Goal: Transaction & Acquisition: Purchase product/service

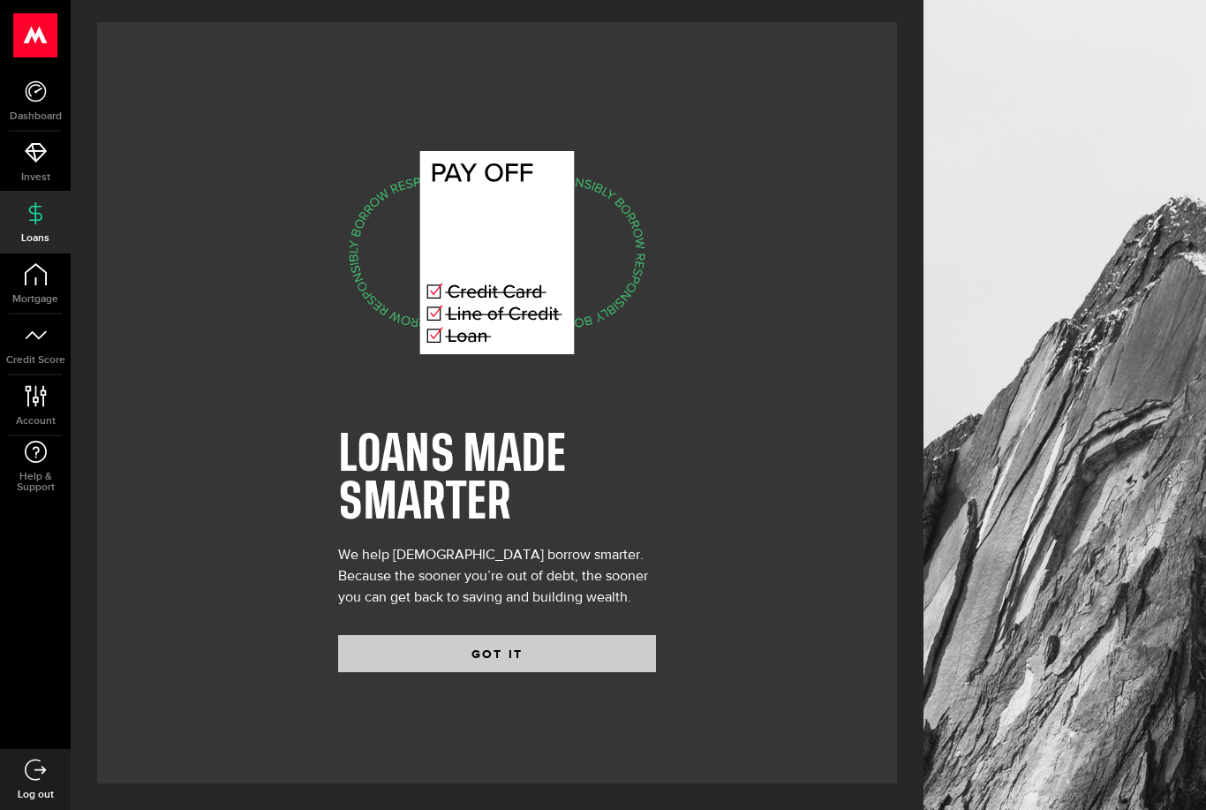
click at [527, 671] on button "GOT IT" at bounding box center [497, 653] width 318 height 37
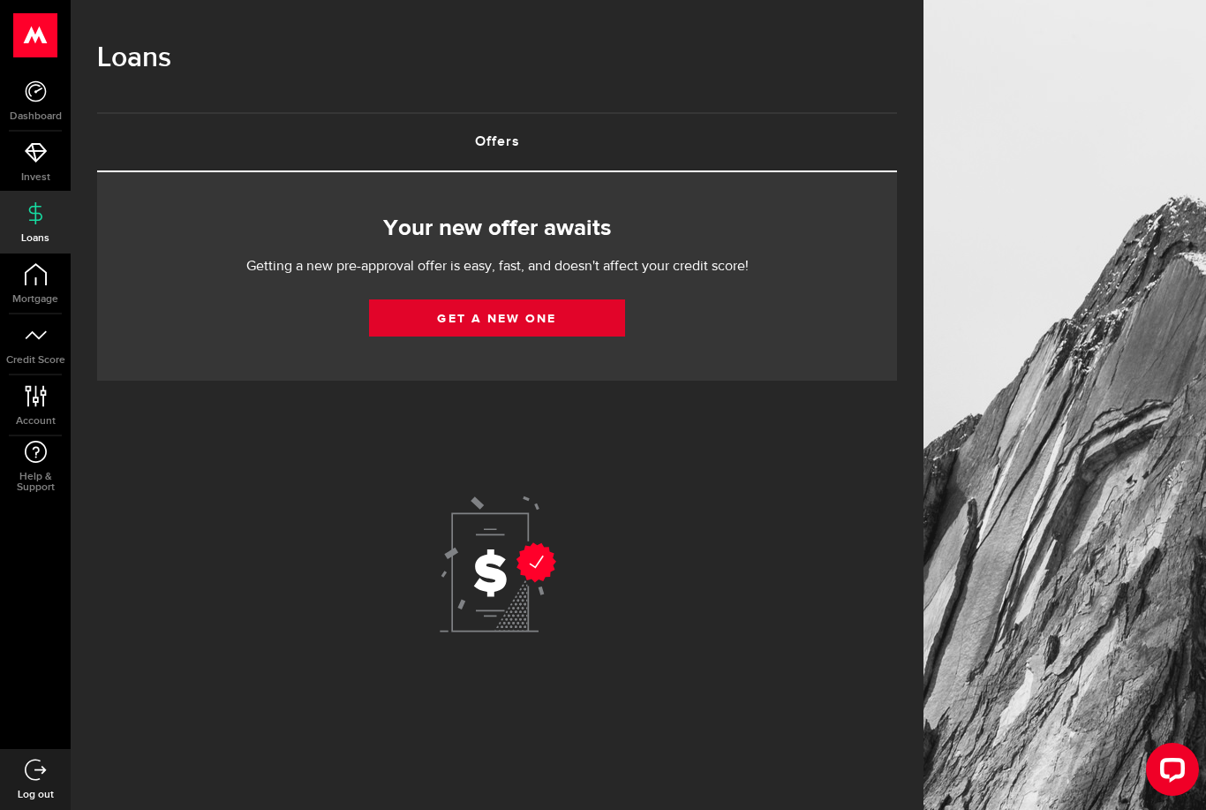
click at [592, 319] on link "Get a new one" at bounding box center [497, 317] width 256 height 37
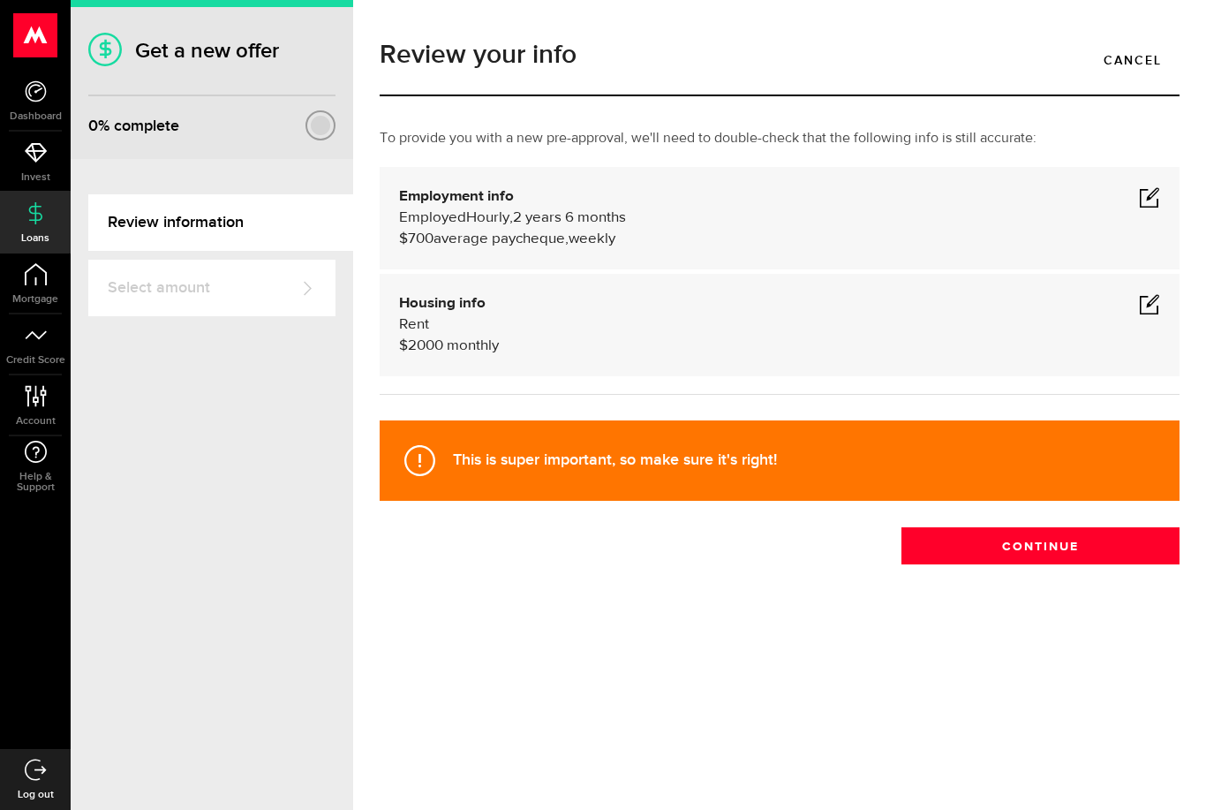
click at [1148, 304] on span at bounding box center [1149, 303] width 21 height 21
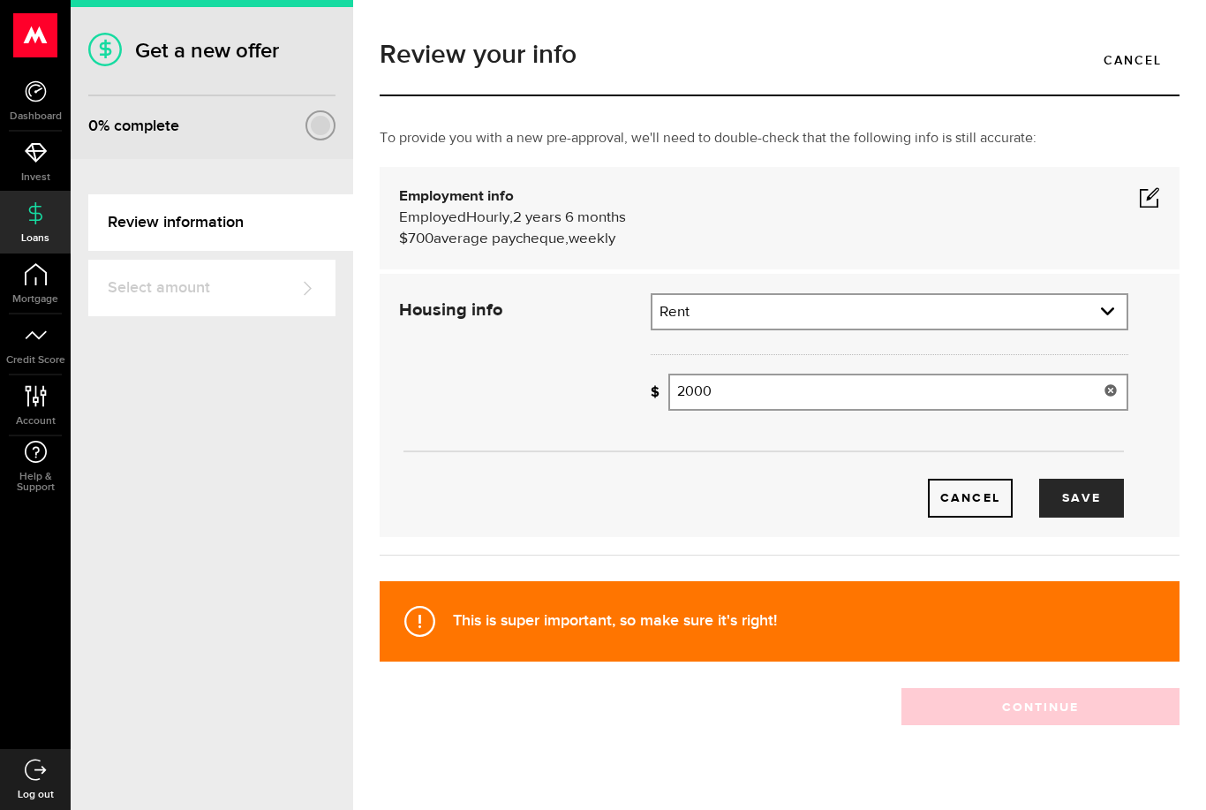
click at [923, 389] on input "2000" at bounding box center [898, 392] width 460 height 37
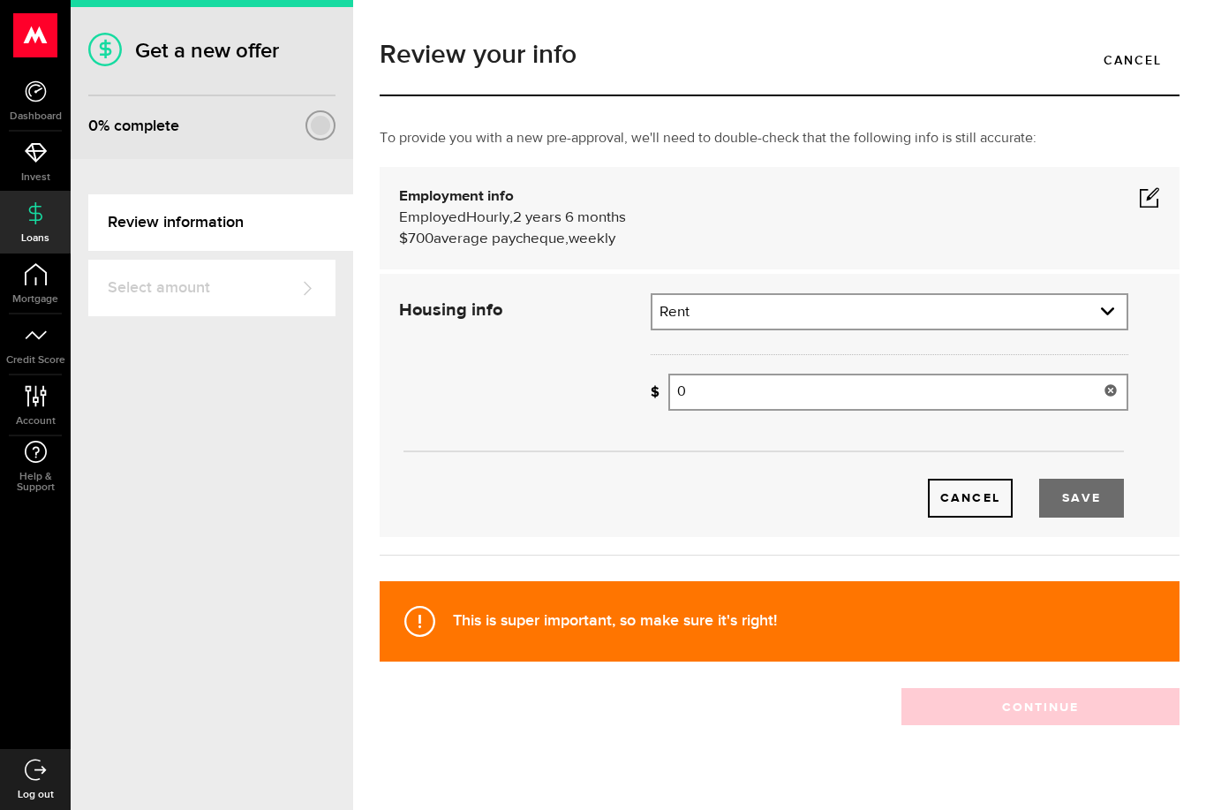
type input "0"
click at [1057, 509] on button "Save" at bounding box center [1081, 498] width 85 height 39
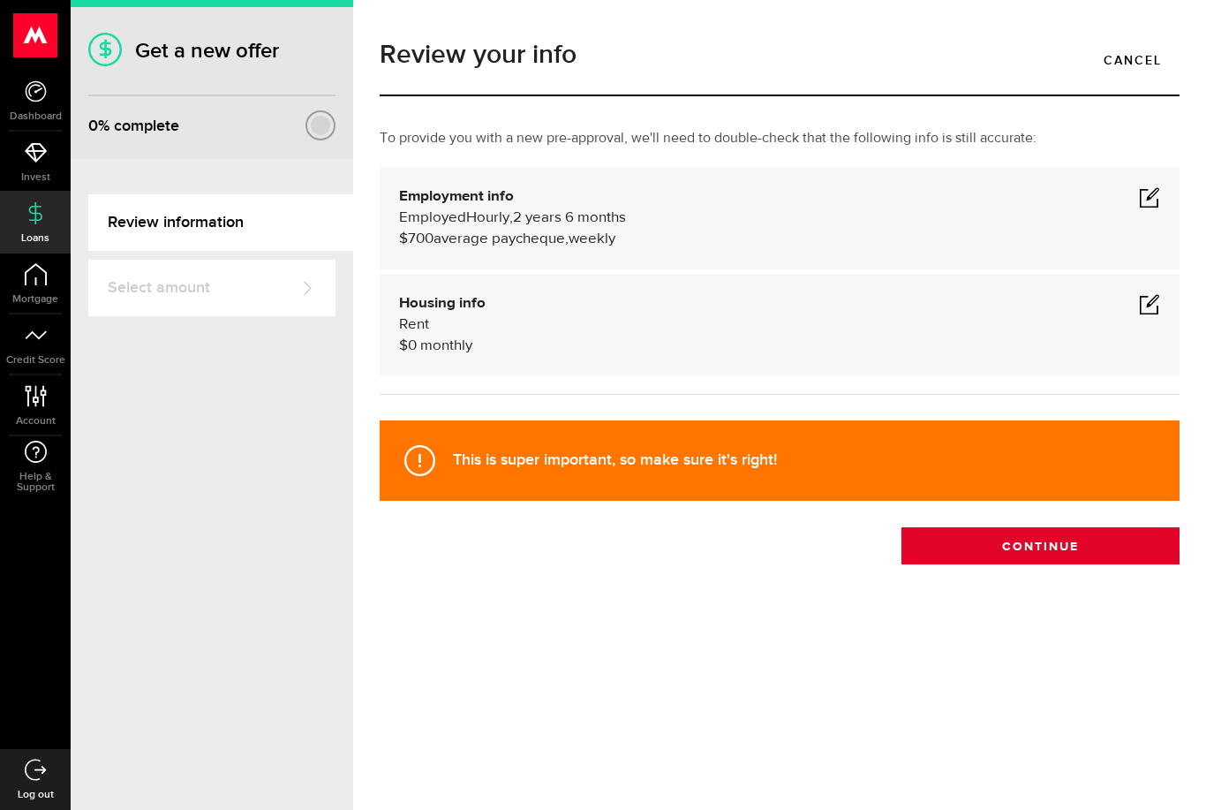
click at [1120, 549] on button "Continue" at bounding box center [1041, 545] width 278 height 37
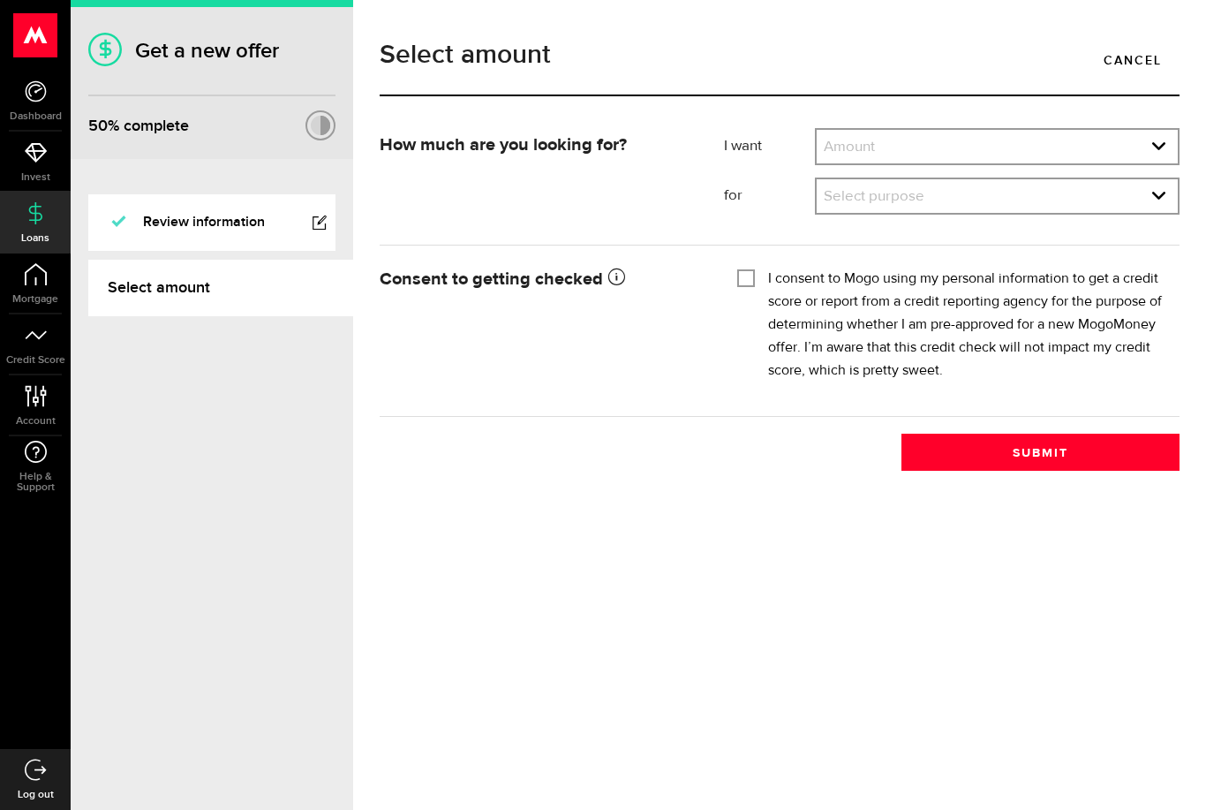
select select "2000"
select select "Emergency Loan"
click at [751, 283] on input "I consent to Mogo using my personal information to get a credit score or report…" at bounding box center [746, 277] width 18 height 18
checkbox input "true"
click at [970, 441] on button "Submit" at bounding box center [1041, 452] width 278 height 37
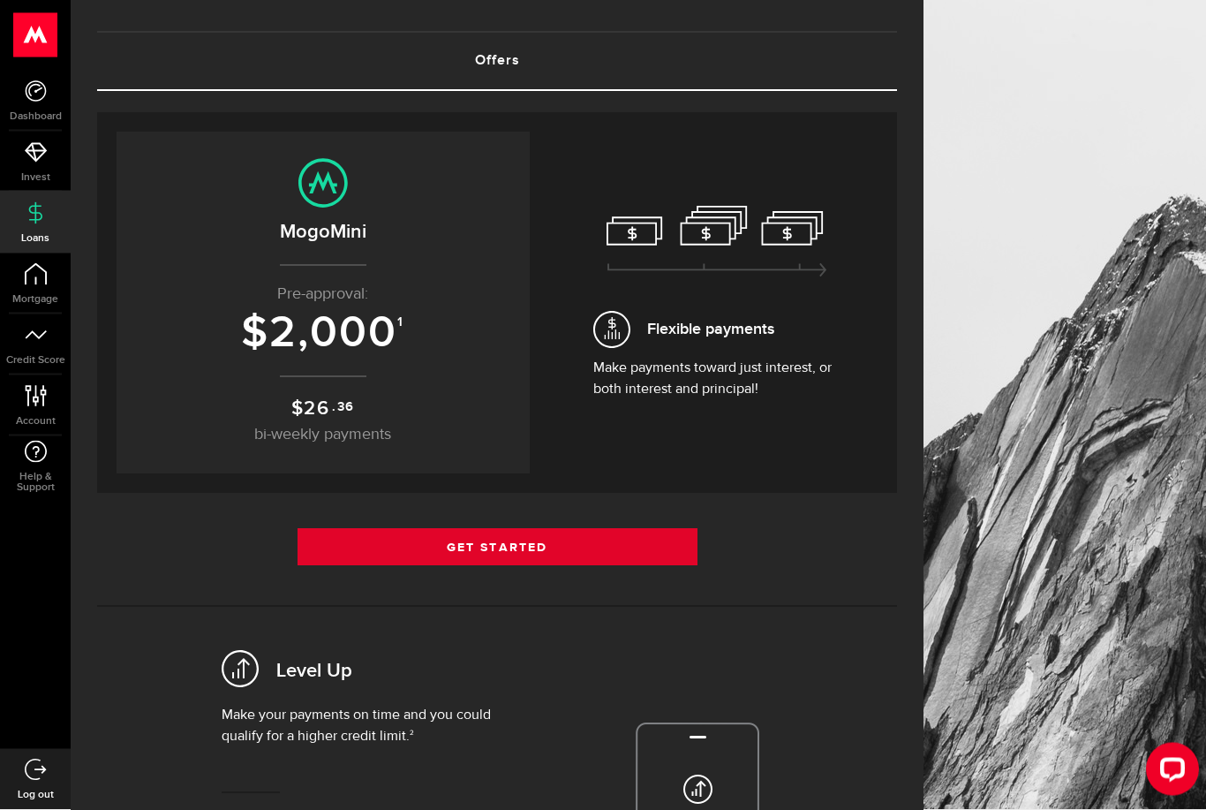
scroll to position [81, 0]
click at [577, 542] on link "Get Started" at bounding box center [498, 546] width 400 height 37
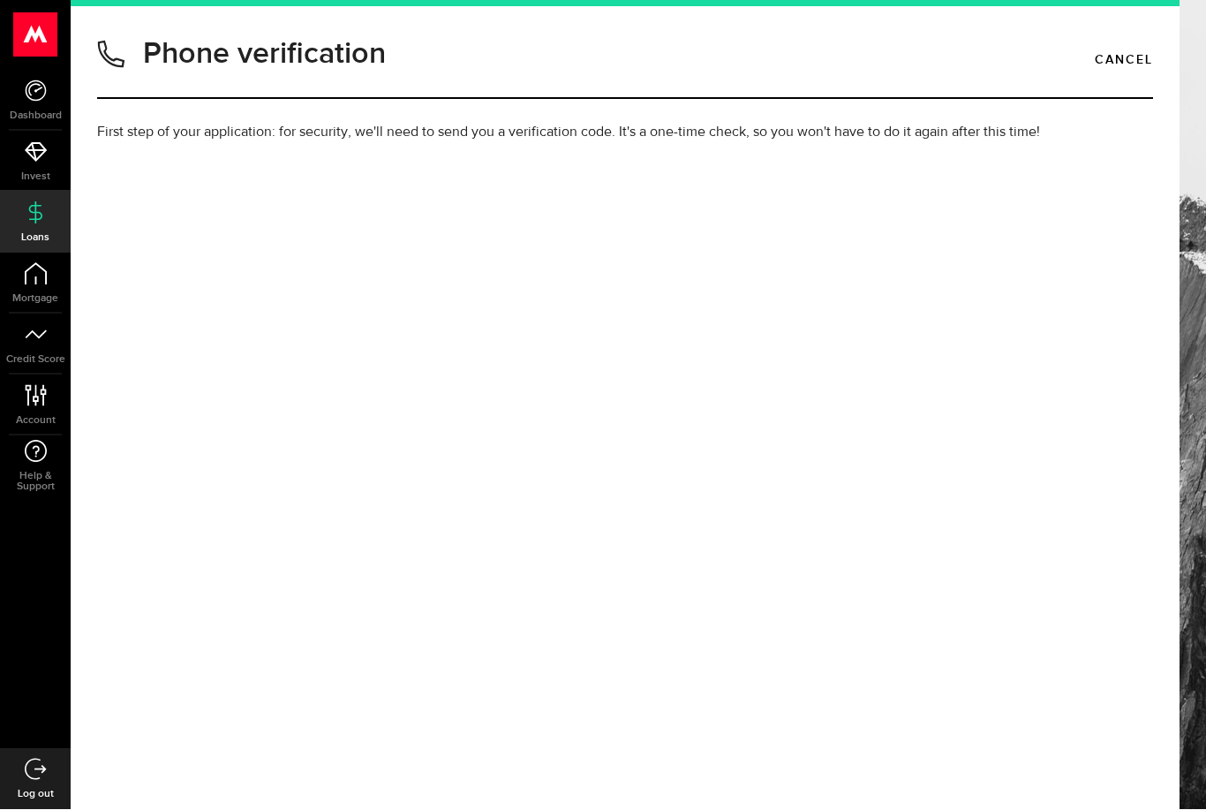
type input "(647) 831-4712"
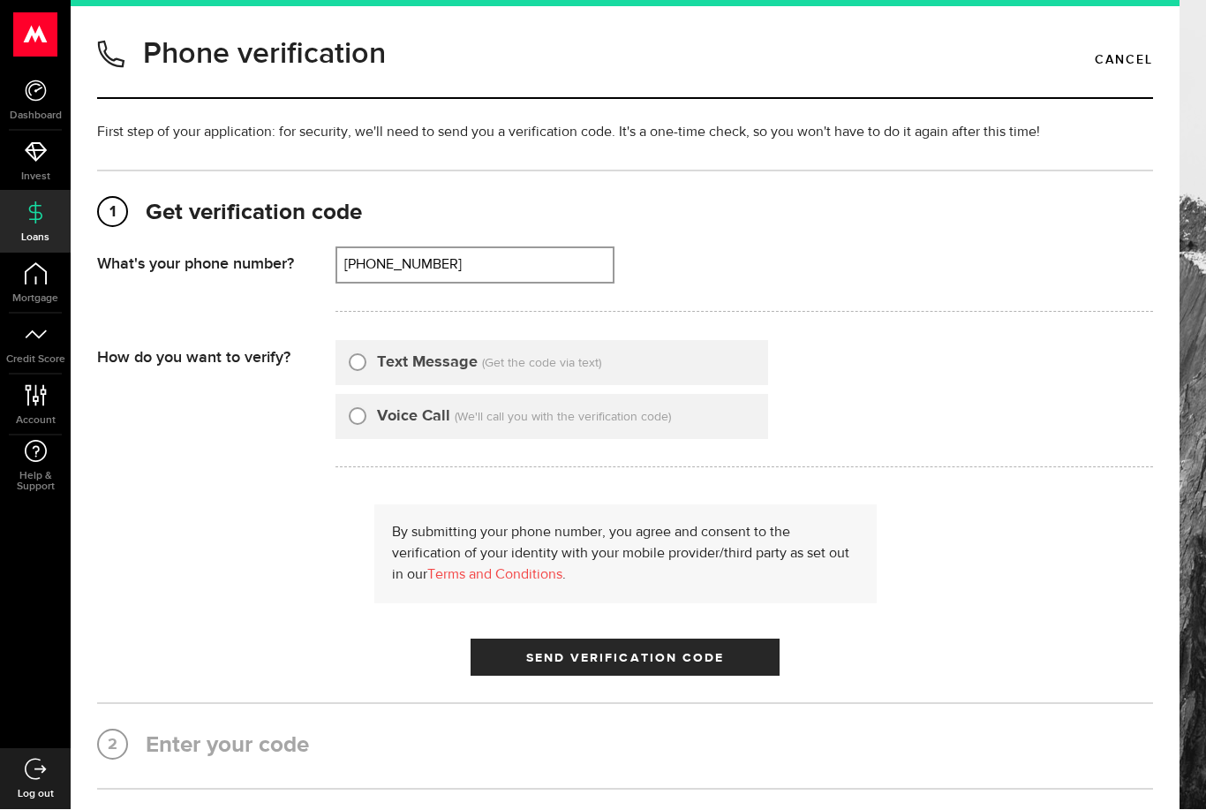
click at [353, 363] on input "Text Message" at bounding box center [358, 360] width 18 height 18
radio input "true"
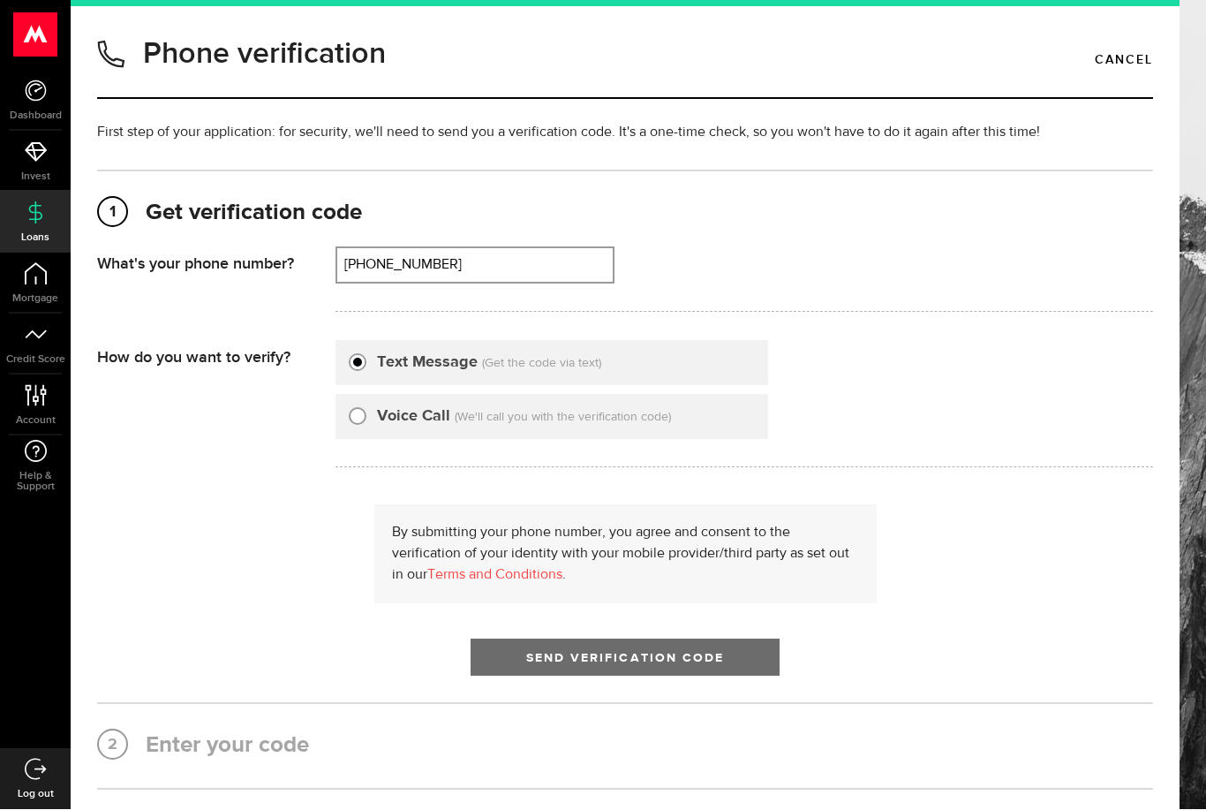
click at [610, 672] on button "Send Verification Code" at bounding box center [625, 657] width 309 height 37
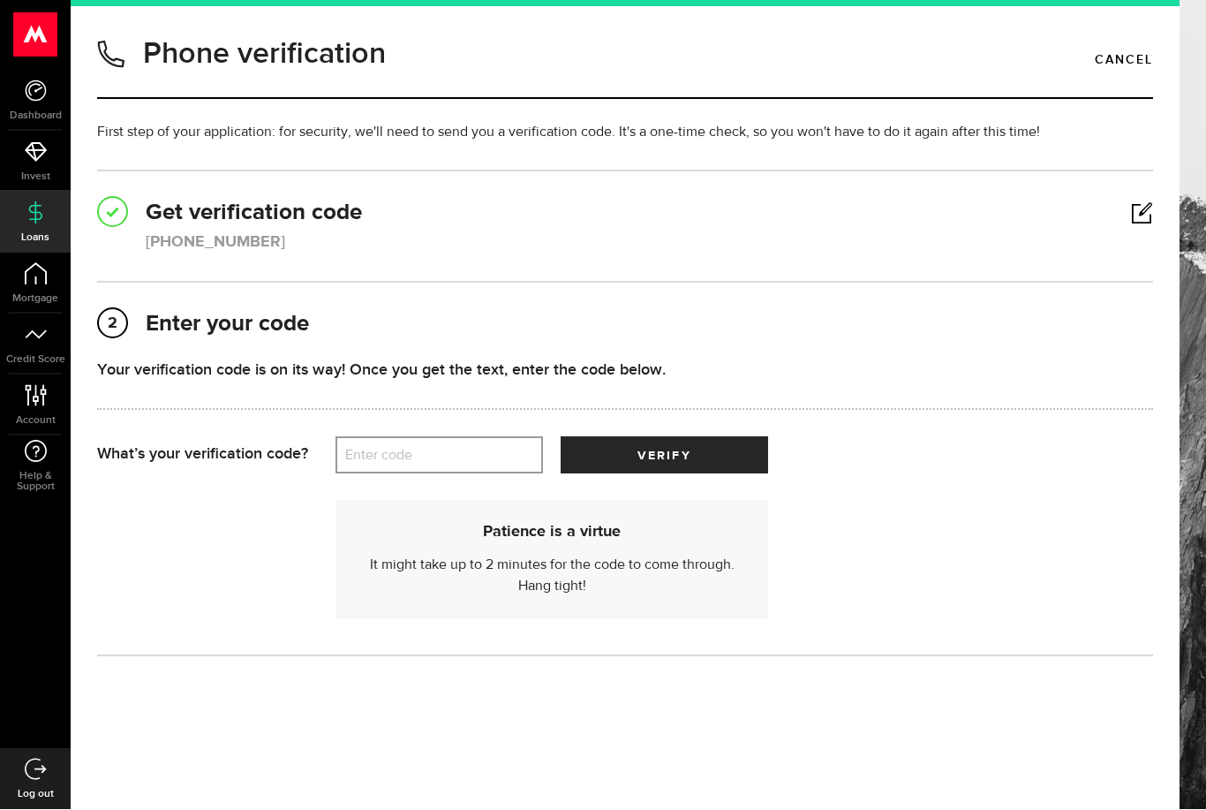
click at [482, 451] on label "Enter code" at bounding box center [440, 456] width 208 height 36
click at [482, 451] on input "Enter code" at bounding box center [440, 455] width 208 height 37
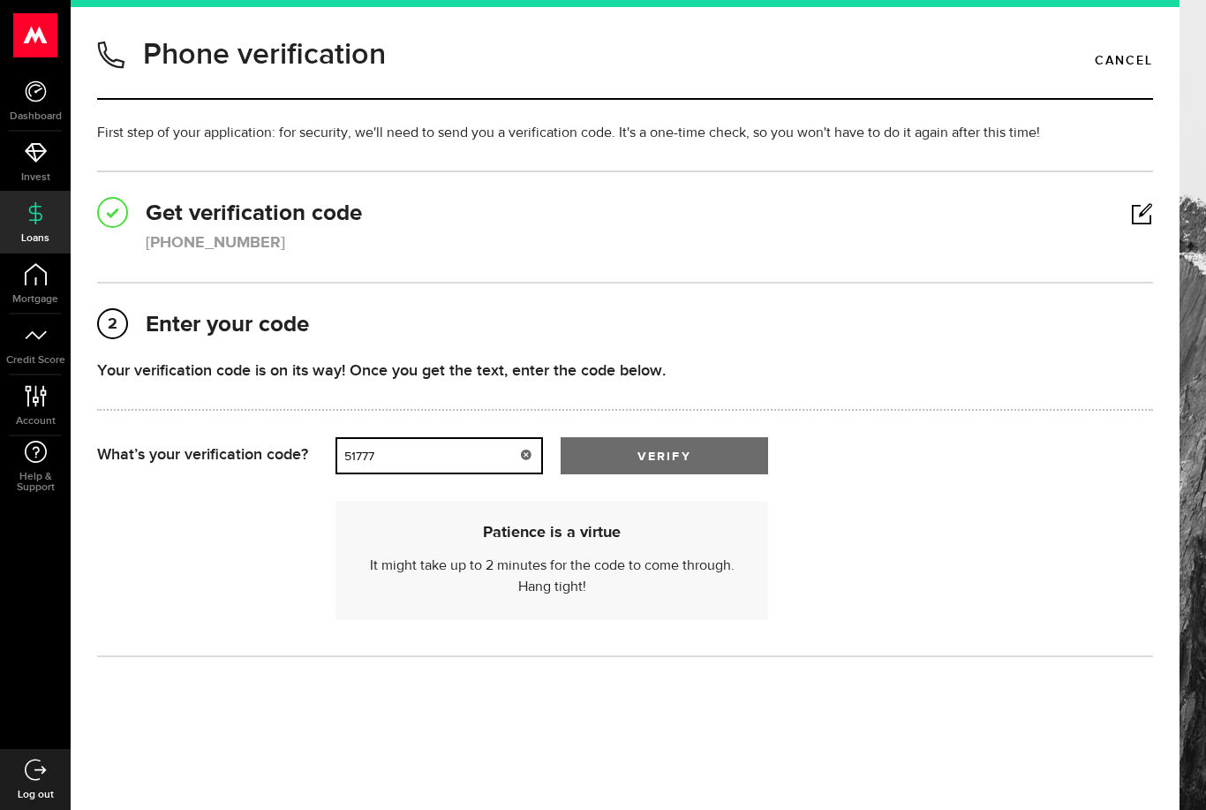
type input "51777"
click at [615, 456] on button "verify" at bounding box center [665, 455] width 208 height 37
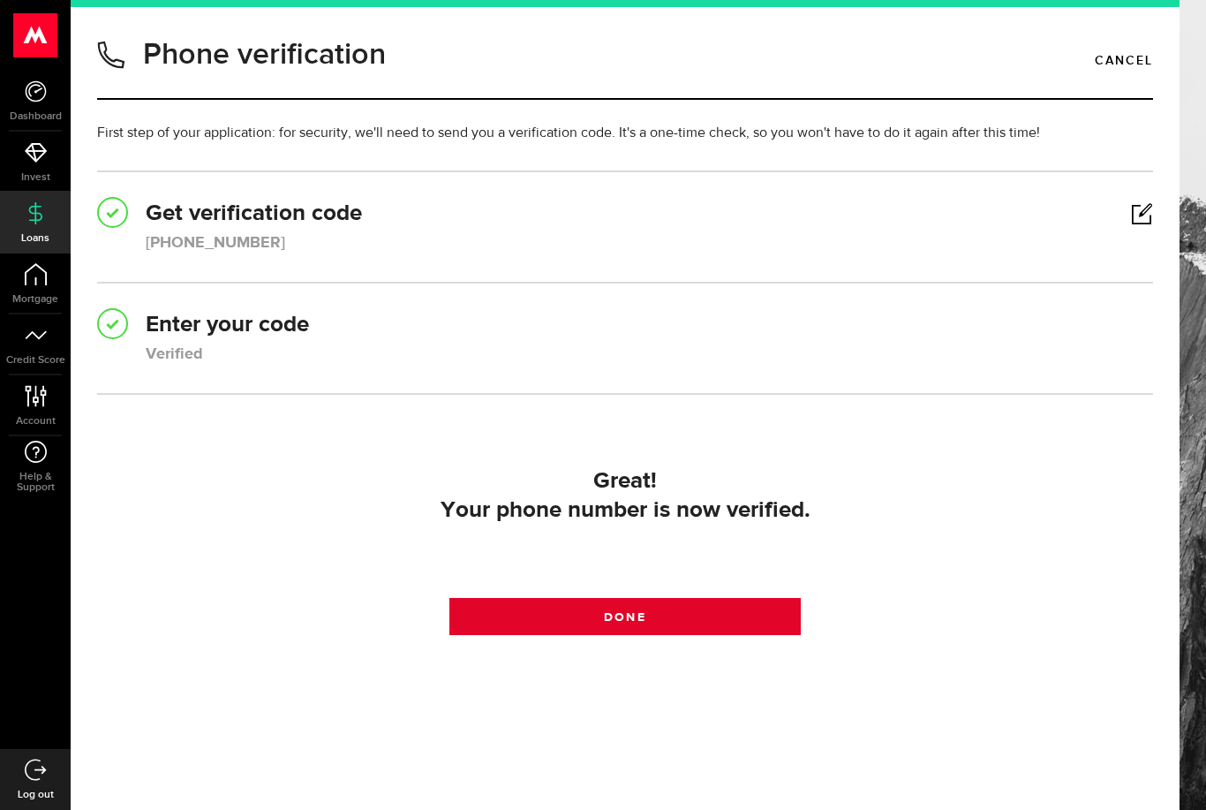
click at [679, 610] on link "Done" at bounding box center [625, 616] width 352 height 37
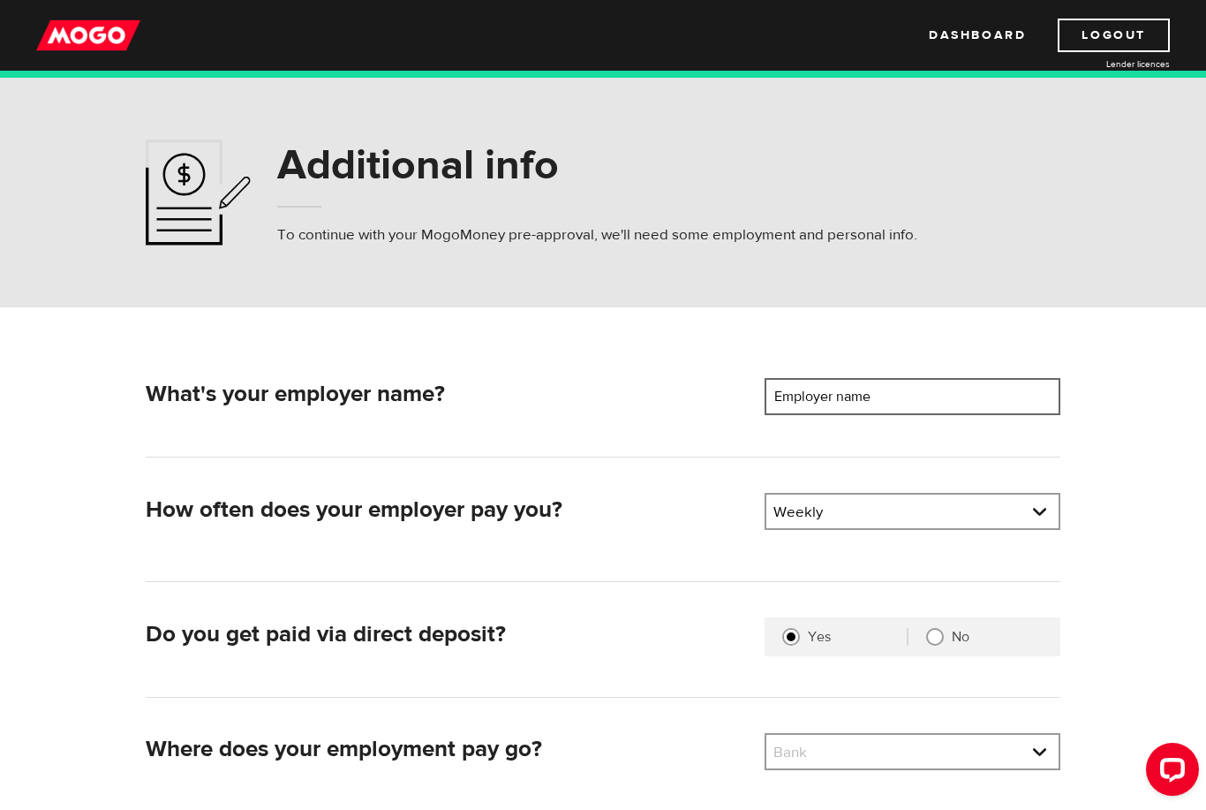
click at [910, 406] on input "Employer name" at bounding box center [913, 396] width 296 height 37
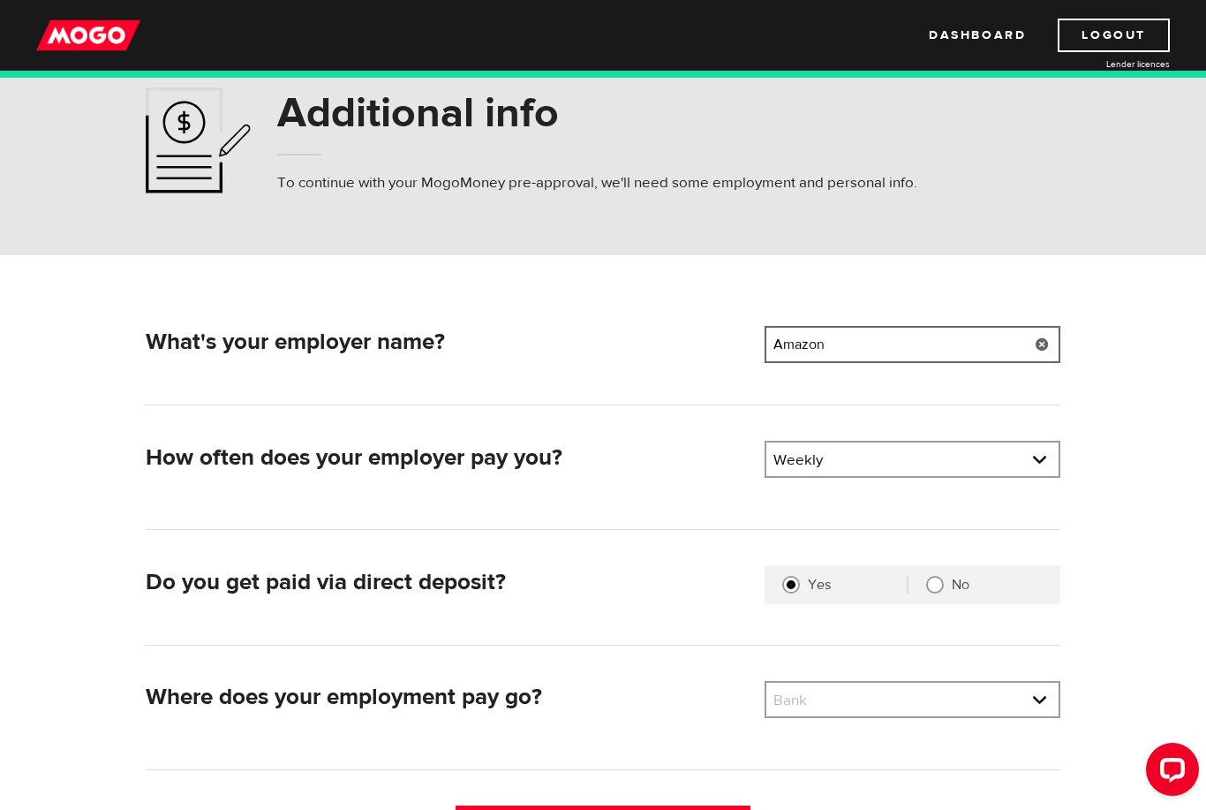
scroll to position [133, 0]
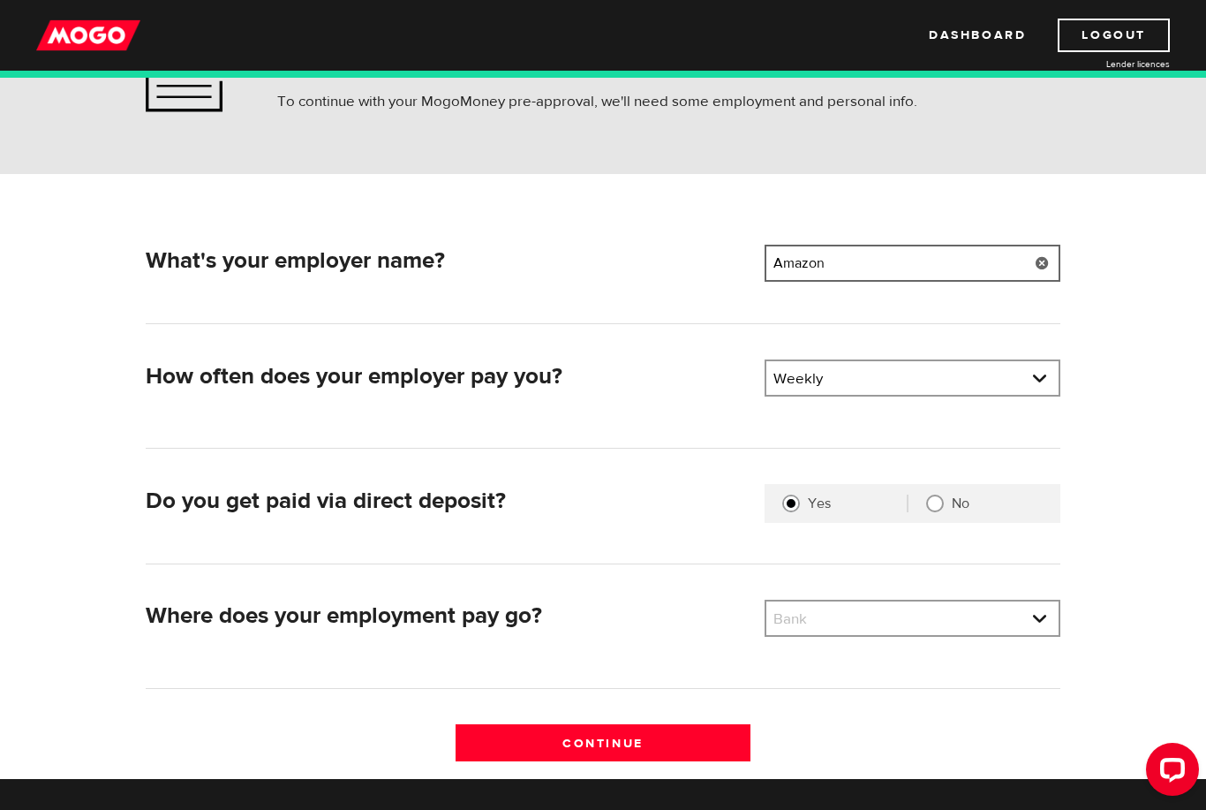
type input "Amazon"
select select "2"
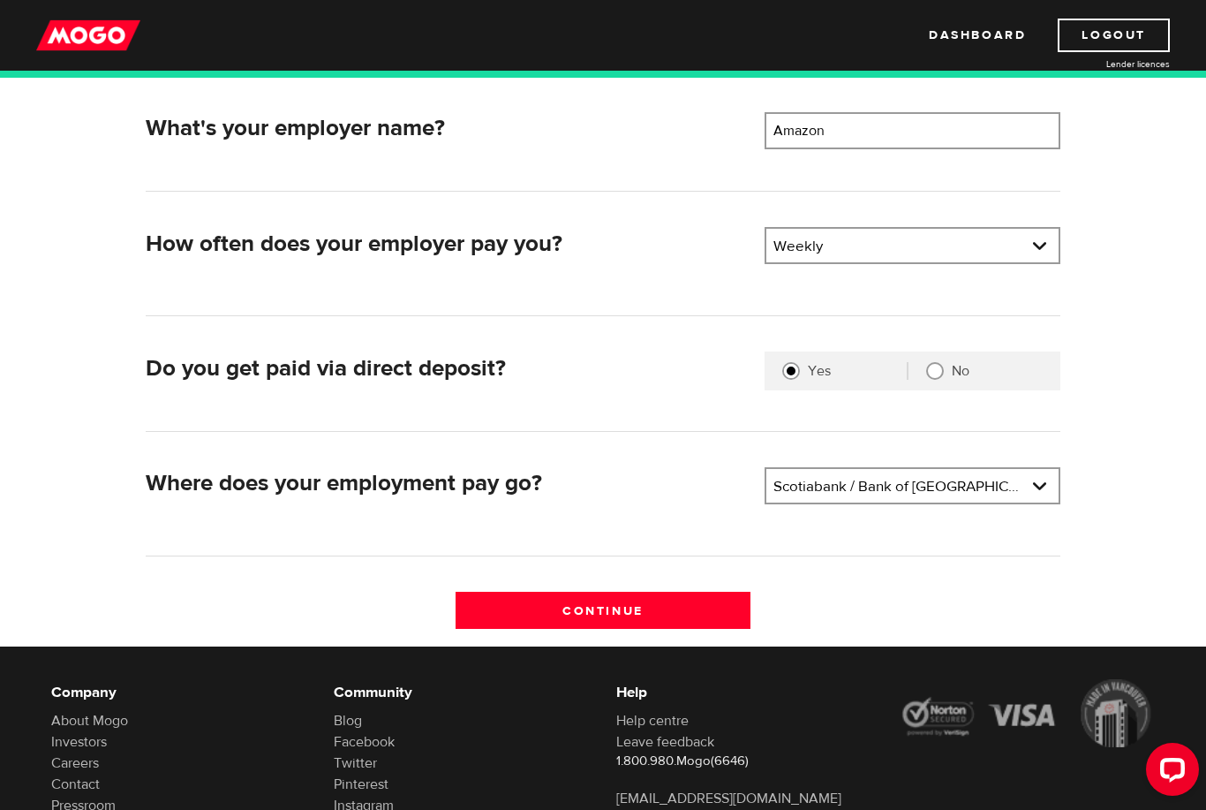
scroll to position [285, 0]
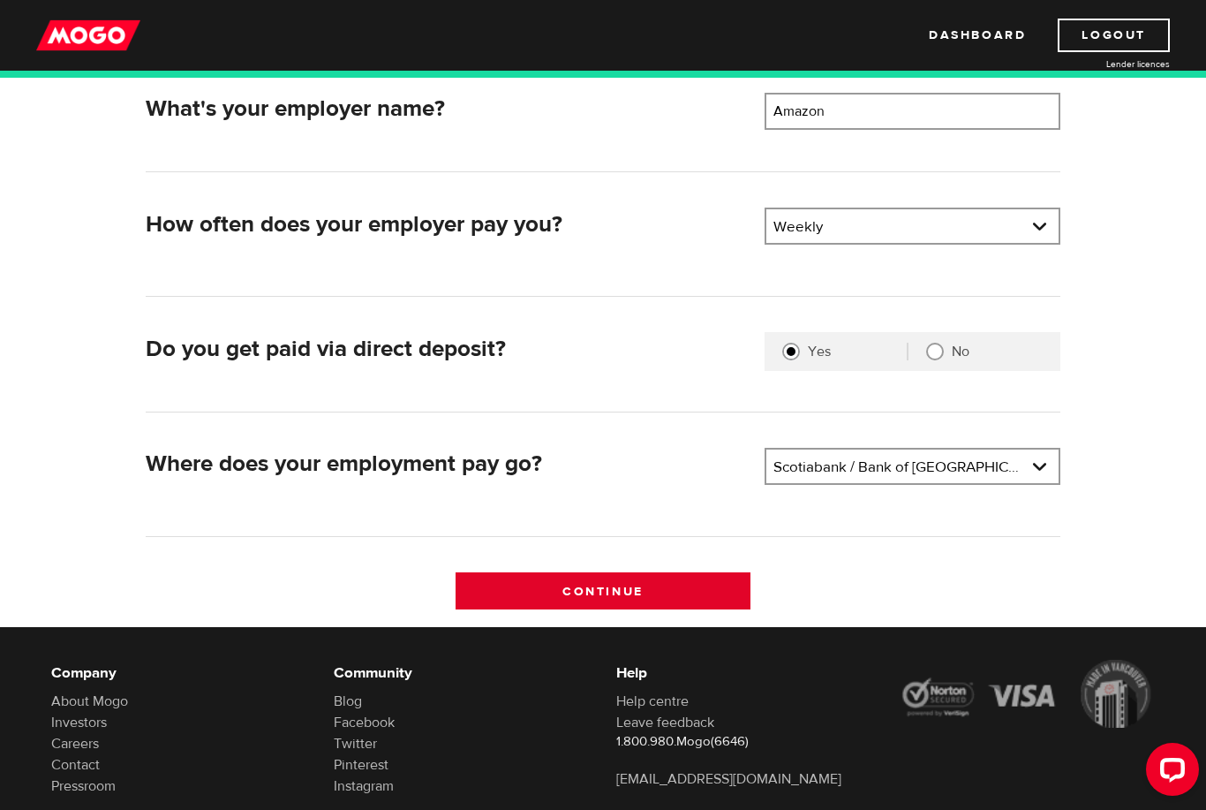
click at [606, 584] on input "Continue" at bounding box center [604, 590] width 296 height 37
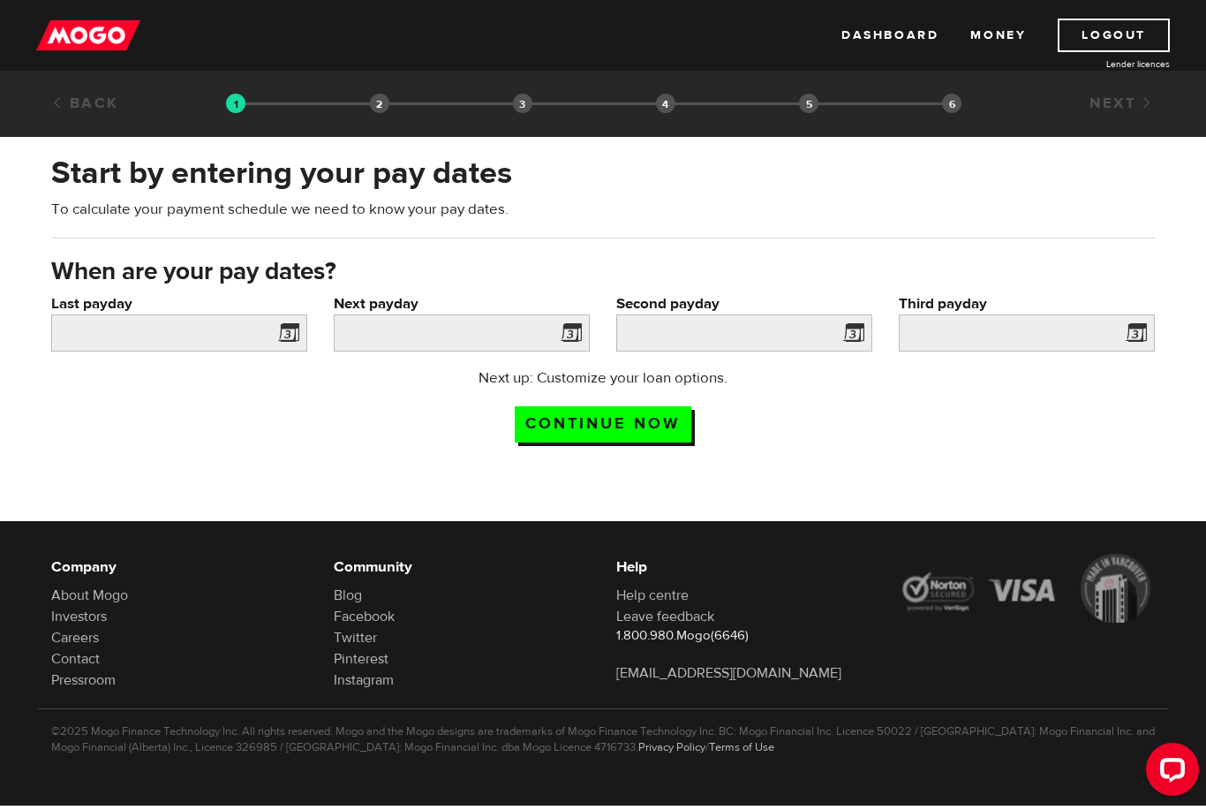
click at [293, 336] on span at bounding box center [285, 335] width 26 height 28
click at [187, 326] on input "Last payday" at bounding box center [179, 332] width 256 height 37
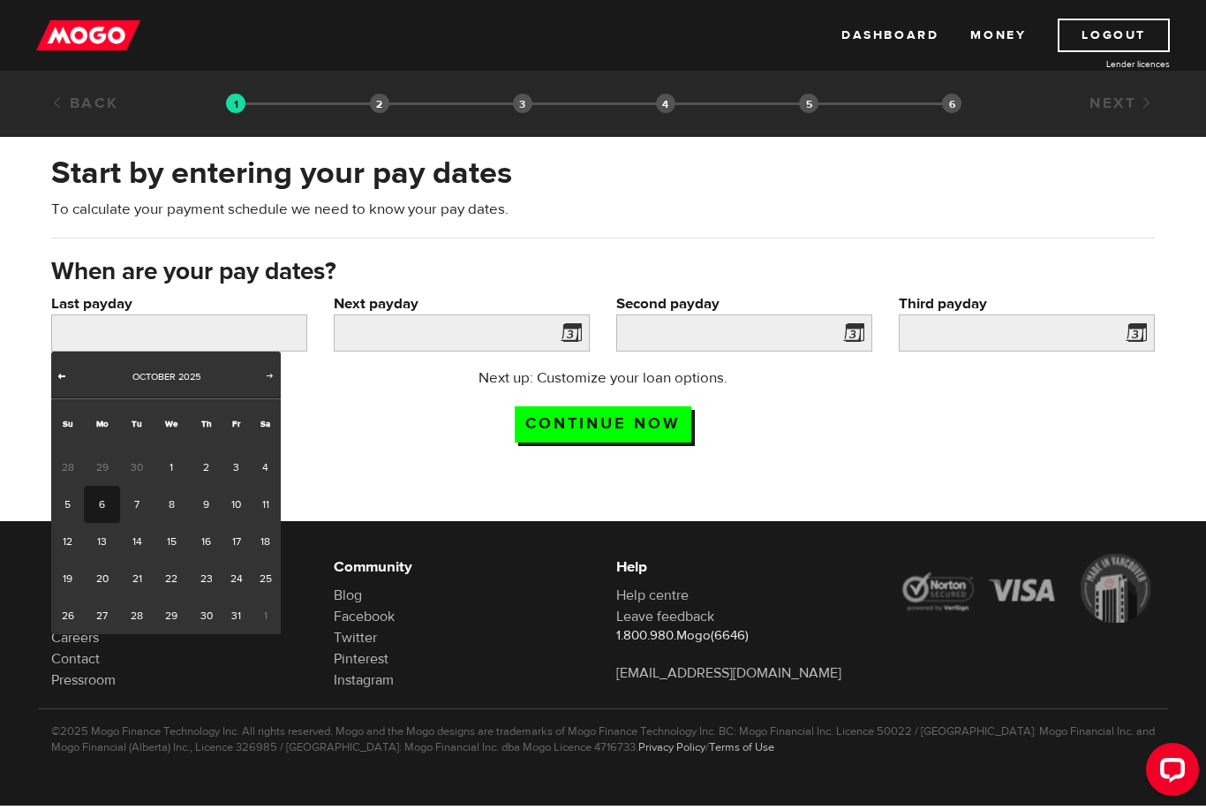
click at [65, 377] on span "Prev" at bounding box center [62, 375] width 14 height 14
click at [234, 543] on link "19" at bounding box center [236, 541] width 27 height 37
type input "2025/09/19"
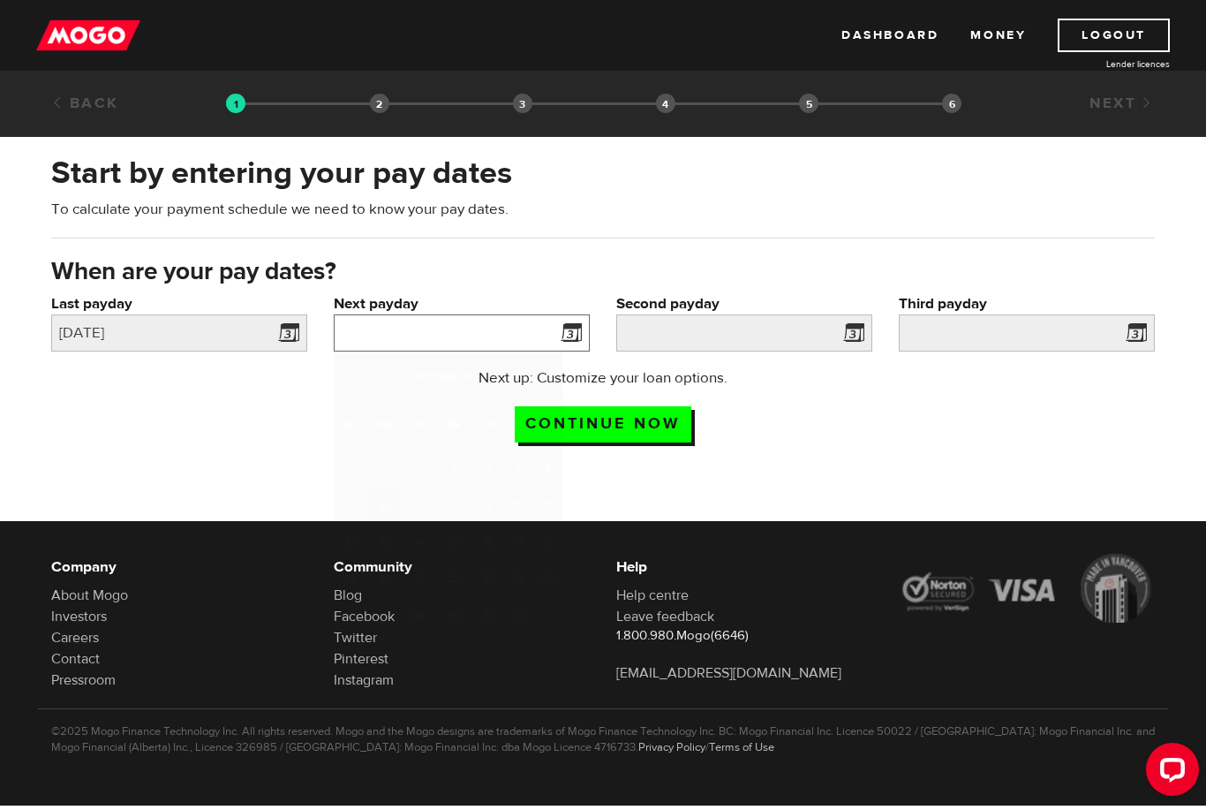
click at [549, 336] on input "Next payday" at bounding box center [462, 332] width 256 height 37
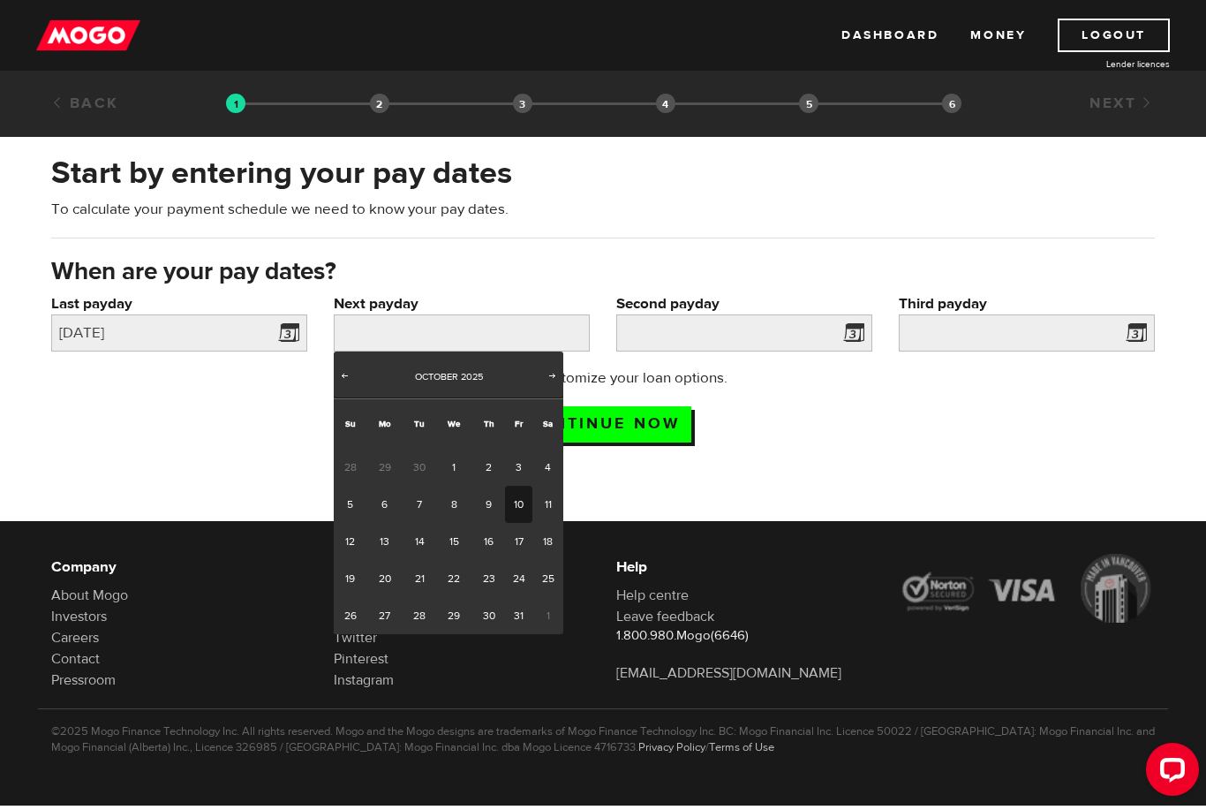
click at [528, 506] on link "10" at bounding box center [518, 504] width 27 height 37
type input "2025/10/10"
type input "2025/10/17"
type input "2025/10/24"
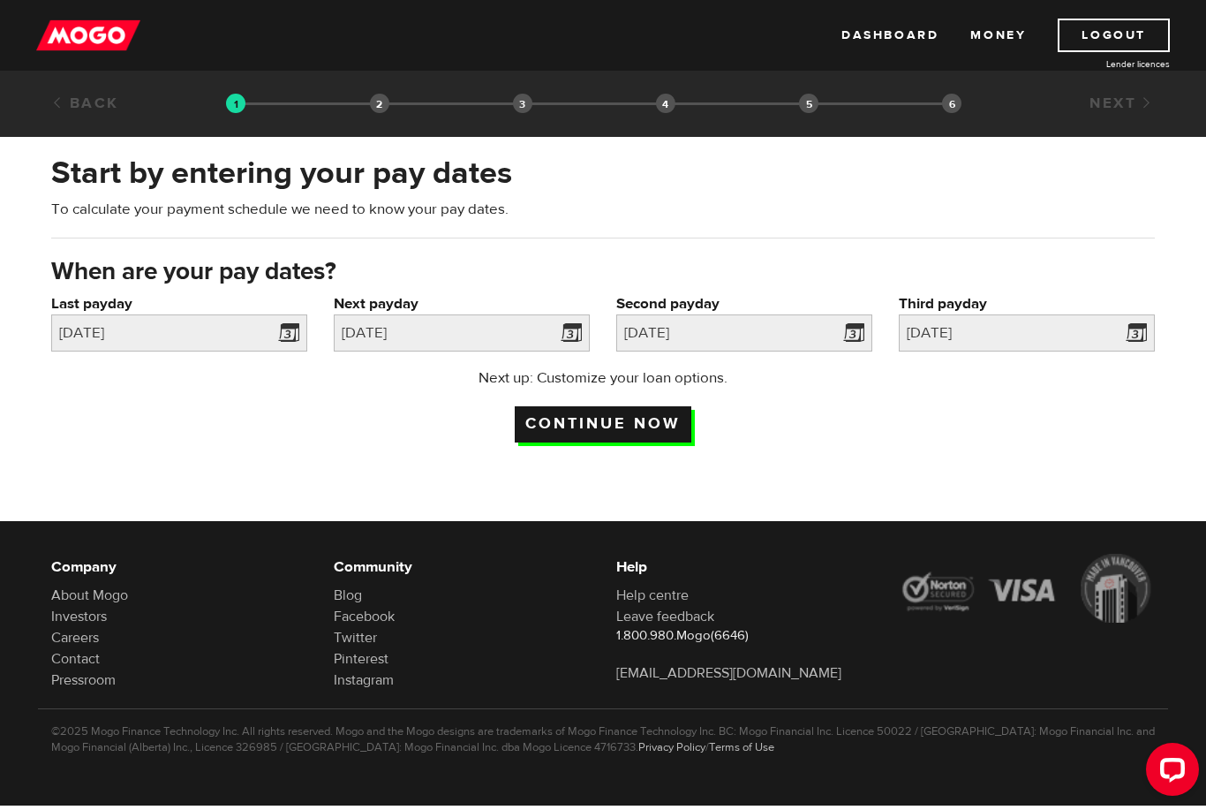
click at [672, 426] on input "Continue now" at bounding box center [603, 424] width 177 height 36
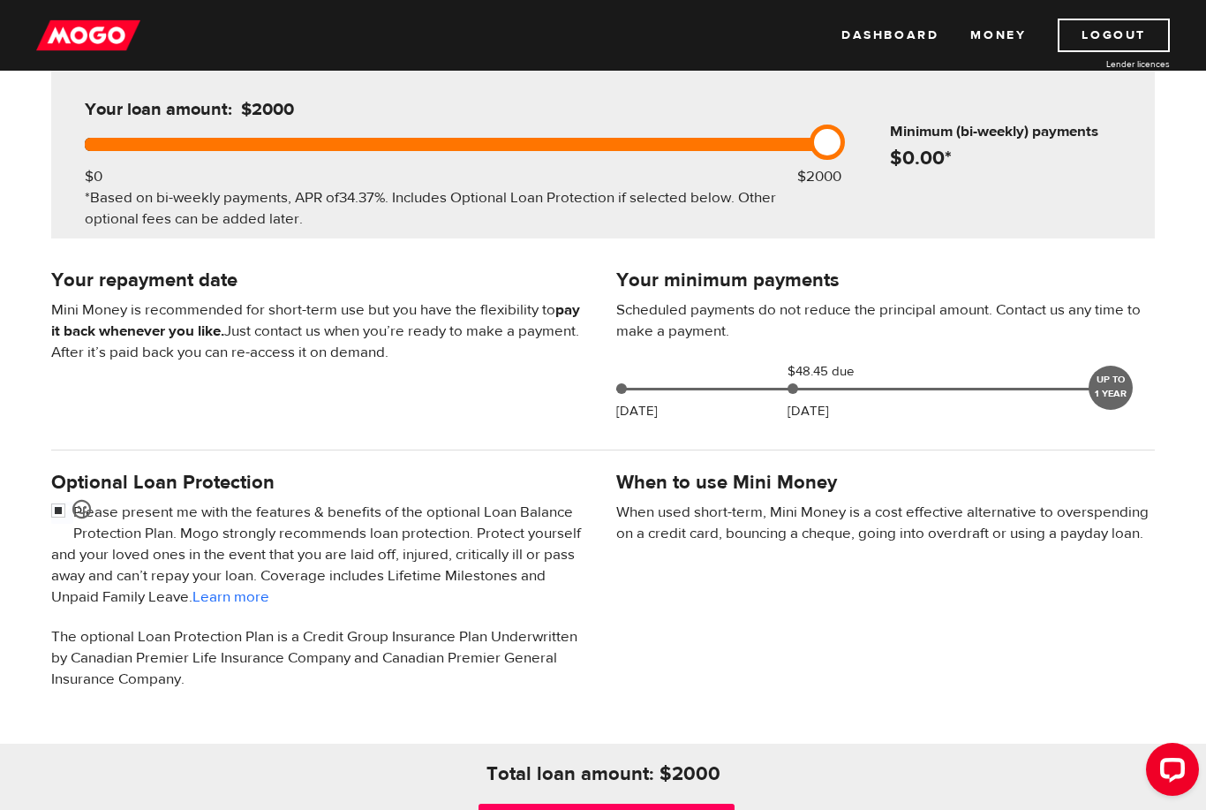
scroll to position [208, 0]
drag, startPoint x: 789, startPoint y: 388, endPoint x: 707, endPoint y: 388, distance: 82.1
click at [707, 388] on div "Oct 07 $48.45 due Oct 24 UP TO 1 YEAR" at bounding box center [866, 386] width 501 height 53
click at [771, 425] on div "Your minimum payments Scheduled payments do not reduce the principal amount. Co…" at bounding box center [885, 347] width 565 height 166
drag, startPoint x: 834, startPoint y: 152, endPoint x: 789, endPoint y: 159, distance: 46.5
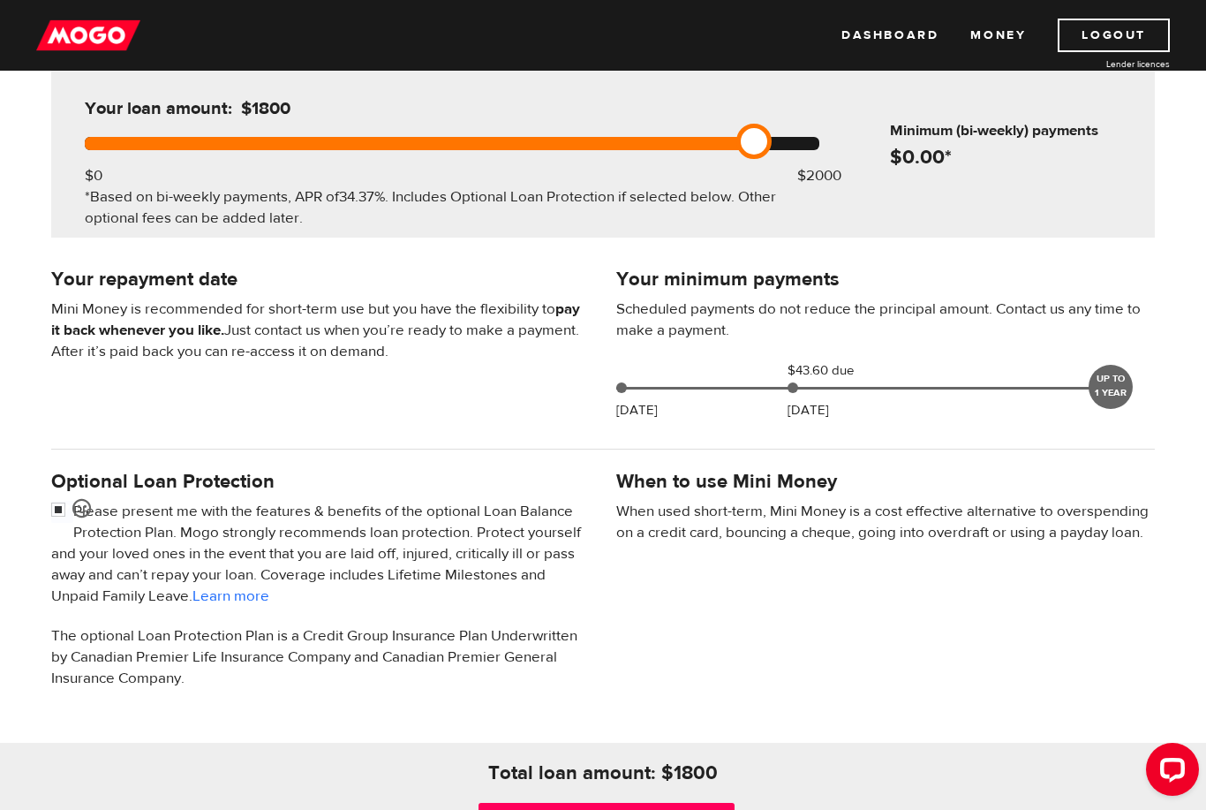
click at [789, 159] on div "Your loan amount: $1800 $0 $2000 *Based on bi-weekly payments, APR of 34.37% . …" at bounding box center [452, 153] width 788 height 169
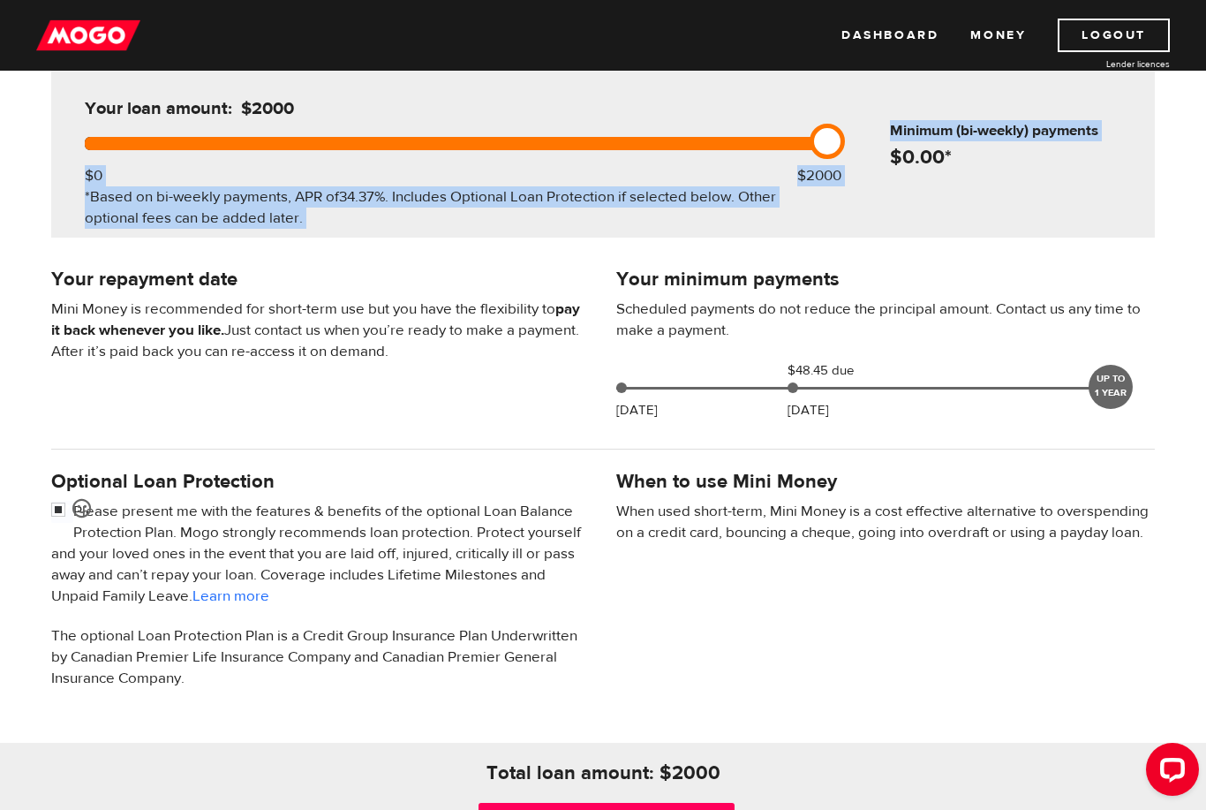
drag, startPoint x: 763, startPoint y: 145, endPoint x: 860, endPoint y: 148, distance: 97.2
click at [860, 148] on div "Your loan amount: $2000 $0 $2000 *Based on bi-weekly payments, APR of 34.37% . …" at bounding box center [603, 153] width 1104 height 169
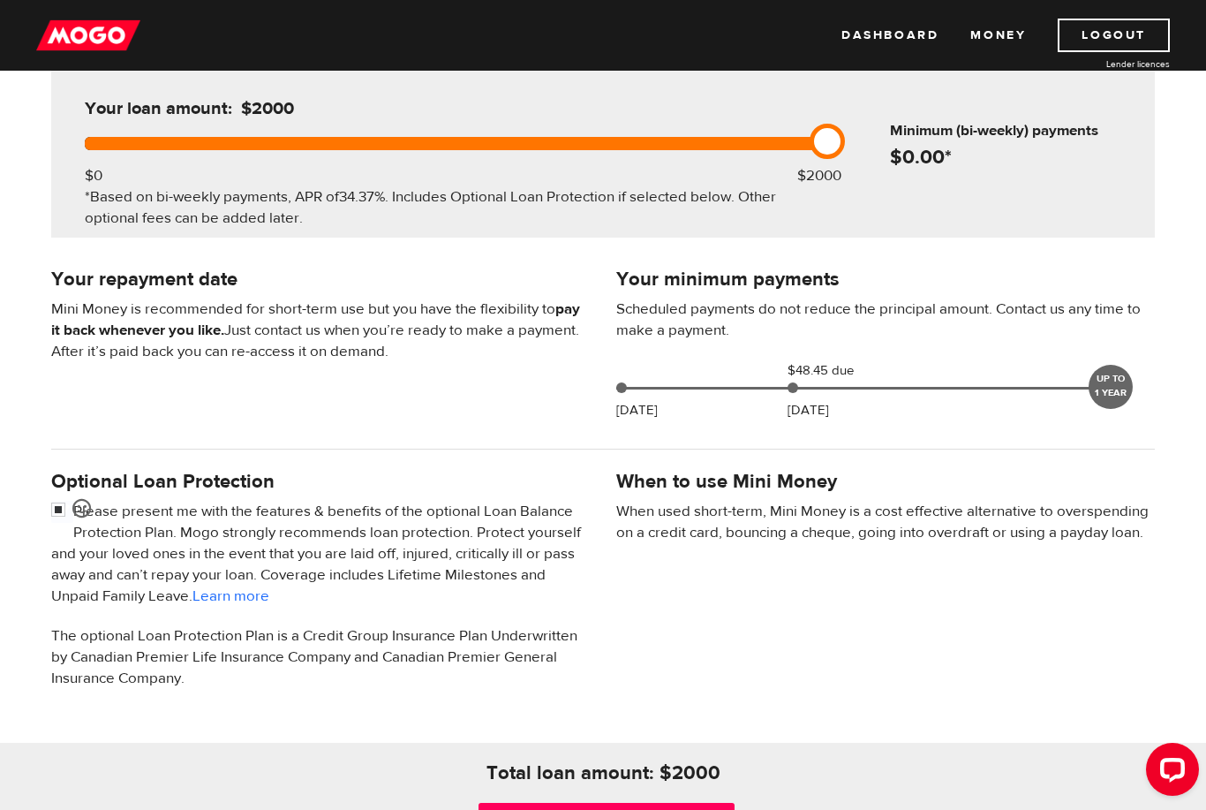
click at [917, 221] on div "Your loan amount: $2000 $0 $2000 *Based on bi-weekly payments, APR of 34.37% . …" at bounding box center [603, 153] width 1104 height 169
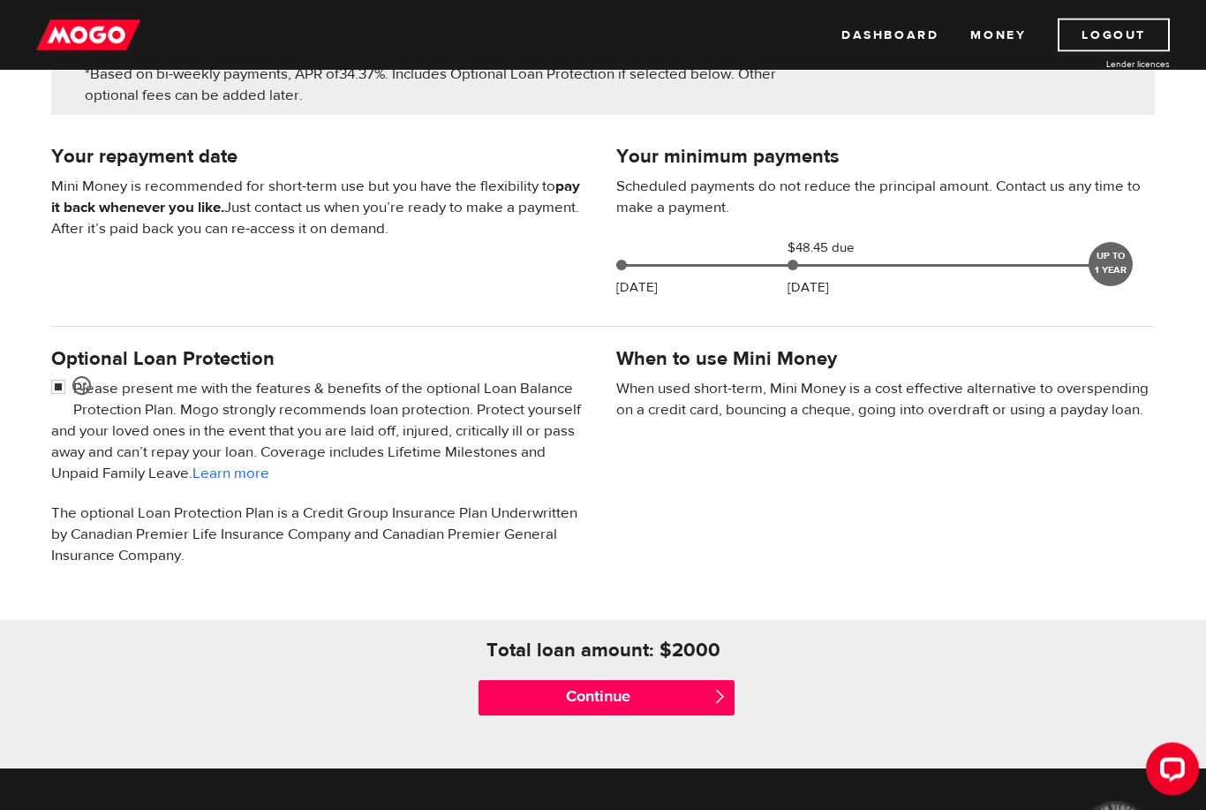
scroll to position [333, 0]
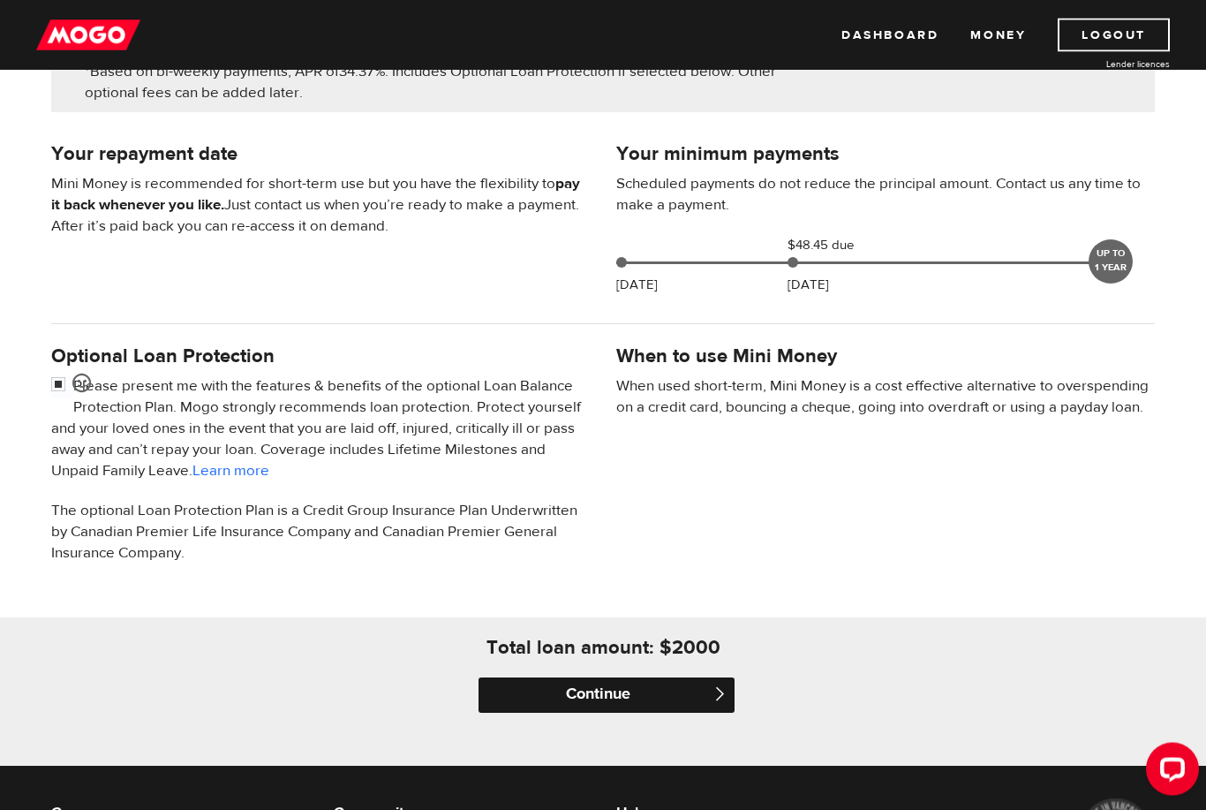
click at [576, 687] on input "Continue" at bounding box center [607, 695] width 256 height 35
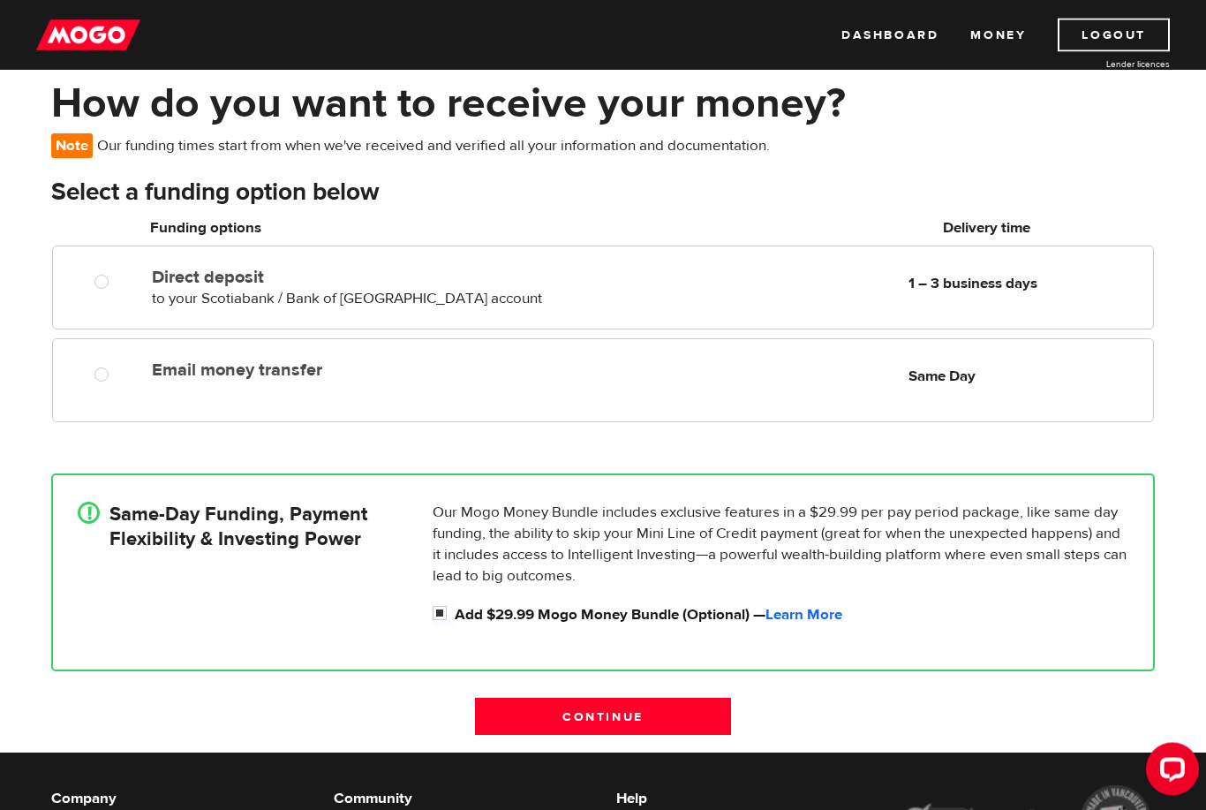
scroll to position [100, 0]
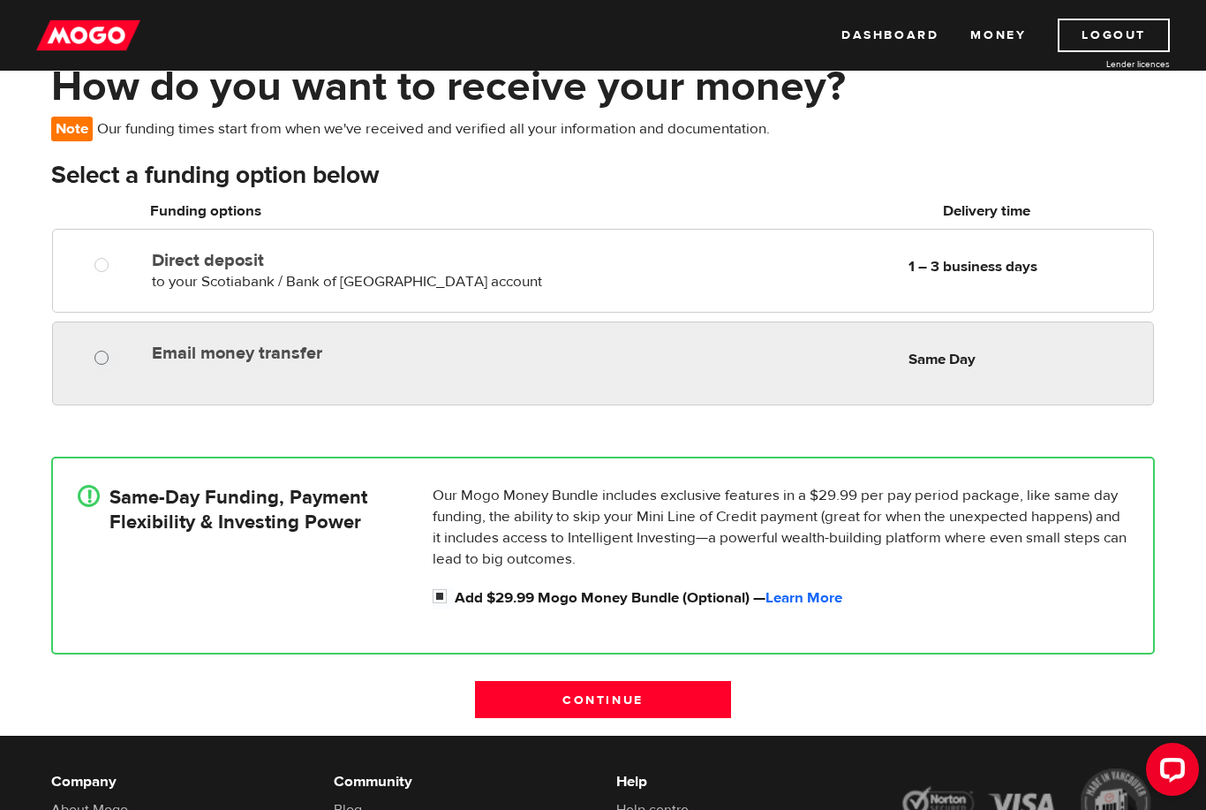
radio input "true"
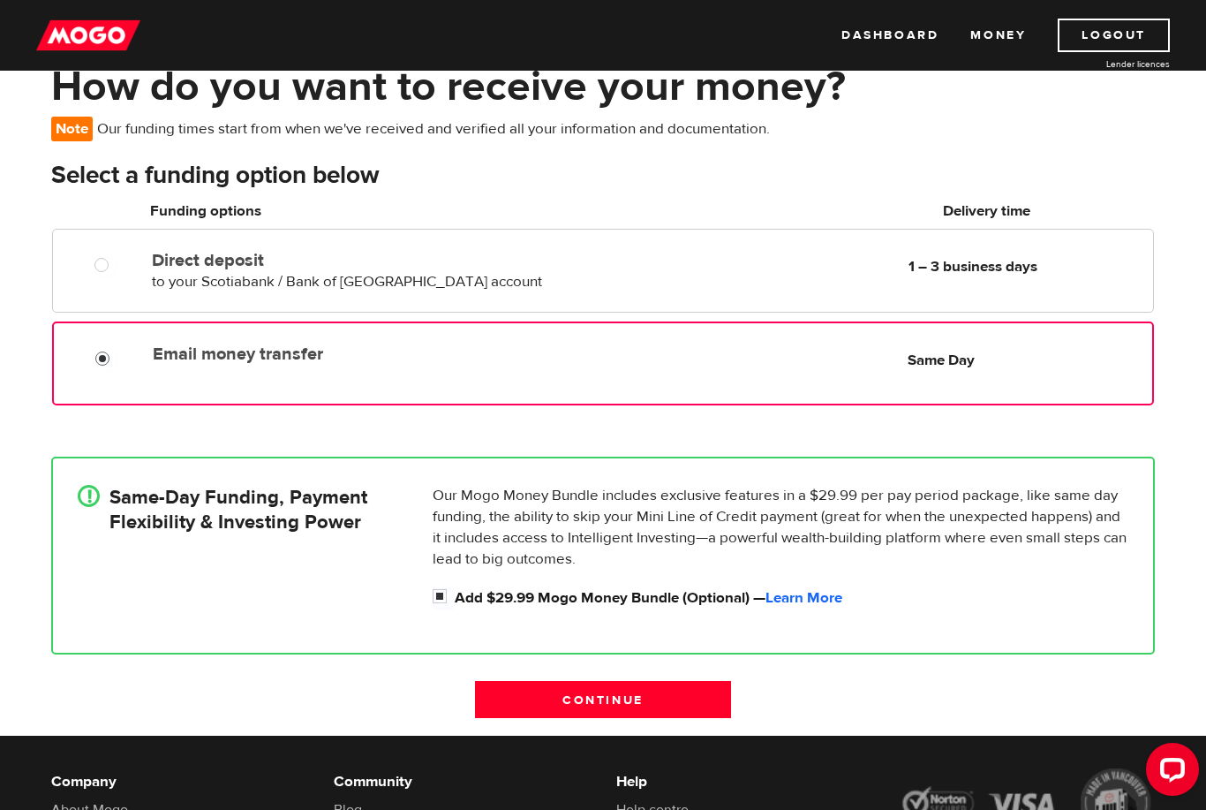
click at [101, 363] on input "Email money transfer" at bounding box center [106, 361] width 22 height 22
click at [631, 688] on input "Continue" at bounding box center [603, 699] width 256 height 37
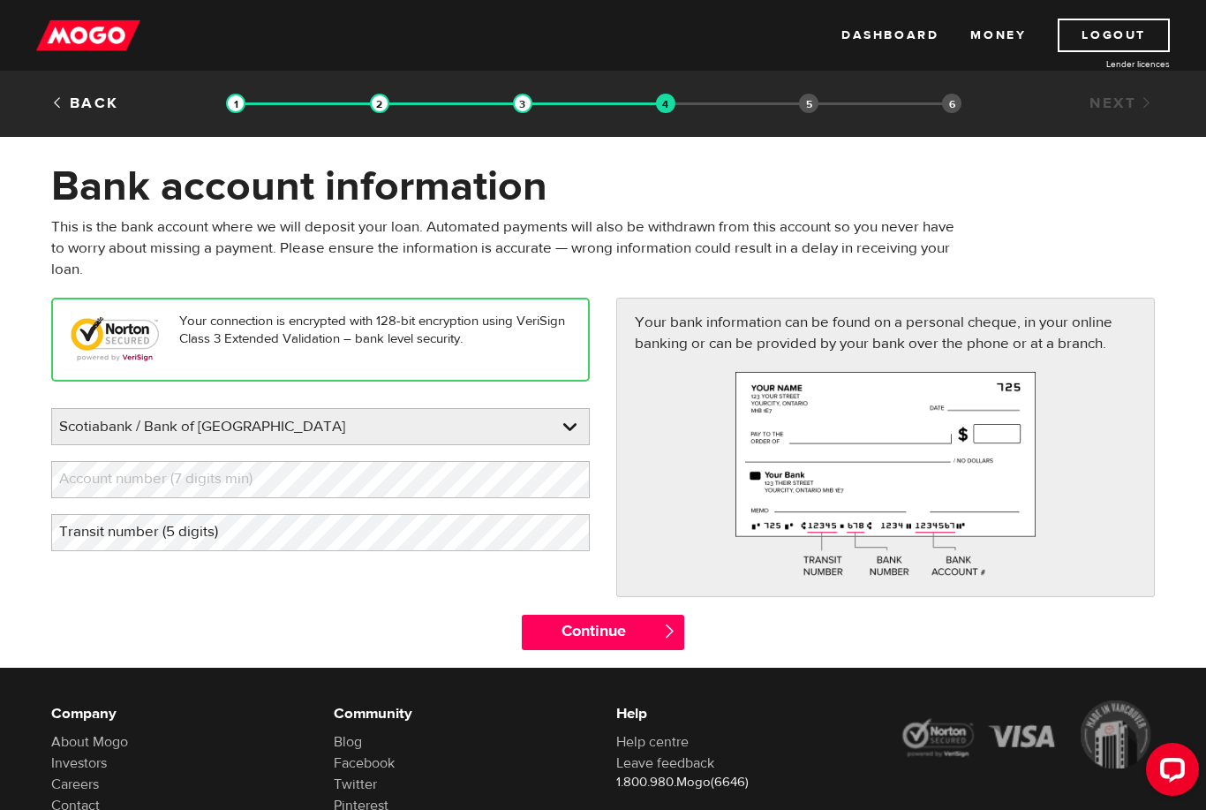
click at [666, 532] on div "Your bank information can be found on a personal cheque, in your online banking…" at bounding box center [885, 447] width 539 height 298
click at [283, 474] on label "Account number (7 digits min)" at bounding box center [170, 479] width 238 height 36
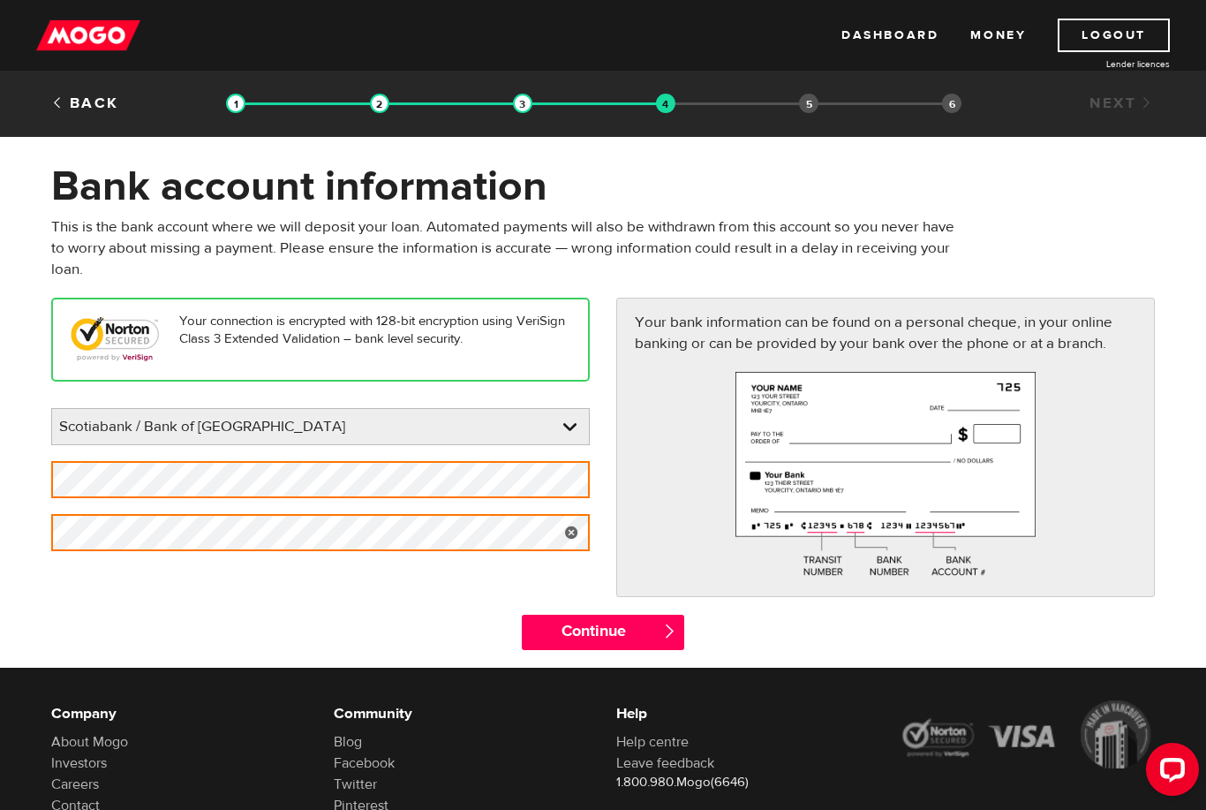
click at [328, 590] on div "Your connection is encrypted with 128-bit encryption using VeriSign Class 3 Ext…" at bounding box center [603, 456] width 1130 height 316
click at [604, 617] on input "Continue" at bounding box center [603, 632] width 162 height 35
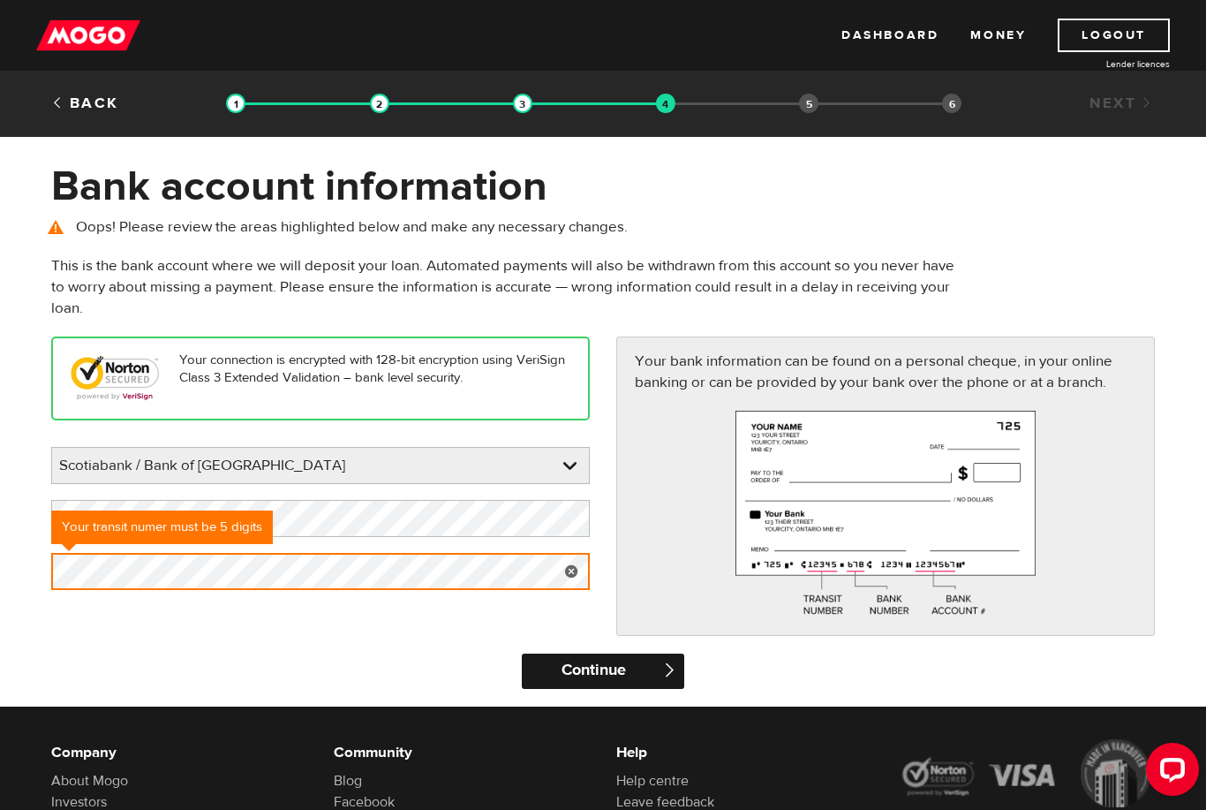
click at [584, 683] on input "Continue" at bounding box center [603, 670] width 162 height 35
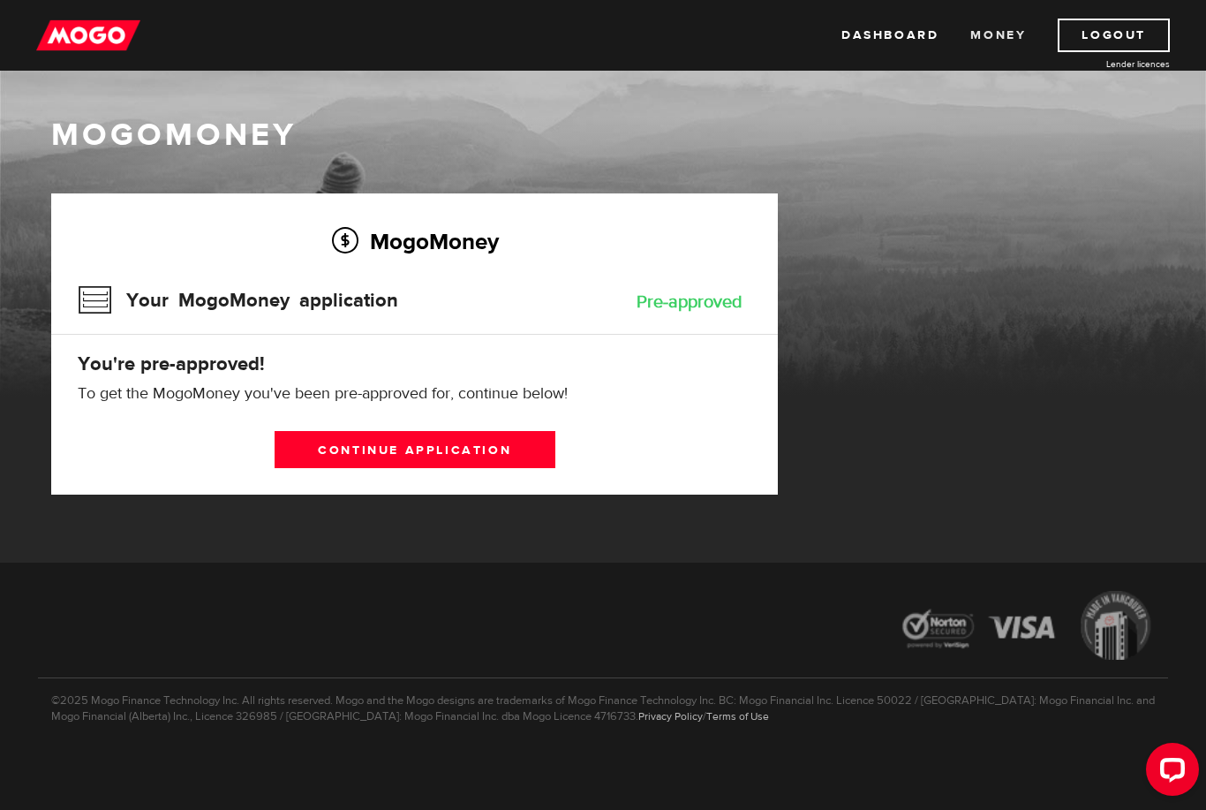
click at [993, 43] on link "Money" at bounding box center [998, 36] width 56 height 34
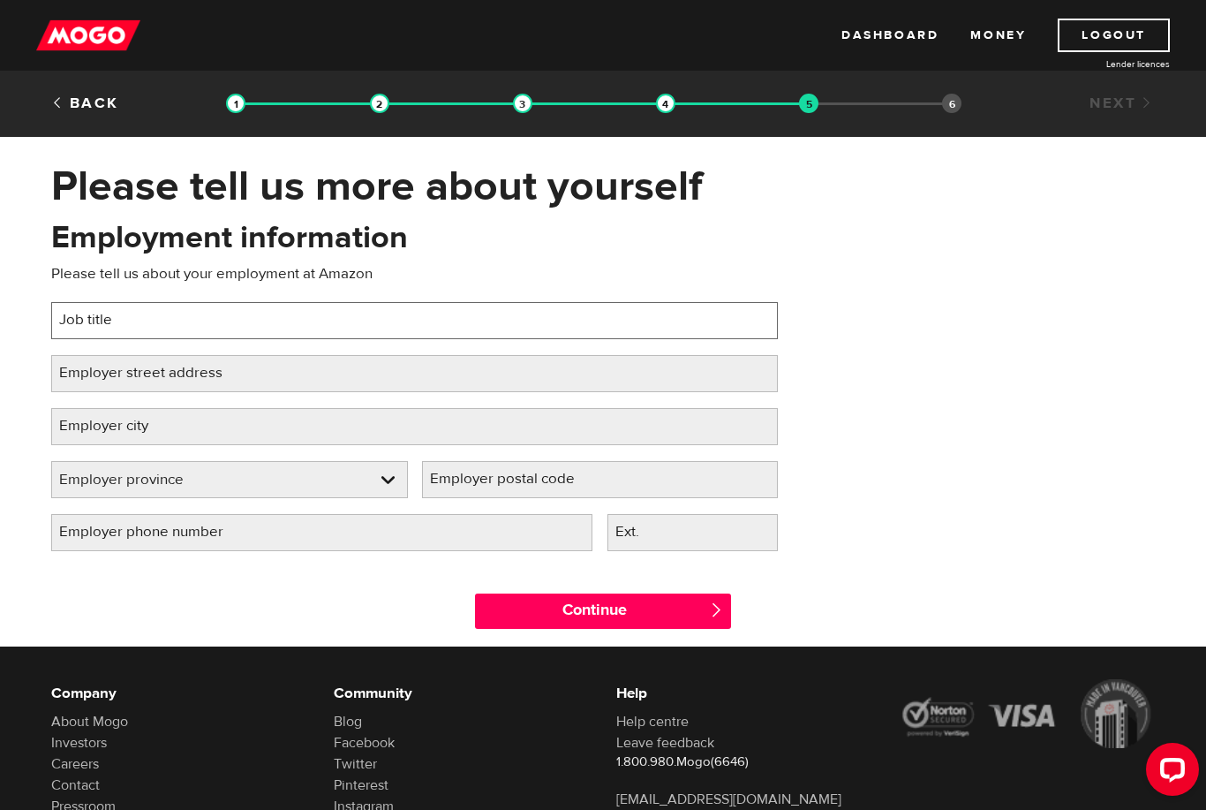
click at [584, 311] on input "Job title" at bounding box center [414, 320] width 727 height 37
type input "FC Associate"
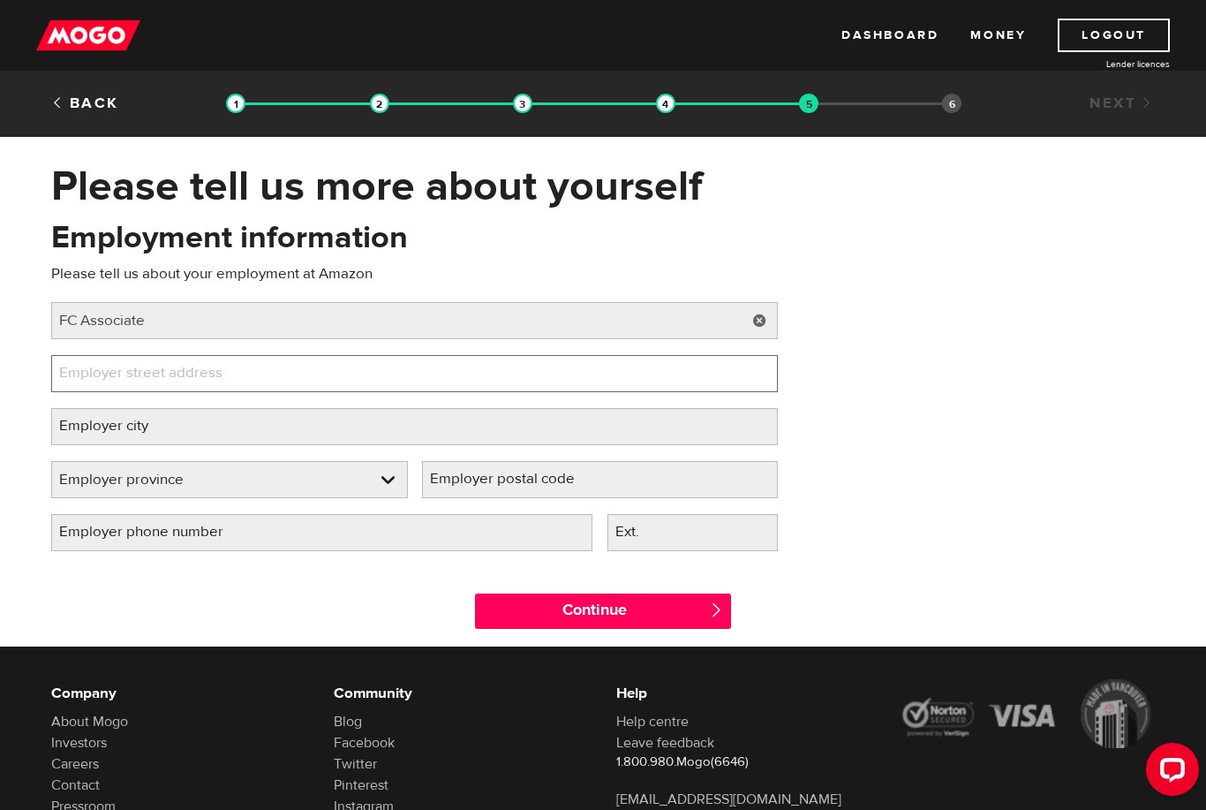
click at [529, 372] on input "Employer street address" at bounding box center [414, 373] width 727 height 37
type input "8050 Heritage Road"
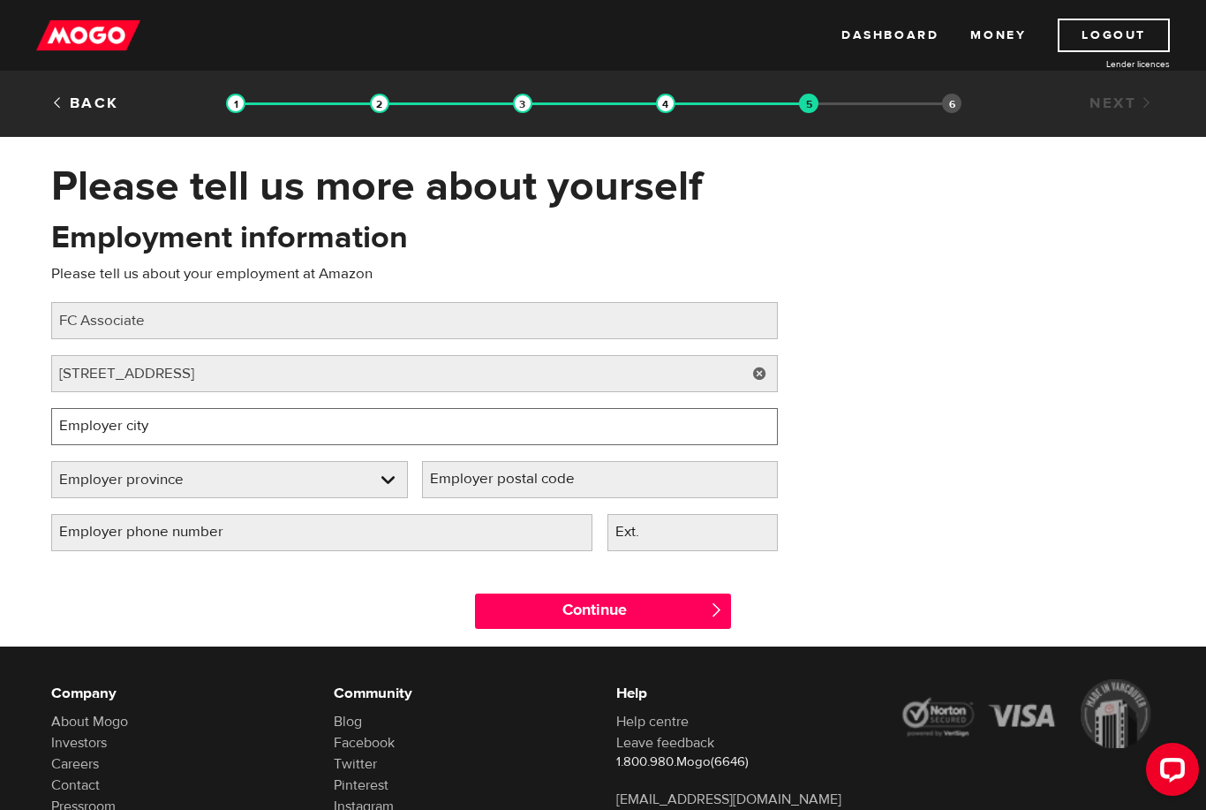
click at [464, 439] on input "Employer city" at bounding box center [414, 426] width 727 height 37
type input "Brampton"
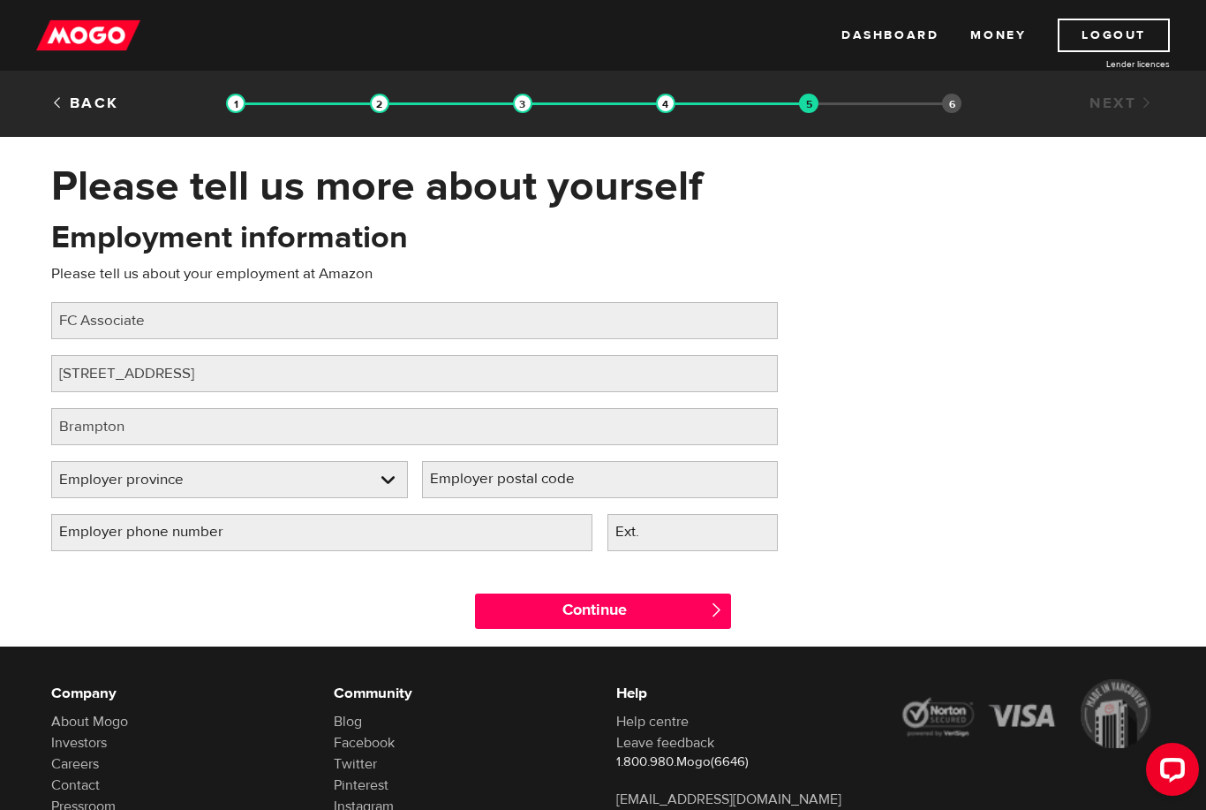
select select "ON"
click at [449, 478] on label "Employer postal code" at bounding box center [516, 479] width 189 height 36
click at [449, 478] on input "Employer postal code" at bounding box center [600, 479] width 357 height 37
paste input "L6Y 6L5"
type input "L6Y 6L5"
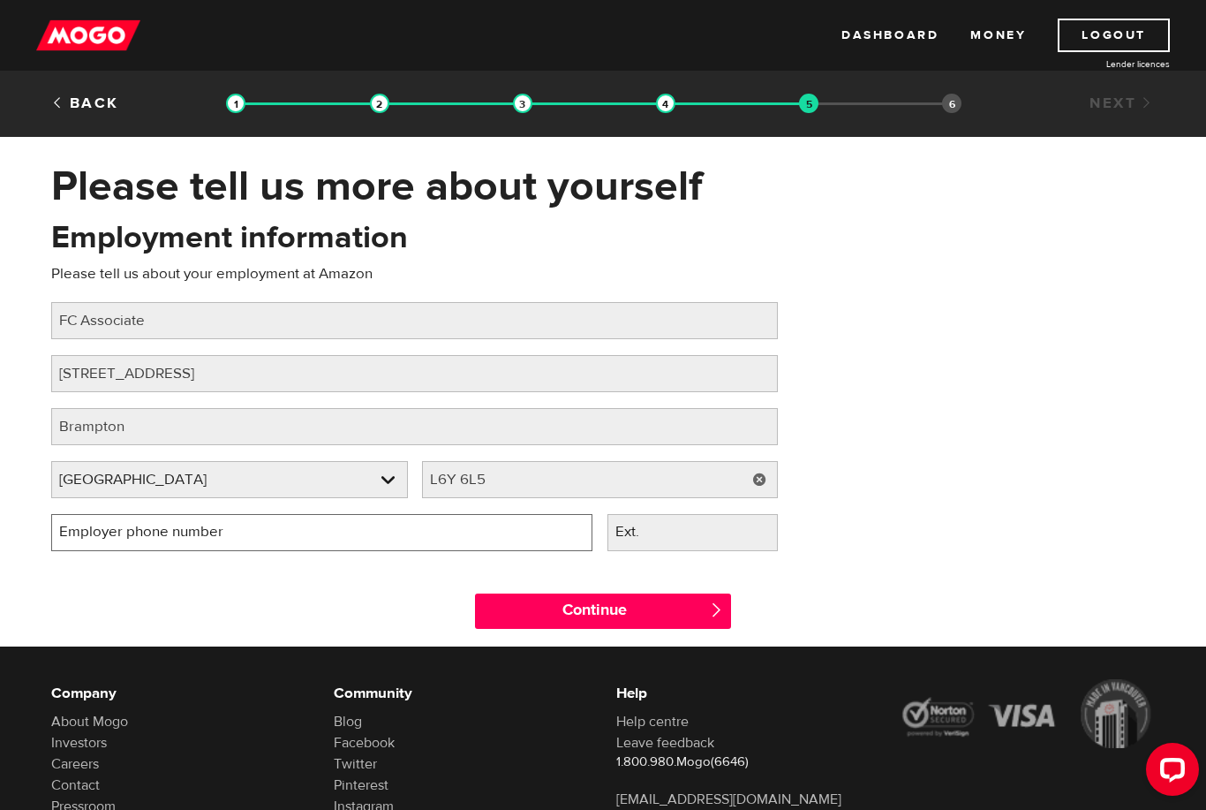
click at [457, 547] on input "Employer phone number" at bounding box center [321, 532] width 541 height 37
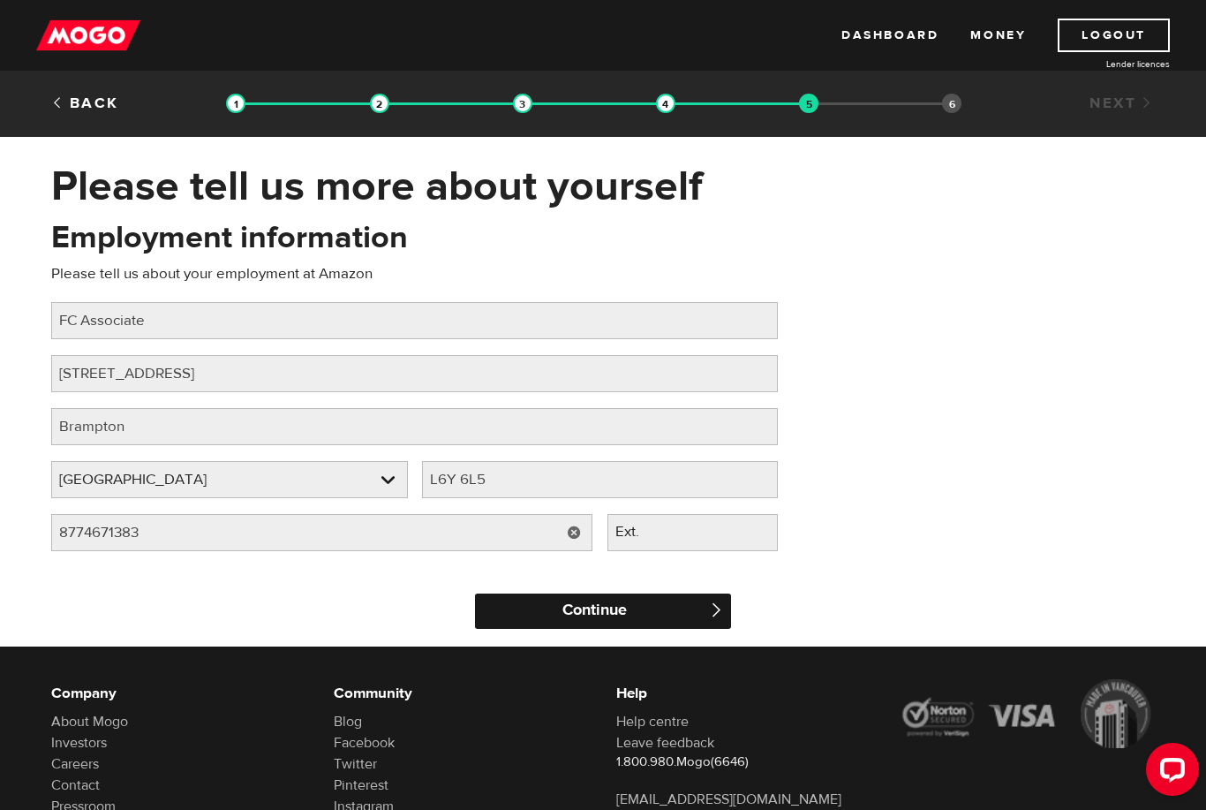
type input "(877) 467-1383"
click at [534, 624] on input "Continue" at bounding box center [603, 610] width 256 height 35
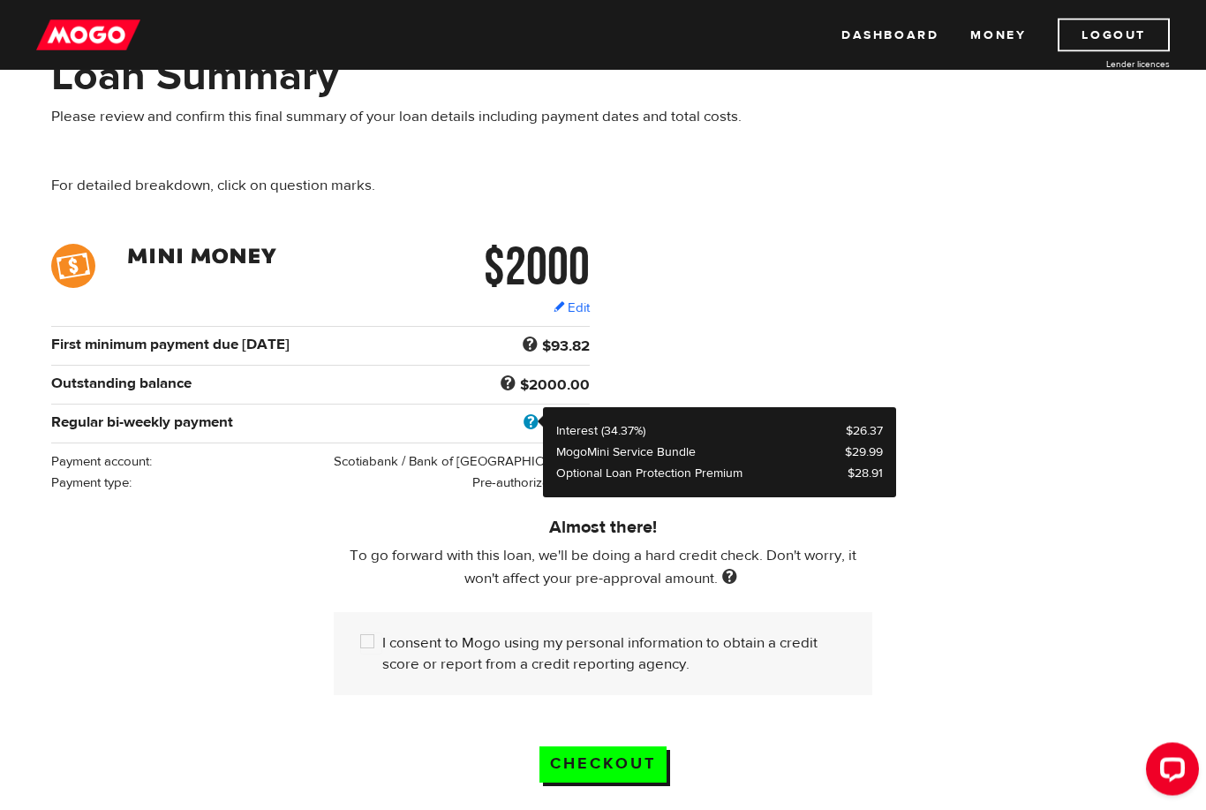
scroll to position [110, 0]
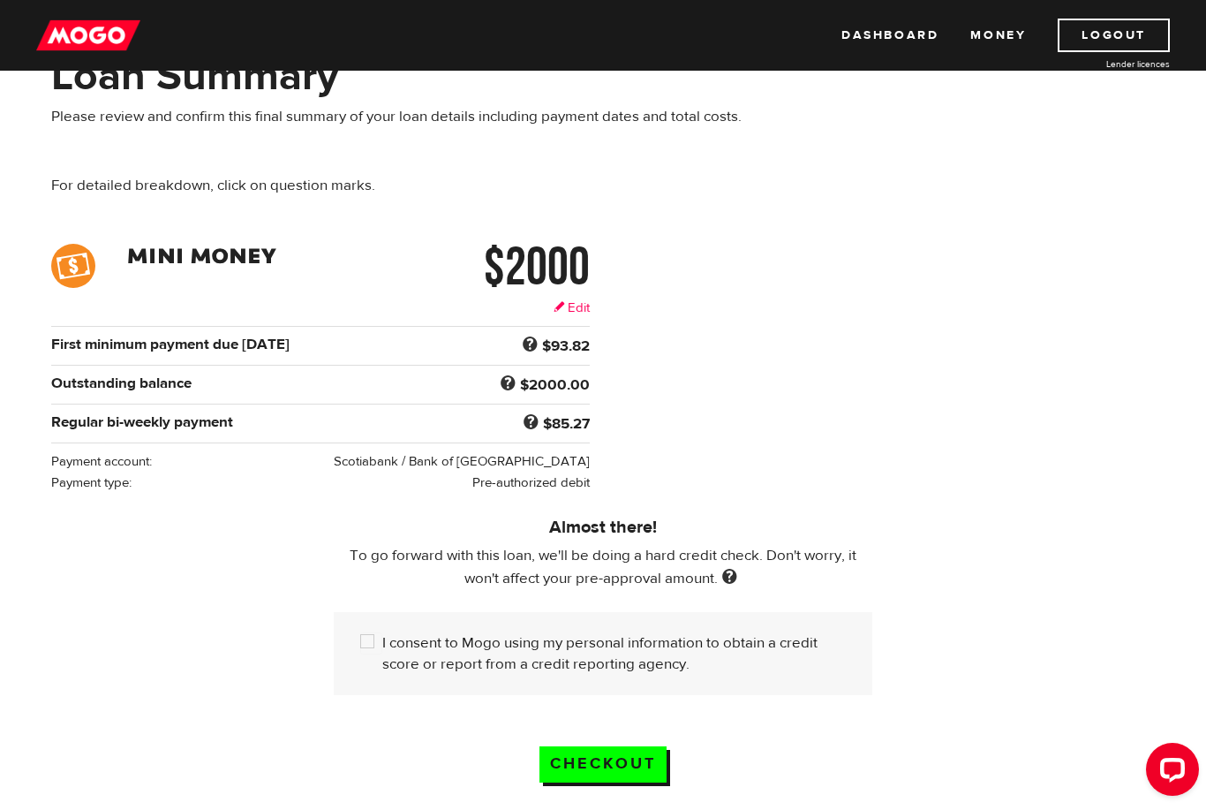
click at [575, 308] on link "Edit" at bounding box center [572, 307] width 36 height 19
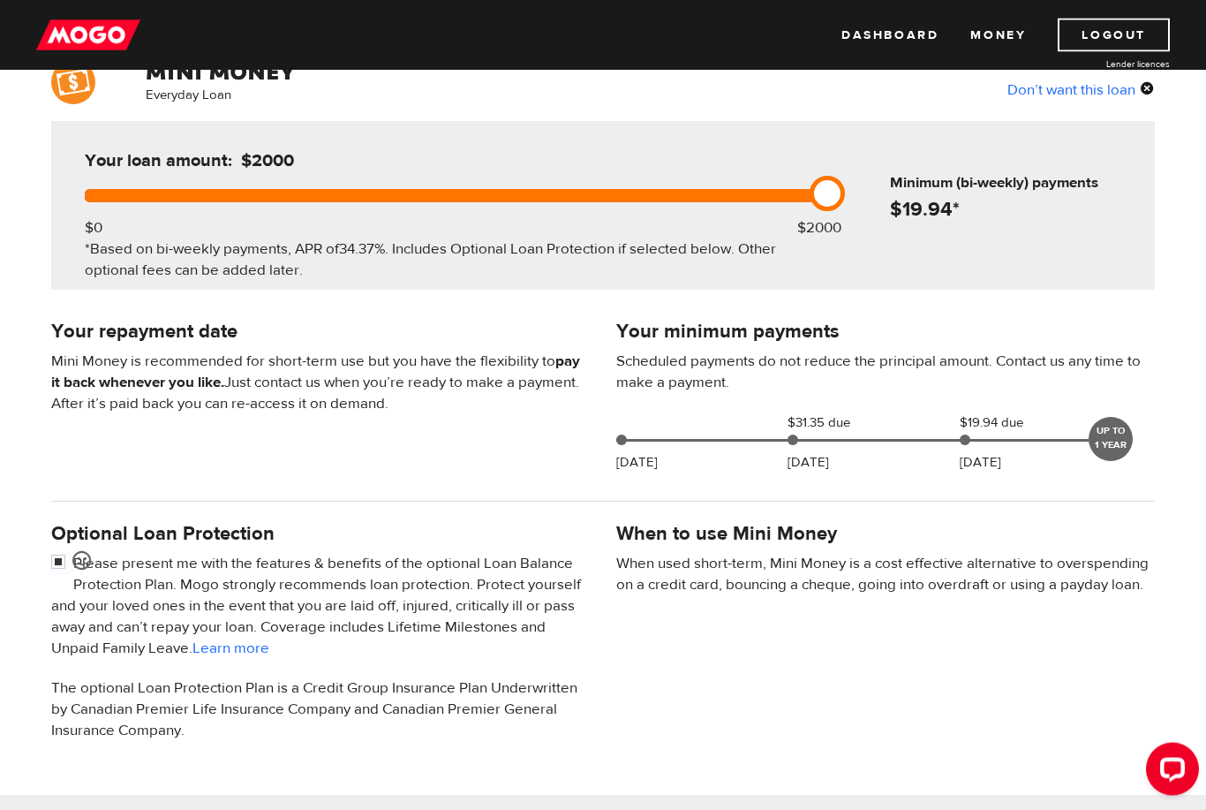
scroll to position [156, 0]
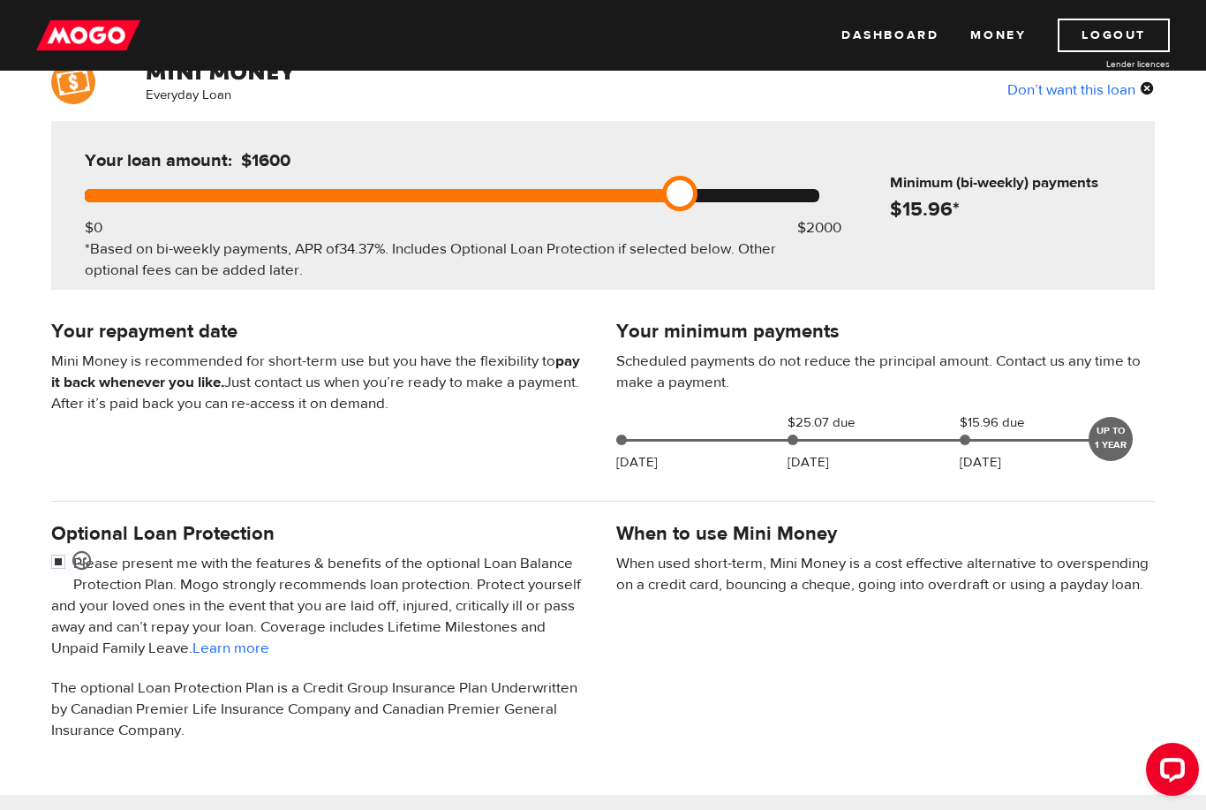
drag, startPoint x: 806, startPoint y: 201, endPoint x: 608, endPoint y: 223, distance: 198.9
drag, startPoint x: 623, startPoint y: 201, endPoint x: 661, endPoint y: 199, distance: 38.9
click at [661, 199] on div at bounding box center [452, 195] width 735 height 13
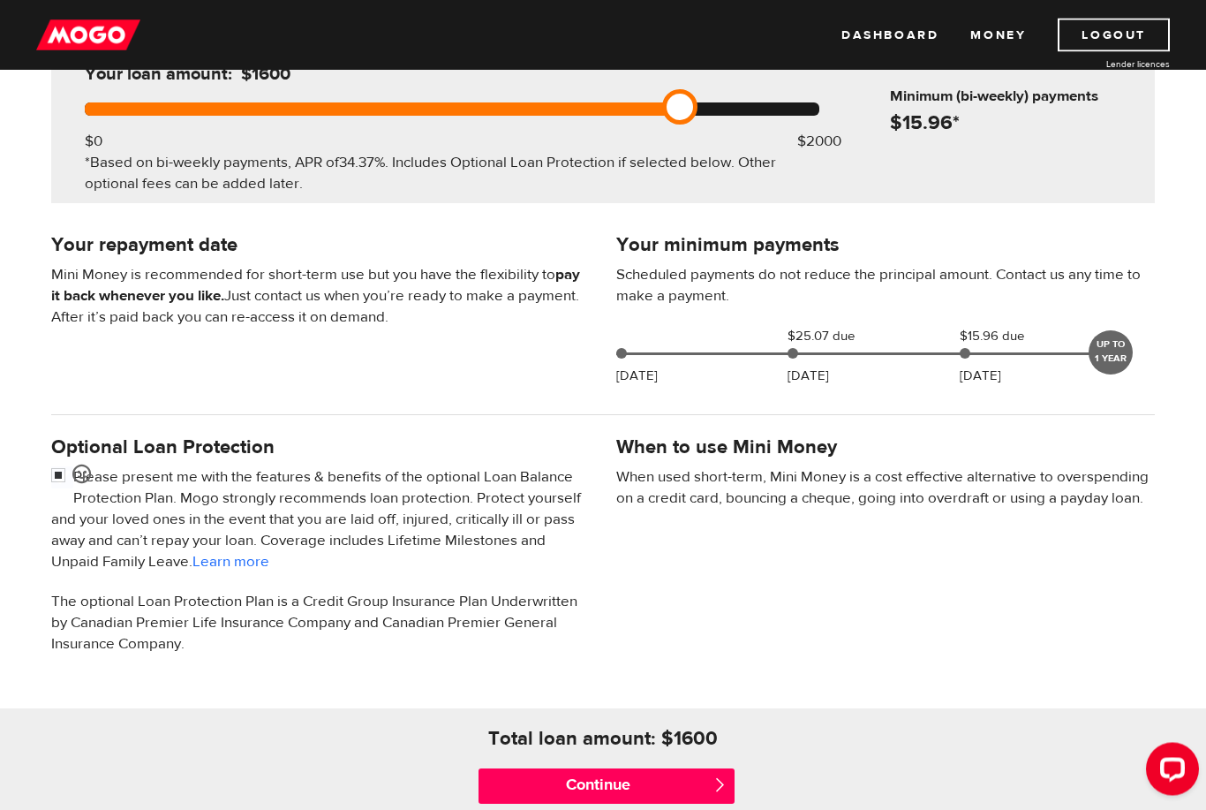
scroll to position [311, 0]
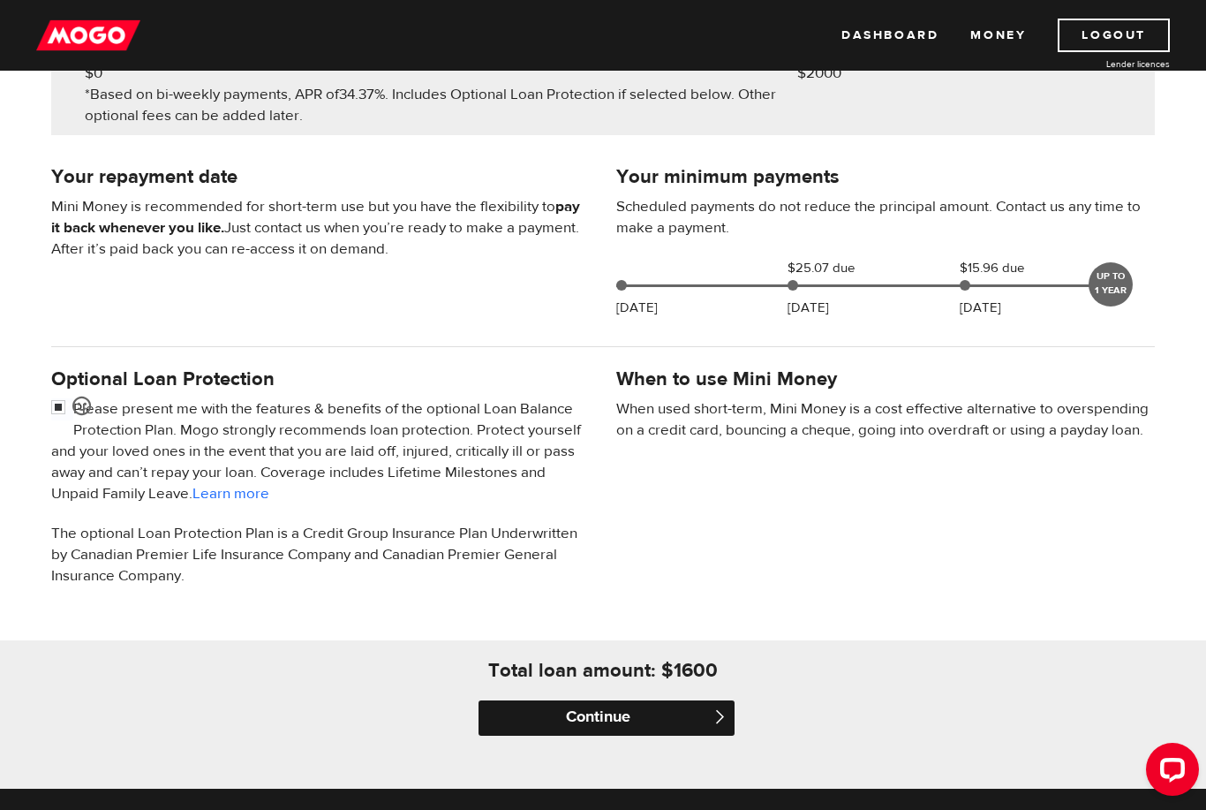
click at [605, 727] on input "Continue" at bounding box center [607, 717] width 256 height 35
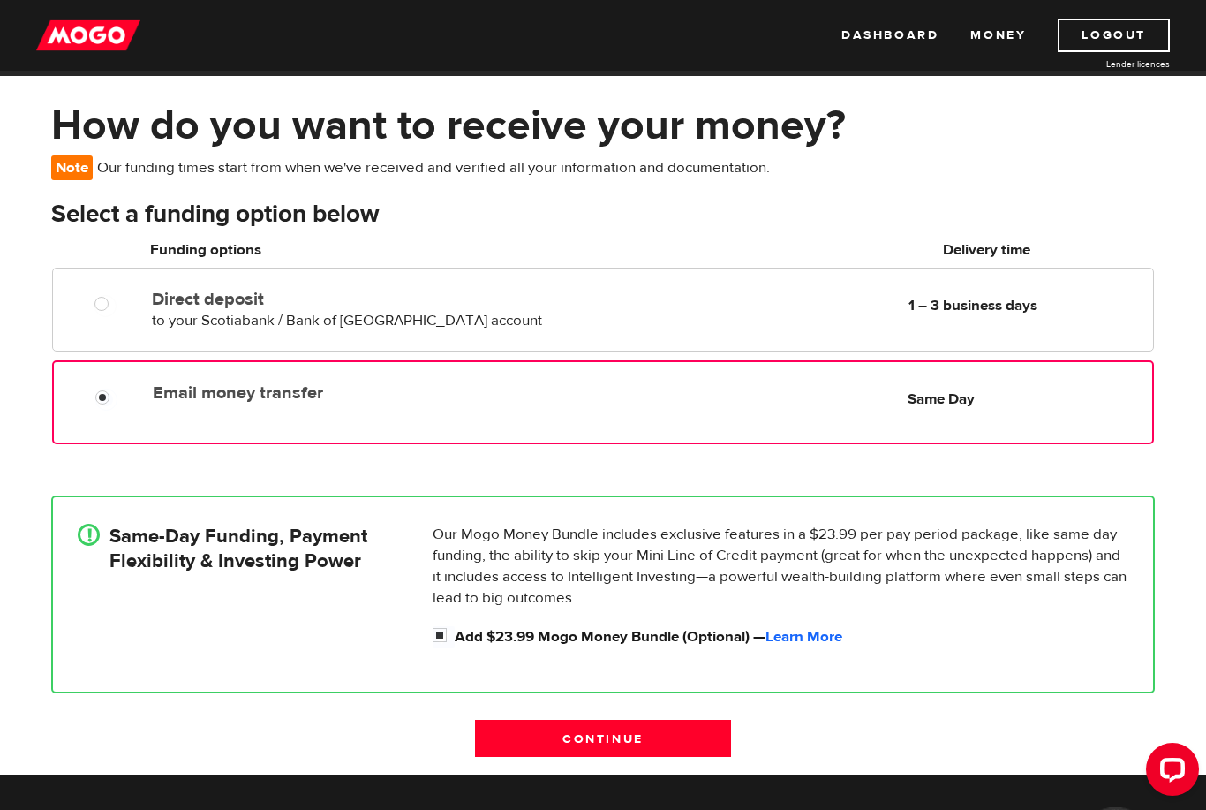
scroll to position [79, 0]
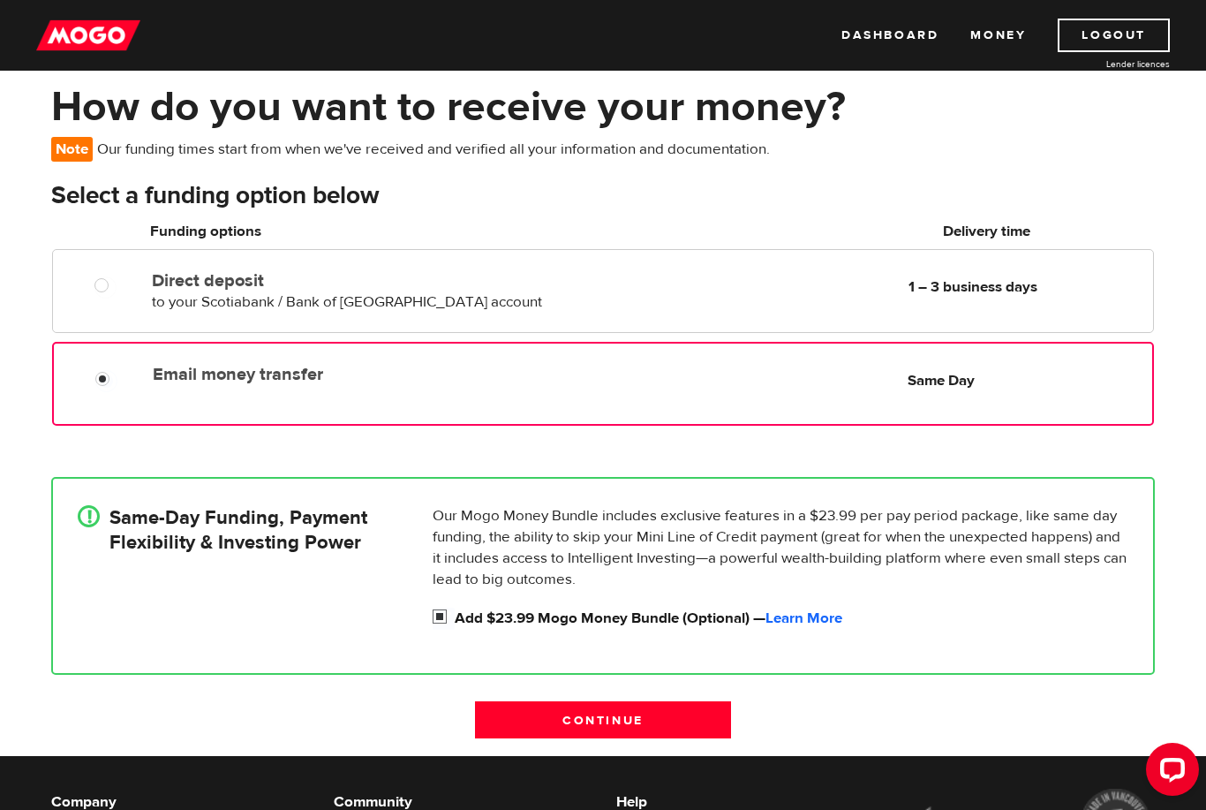
click at [434, 614] on input "Add $23.99 Mogo Money Bundle (Optional) — Learn More" at bounding box center [444, 619] width 22 height 22
checkbox input "false"
radio input "false"
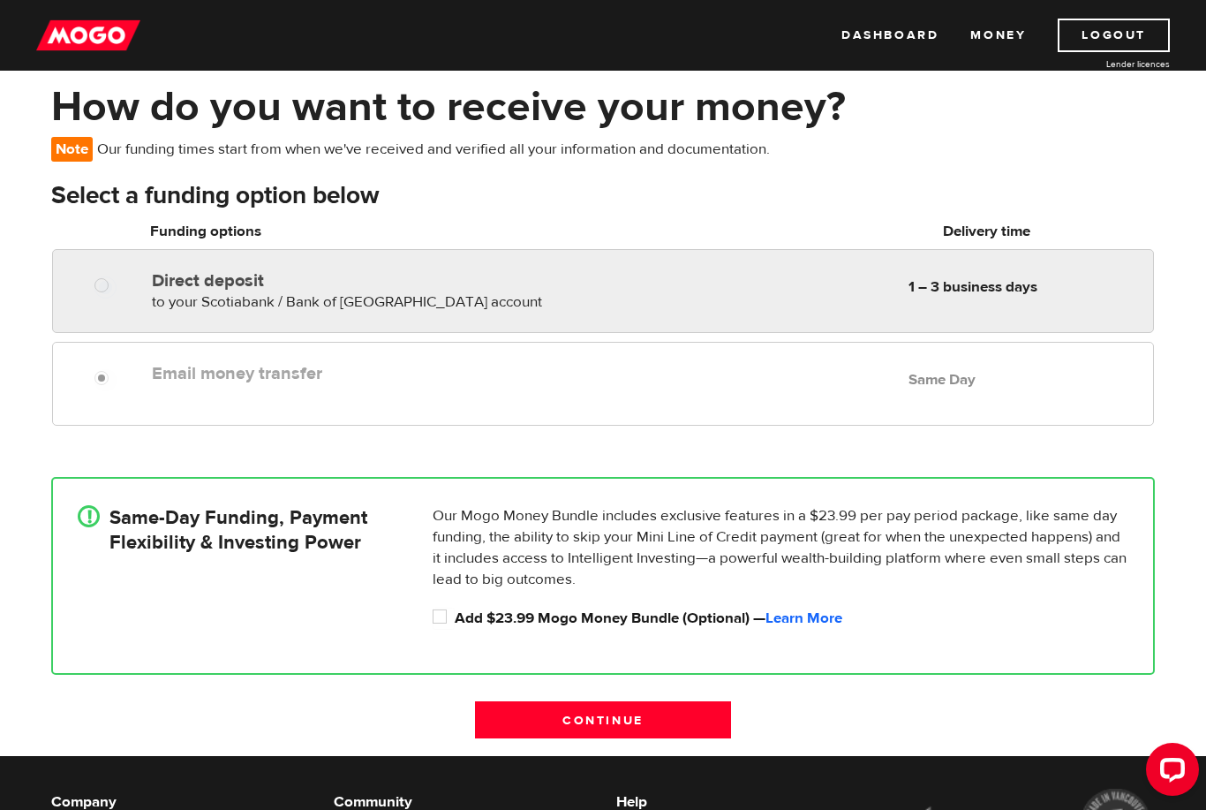
radio input "true"
click at [174, 291] on div "Direct deposit to your Scotiabank / Bank of Nova Scotia account Delivery in 1 –…" at bounding box center [355, 287] width 420 height 49
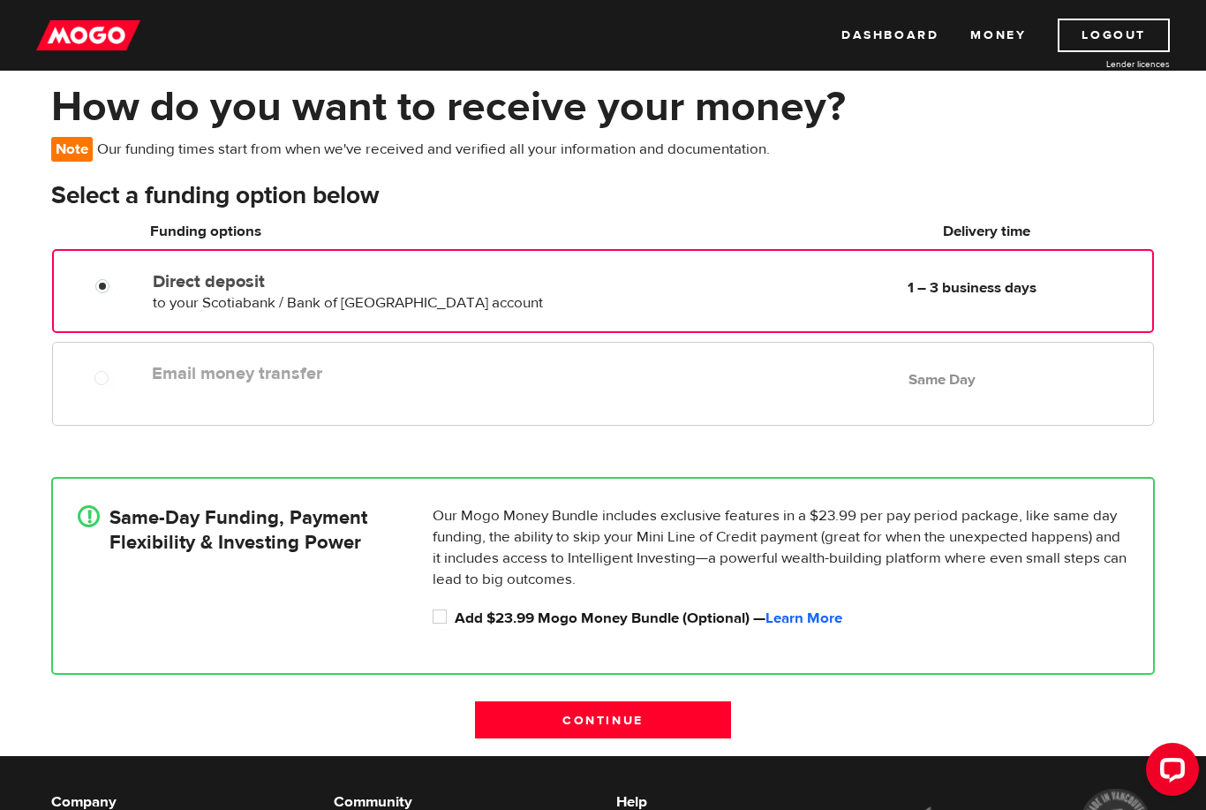
click at [403, 387] on div "Email money transfer Delivery in Same Day Same Day" at bounding box center [649, 373] width 1008 height 34
click at [547, 734] on input "Continue" at bounding box center [603, 719] width 256 height 37
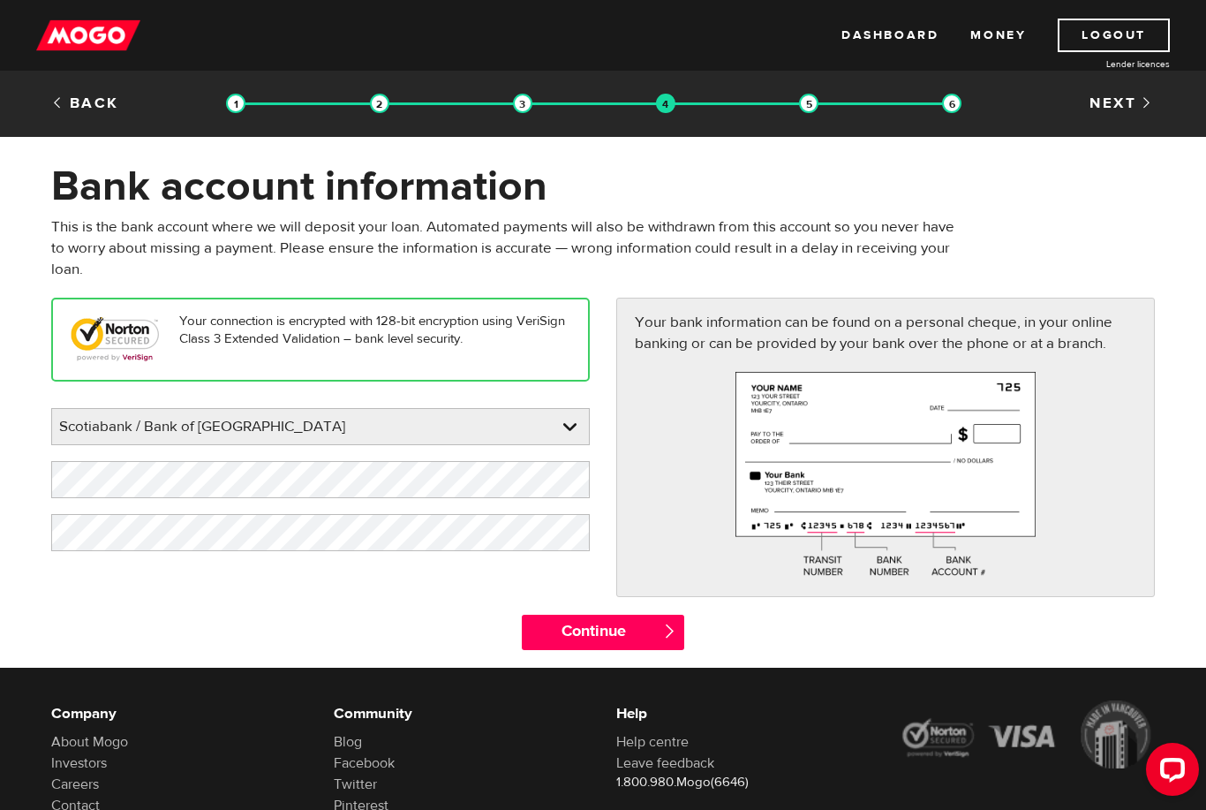
click at [615, 610] on div "Your bank information can be found on a personal cheque, in your online banking…" at bounding box center [885, 456] width 565 height 316
click at [615, 634] on input "Continue" at bounding box center [603, 632] width 162 height 35
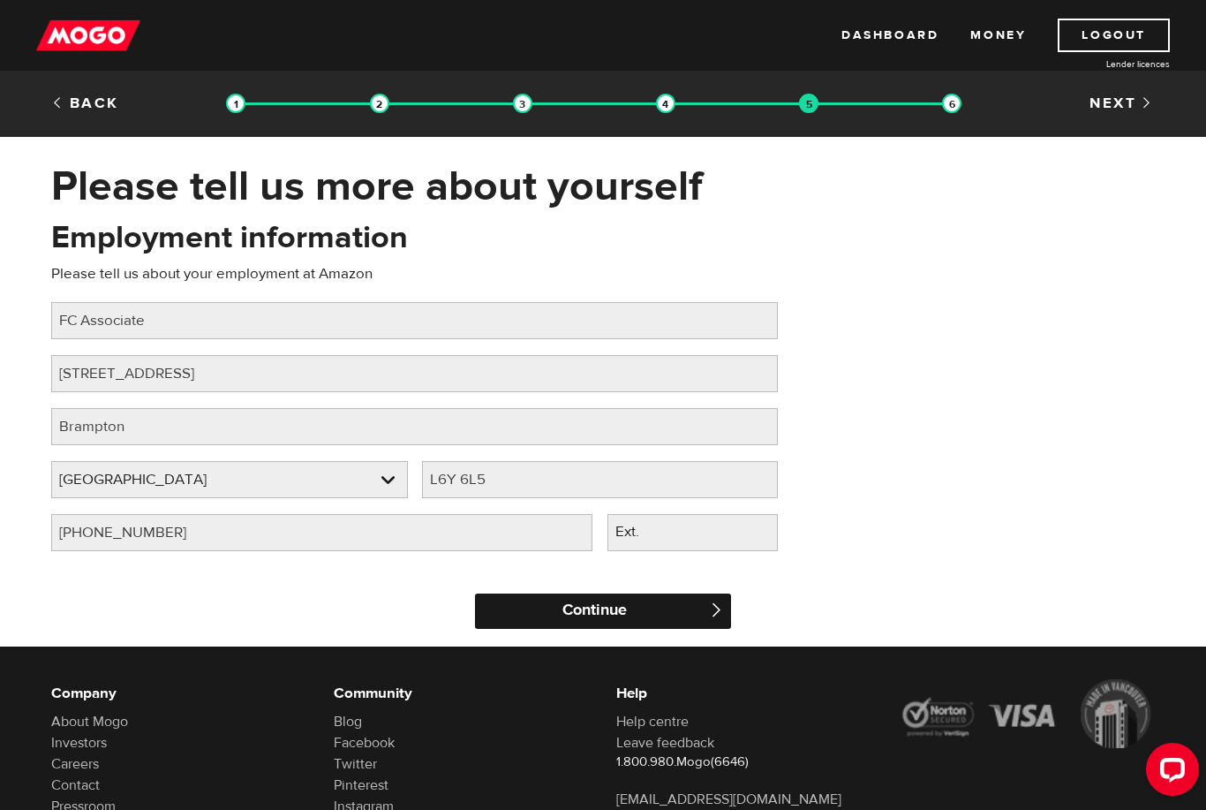
click at [676, 609] on input "Continue" at bounding box center [603, 610] width 256 height 35
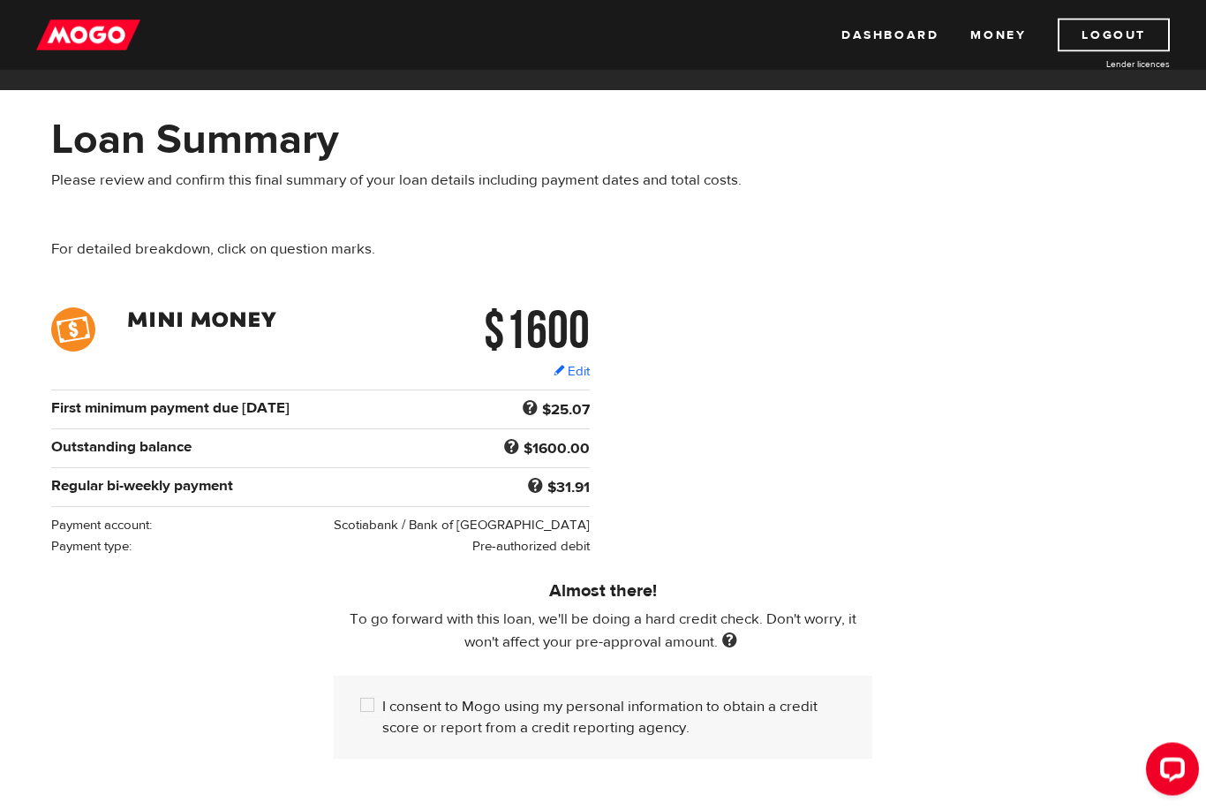
scroll to position [70, 0]
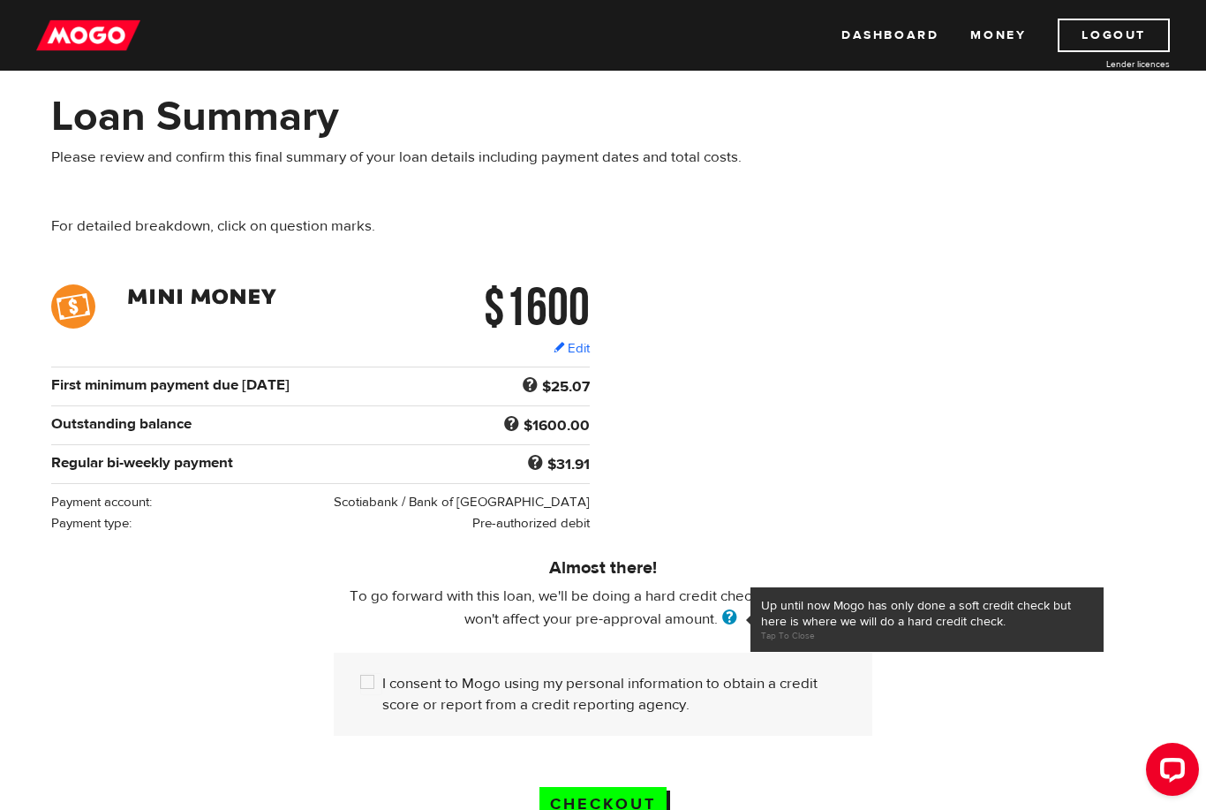
click at [729, 621] on span at bounding box center [730, 618] width 24 height 19
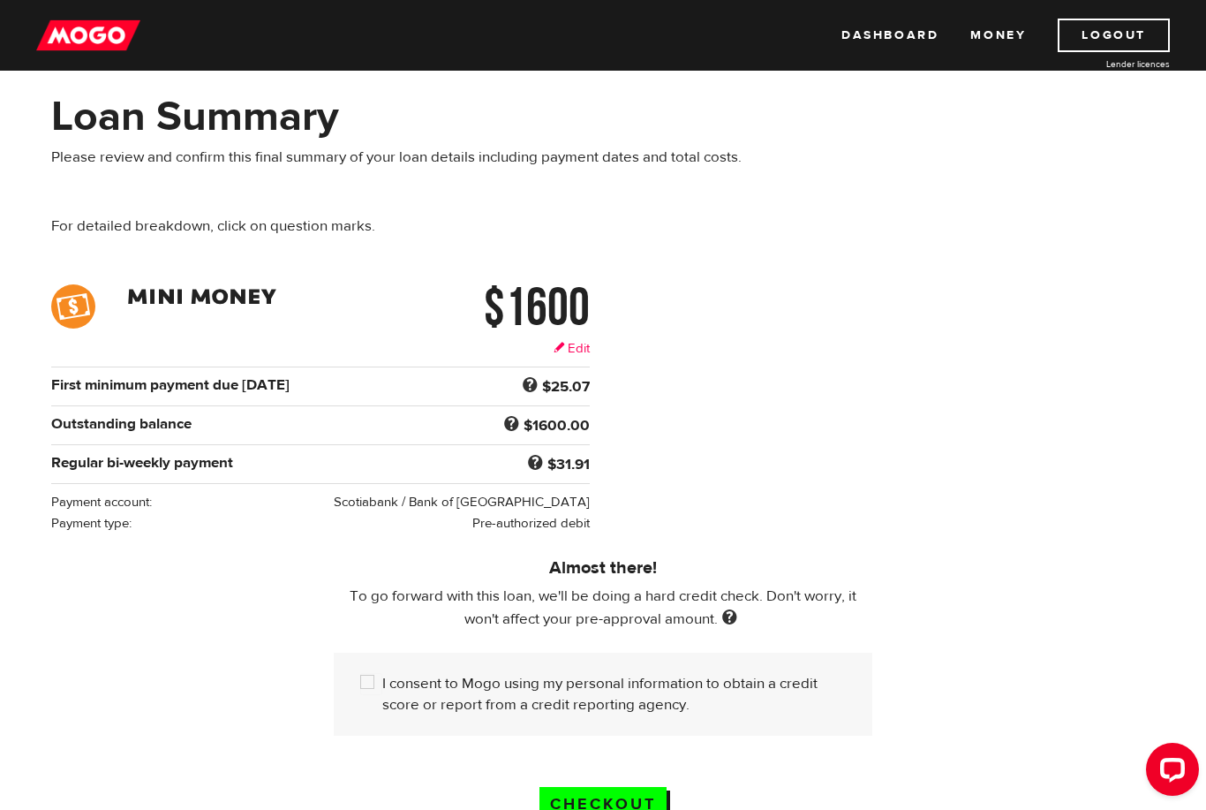
click at [587, 349] on link "Edit" at bounding box center [572, 348] width 36 height 19
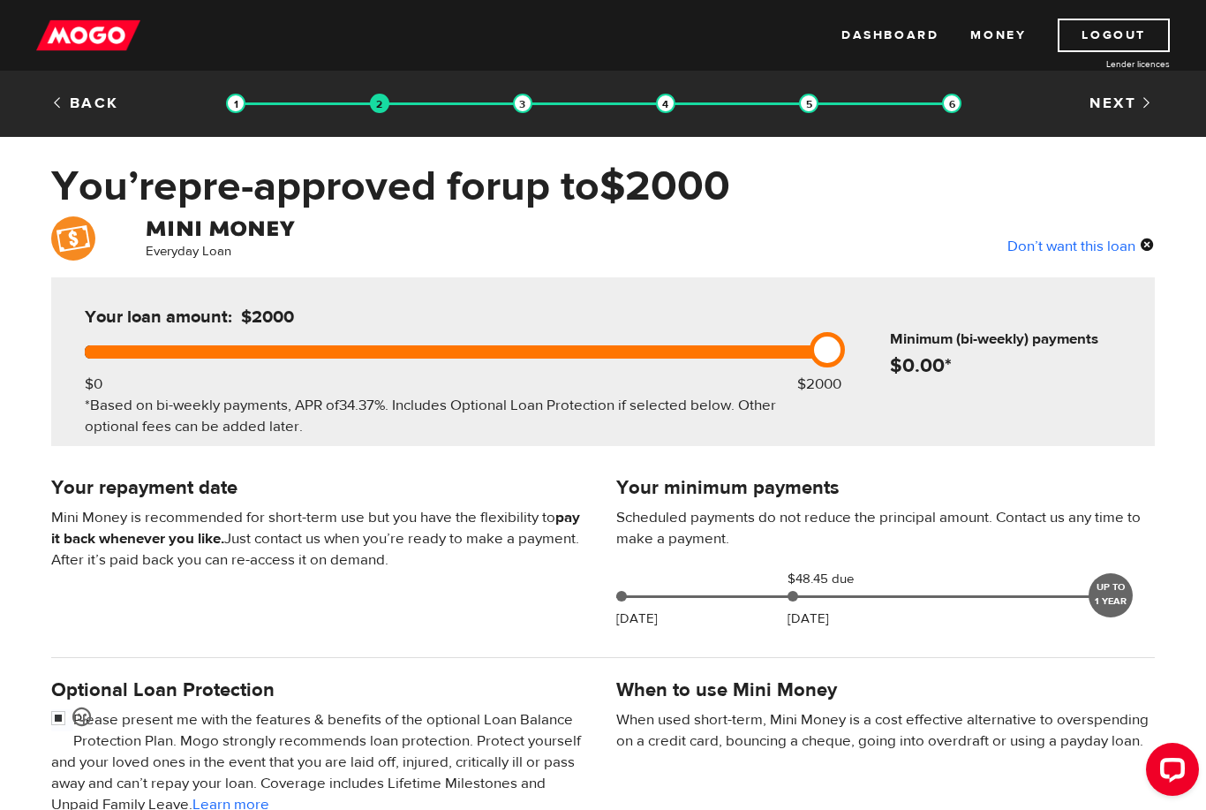
drag, startPoint x: 683, startPoint y: 353, endPoint x: 841, endPoint y: 360, distance: 157.3
click at [841, 360] on div "Your loan amount: $2000 $0 $2000 *Based on bi-weekly payments, APR of 34.37% . …" at bounding box center [452, 361] width 788 height 169
click at [963, 486] on h4 "Your minimum payments" at bounding box center [885, 487] width 539 height 25
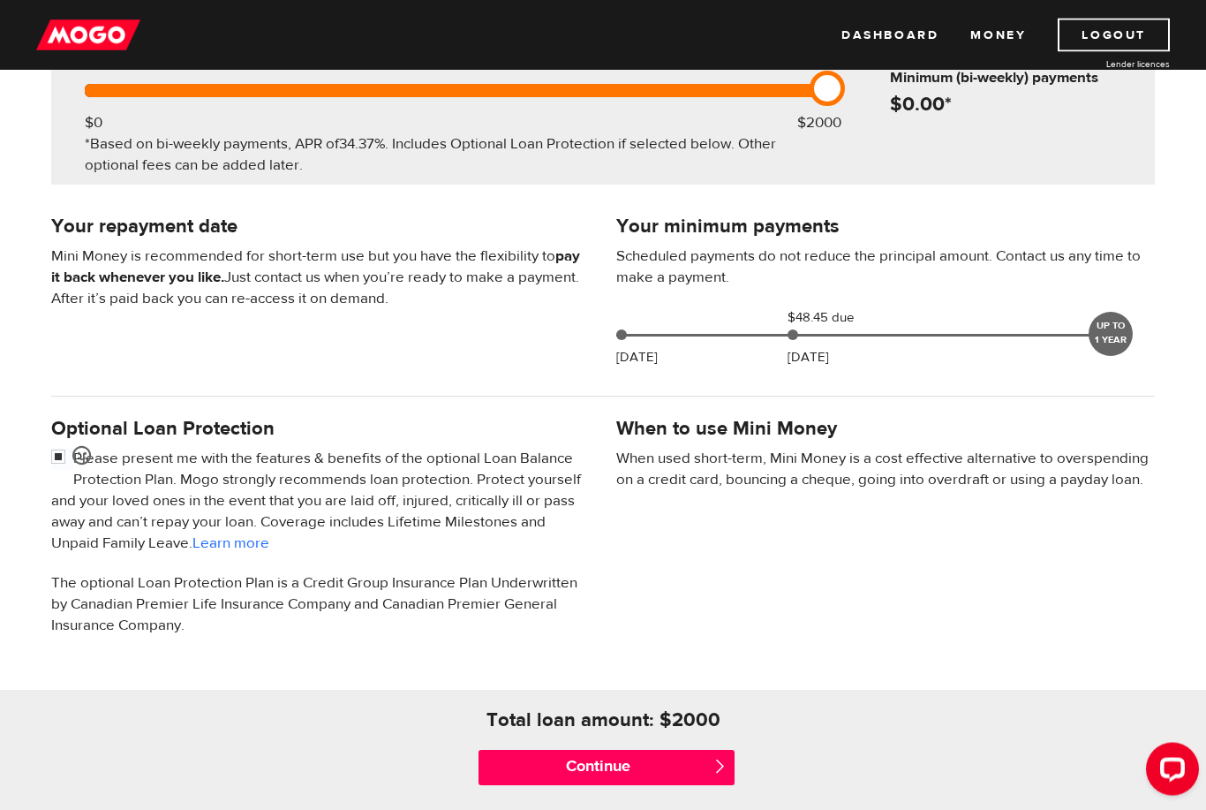
scroll to position [292, 0]
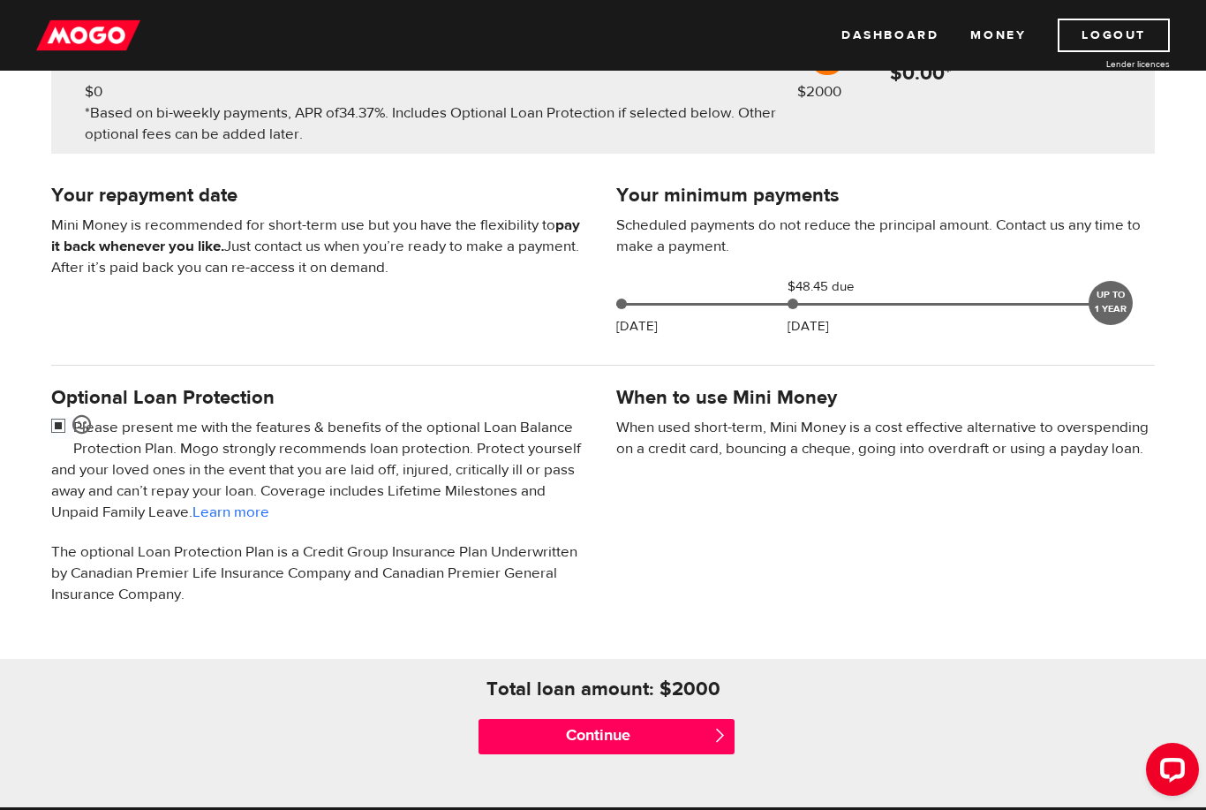
click at [55, 427] on input "checkbox" at bounding box center [62, 428] width 22 height 22
checkbox input "false"
click at [568, 740] on input "Continue" at bounding box center [607, 736] width 256 height 35
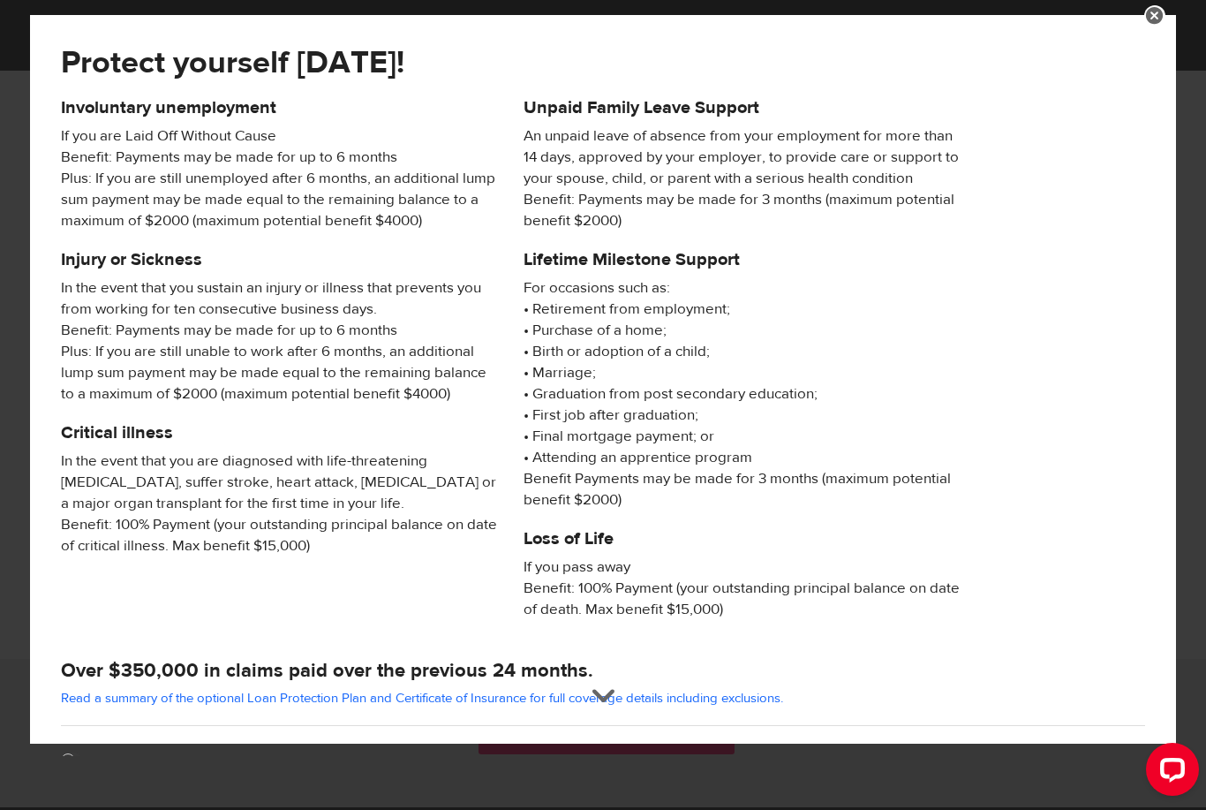
click at [607, 744] on div "Protect yourself today! Involuntary unemployment If you are Laid Off Without Ca…" at bounding box center [603, 379] width 1146 height 729
click at [602, 744] on div "Protect yourself today! Involuntary unemployment If you are Laid Off Without Ca…" at bounding box center [603, 379] width 1146 height 729
click at [1154, 17] on link at bounding box center [1154, 15] width 21 height 21
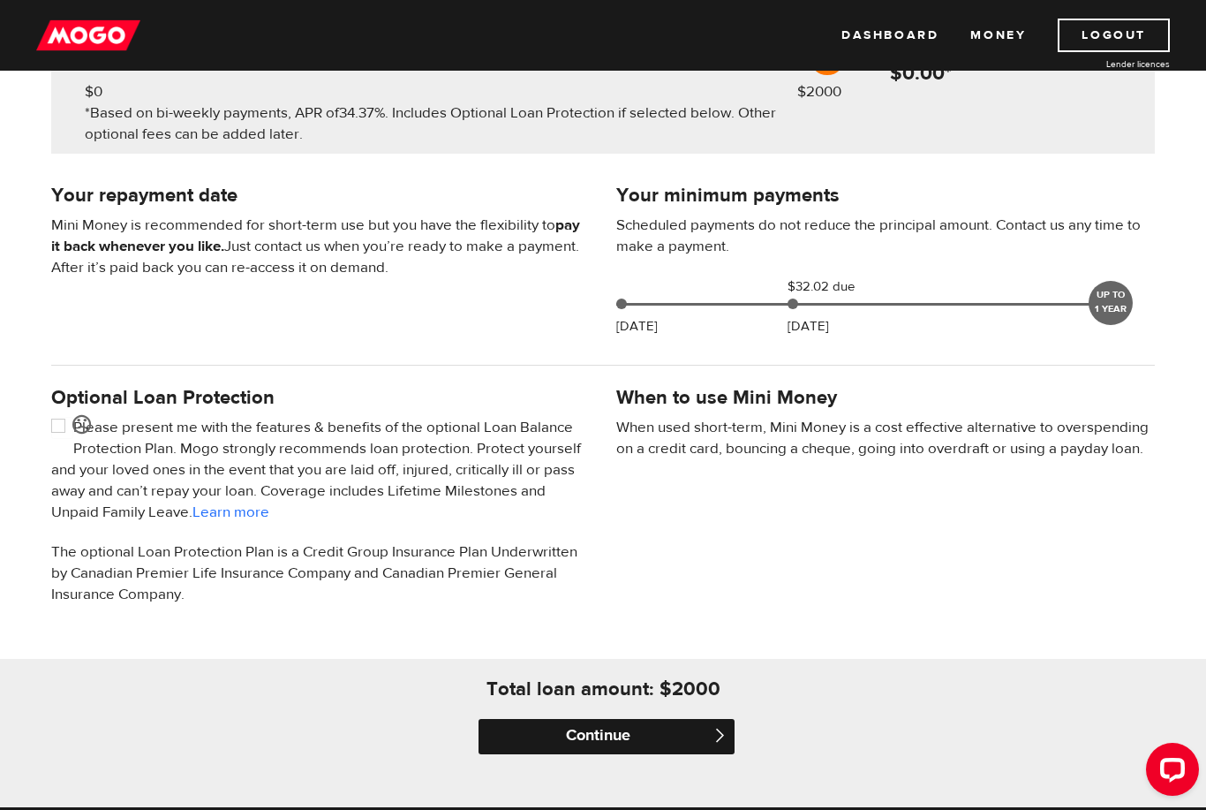
click at [621, 734] on input "Continue" at bounding box center [607, 736] width 256 height 35
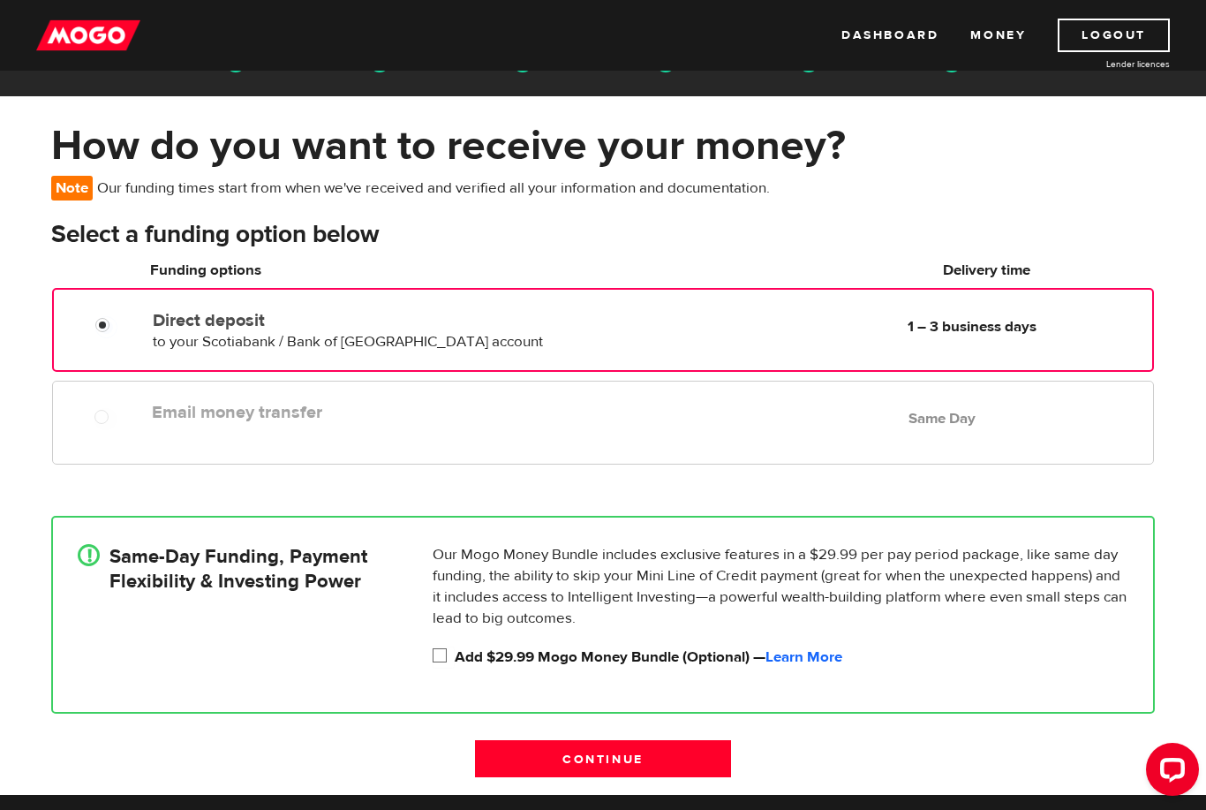
scroll to position [49, 0]
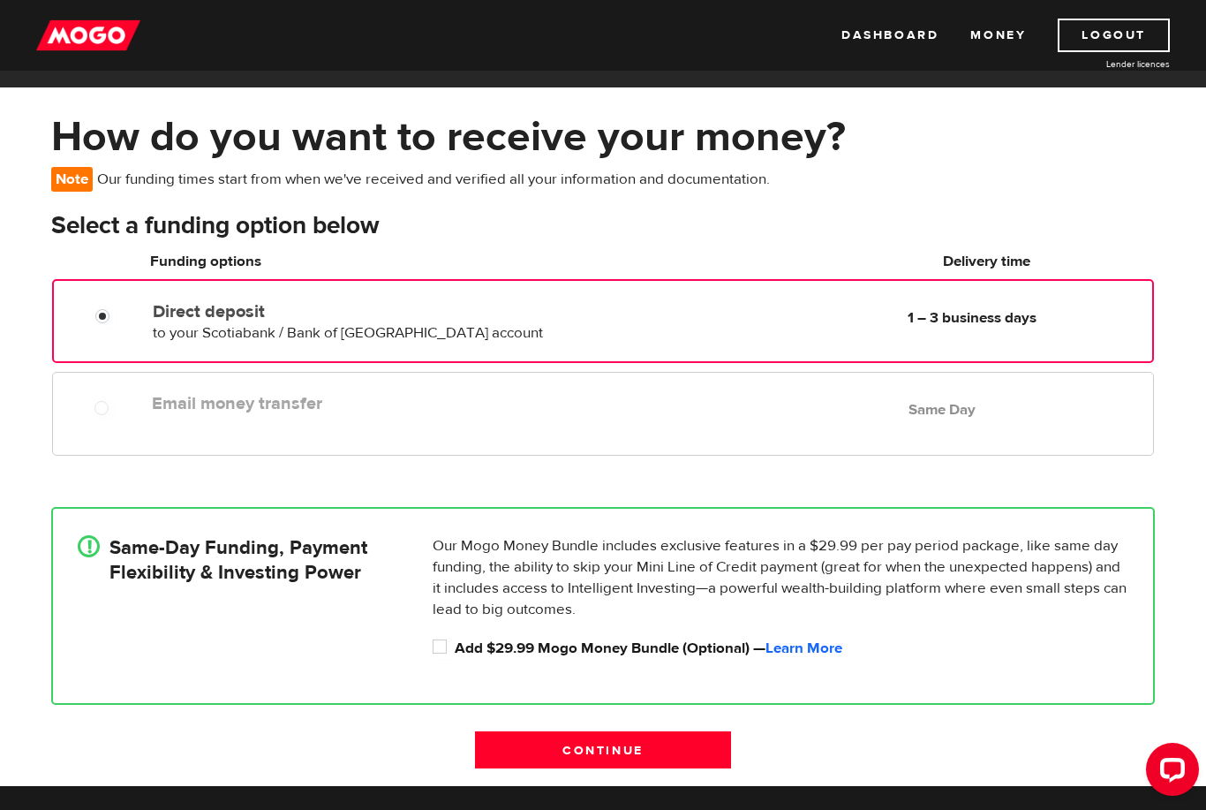
click at [385, 426] on div "Email money transfer Delivery in Same Day Same Day" at bounding box center [603, 414] width 1102 height 84
click at [582, 751] on input "Continue" at bounding box center [603, 749] width 256 height 37
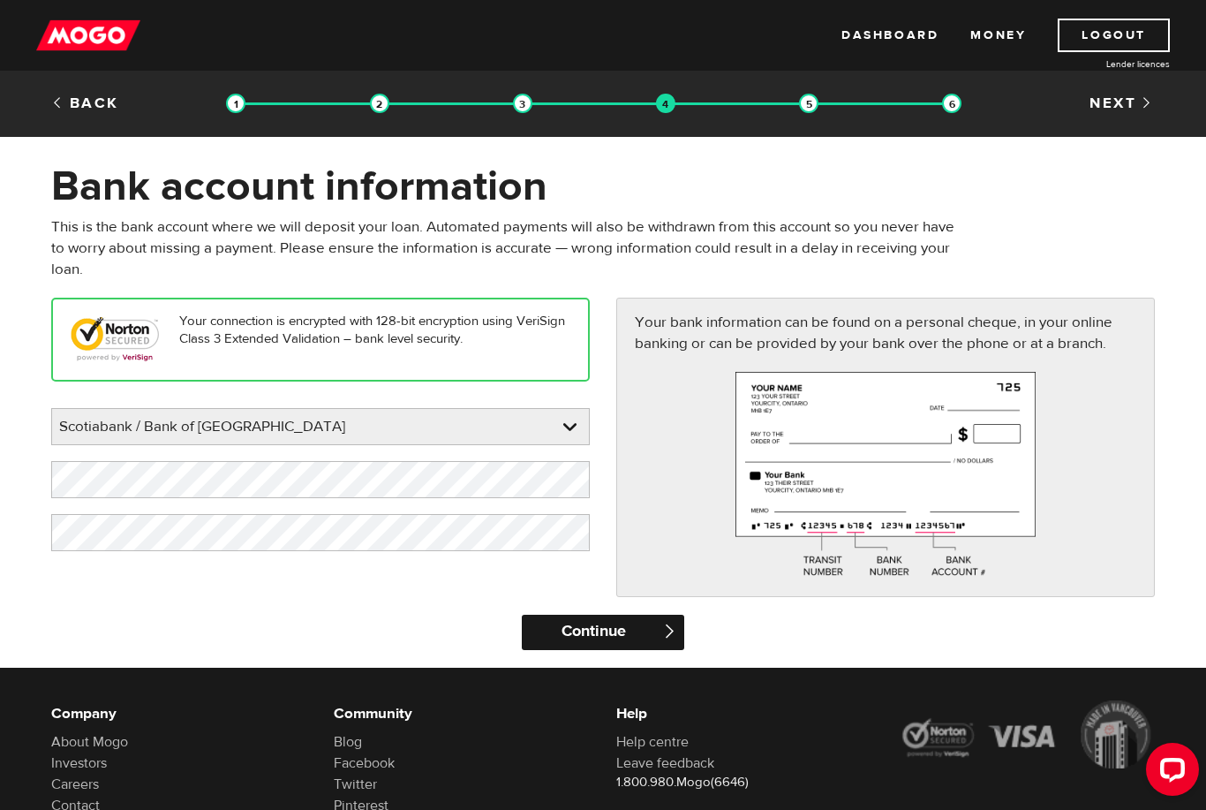
click at [638, 643] on input "Continue" at bounding box center [603, 632] width 162 height 35
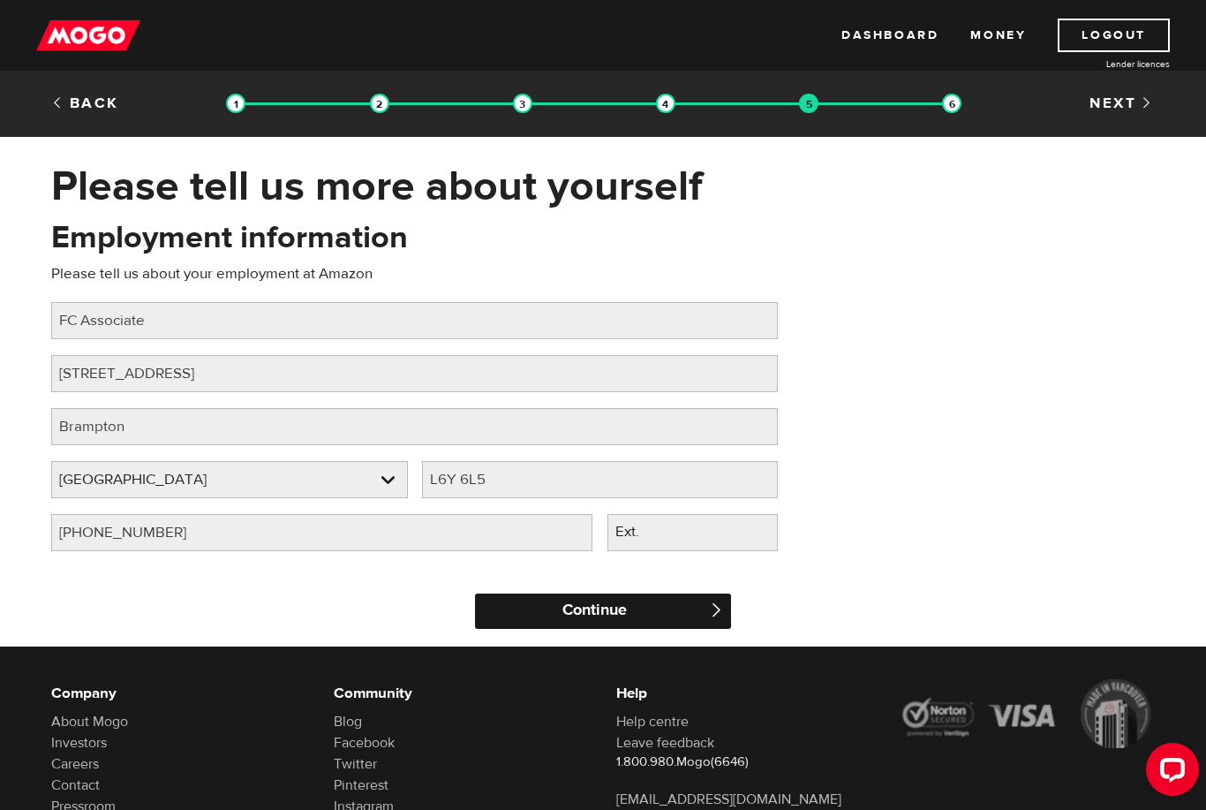
click at [644, 621] on input "Continue" at bounding box center [603, 610] width 256 height 35
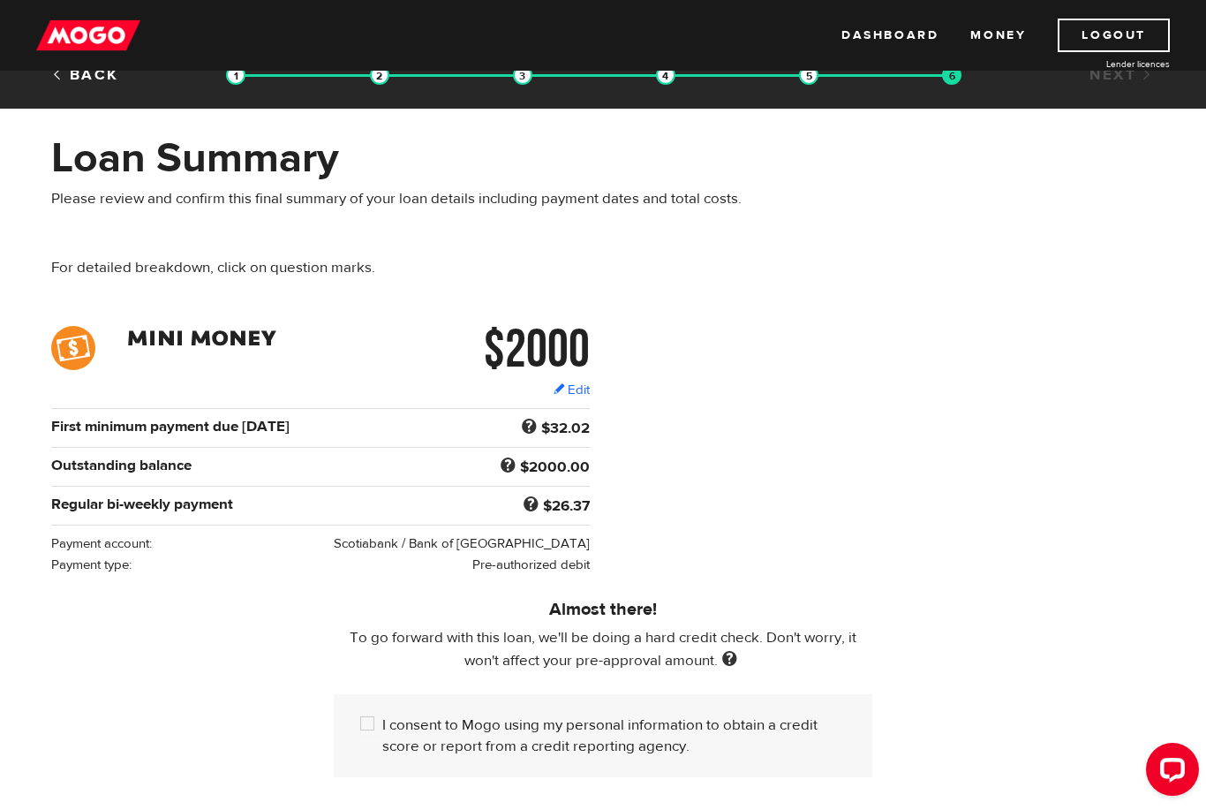
scroll to position [78, 0]
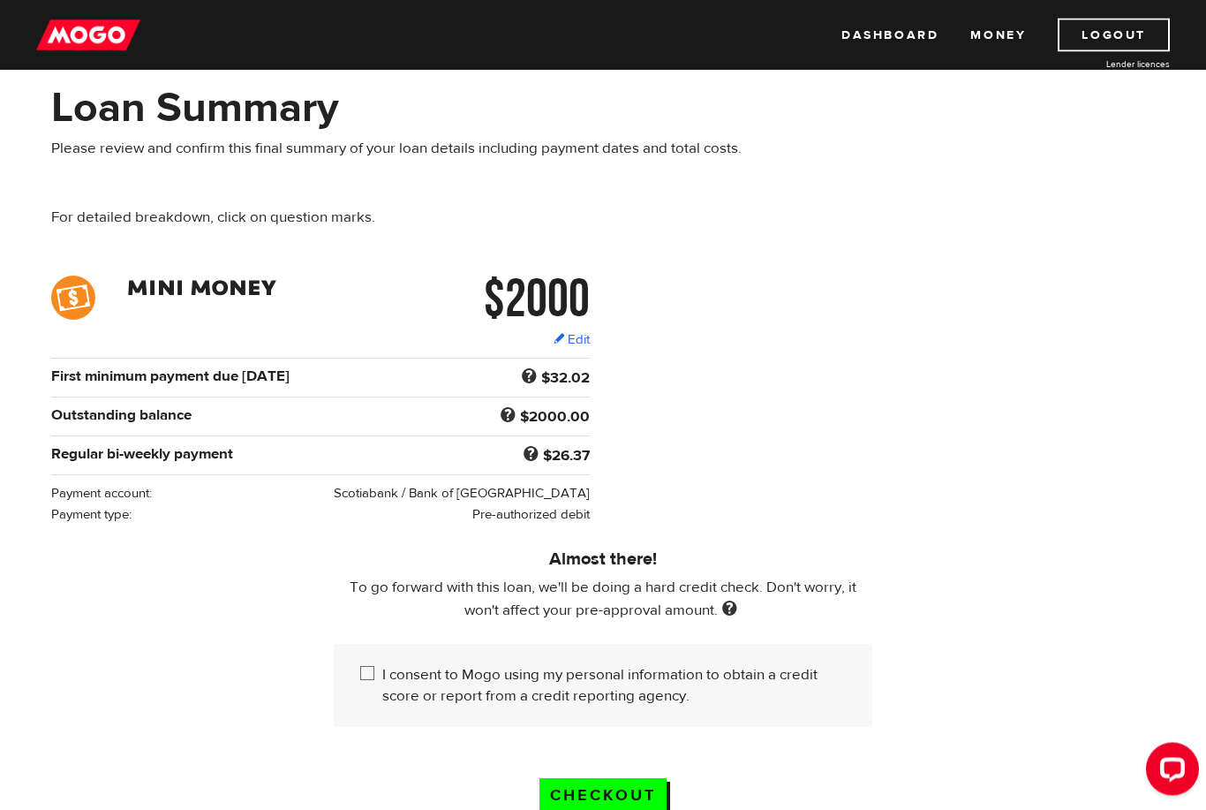
click at [372, 665] on input "I consent to Mogo using my personal information to obtain a credit score or rep…" at bounding box center [371, 676] width 22 height 22
checkbox input "true"
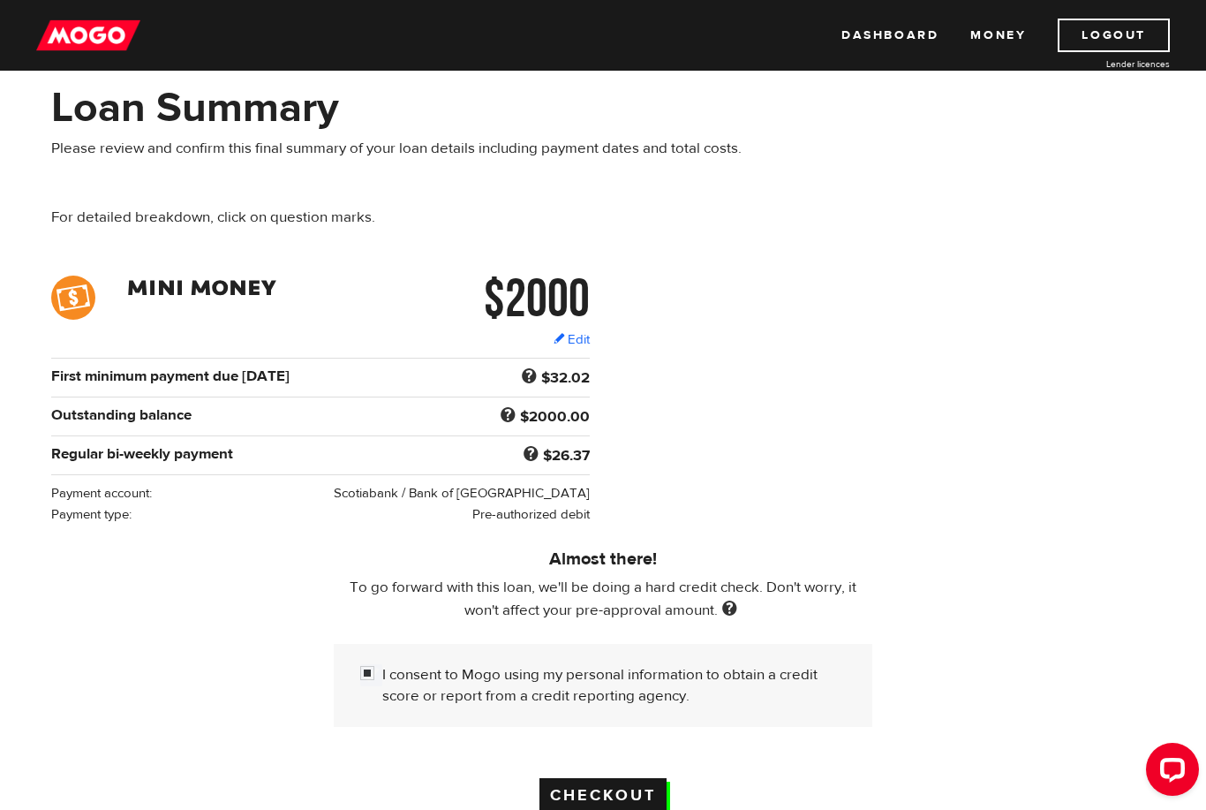
click at [613, 802] on input "Checkout" at bounding box center [603, 796] width 127 height 36
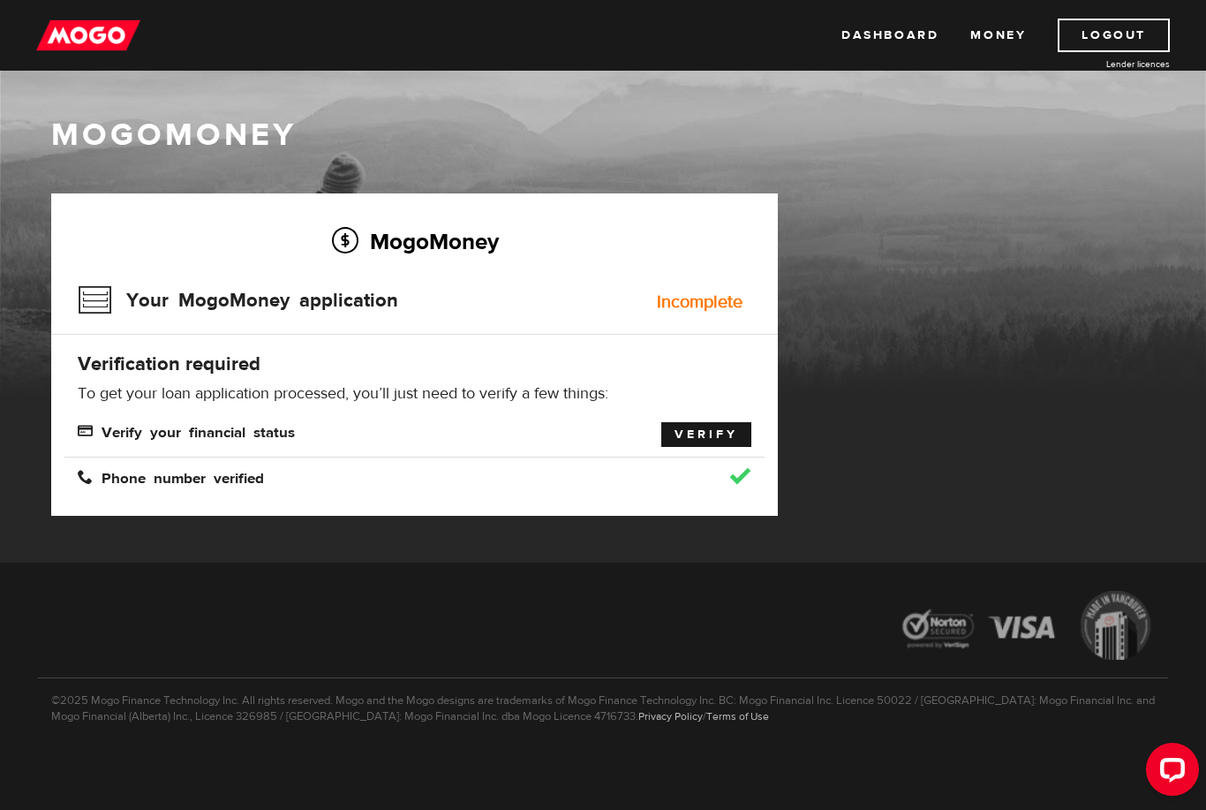
click at [718, 437] on link "Verify" at bounding box center [706, 434] width 90 height 25
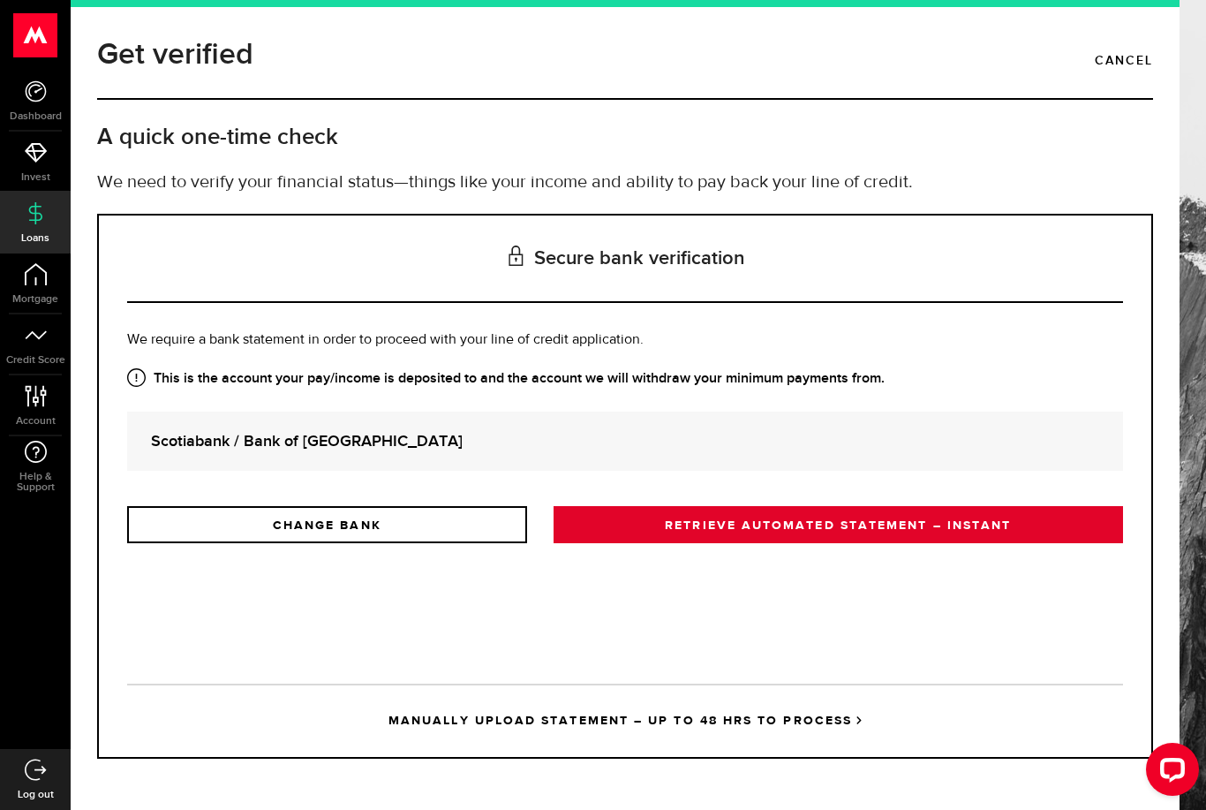
click at [819, 529] on link "RETRIEVE AUTOMATED STATEMENT – INSTANT" at bounding box center [839, 524] width 570 height 37
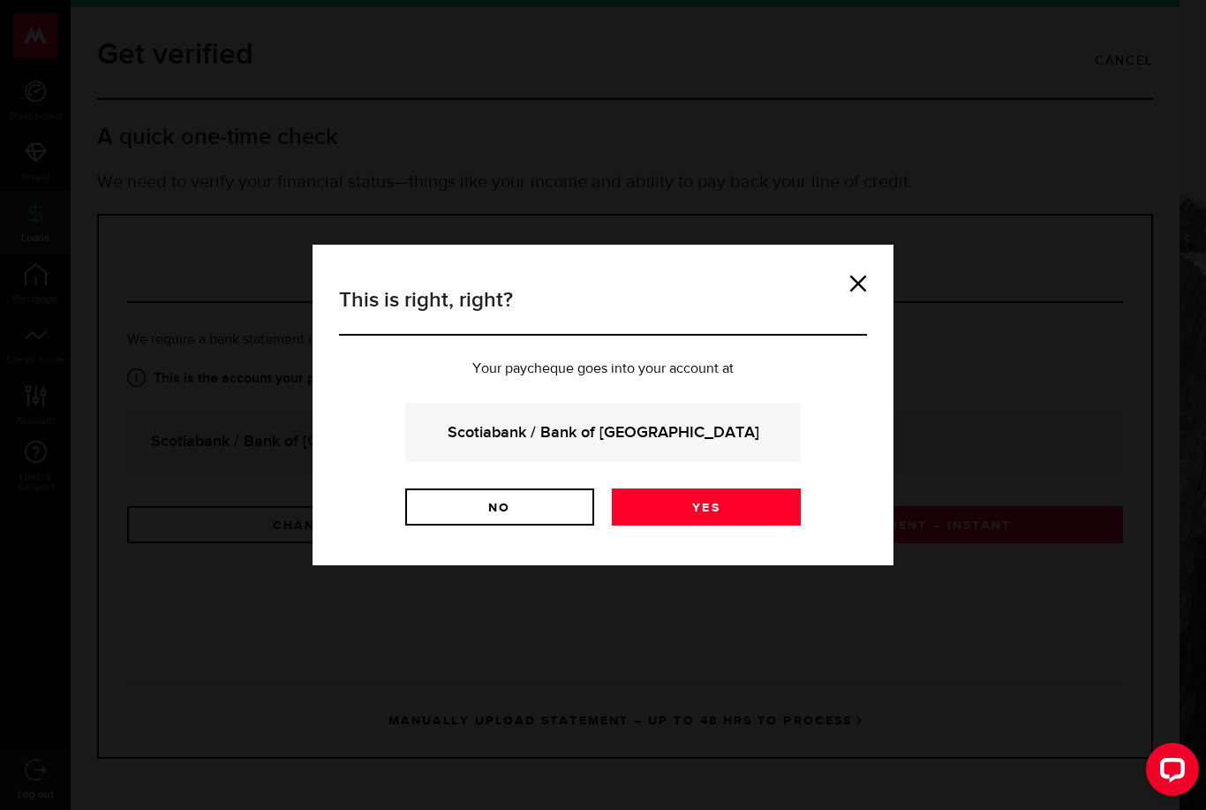
click at [766, 507] on link "Yes" at bounding box center [706, 506] width 189 height 37
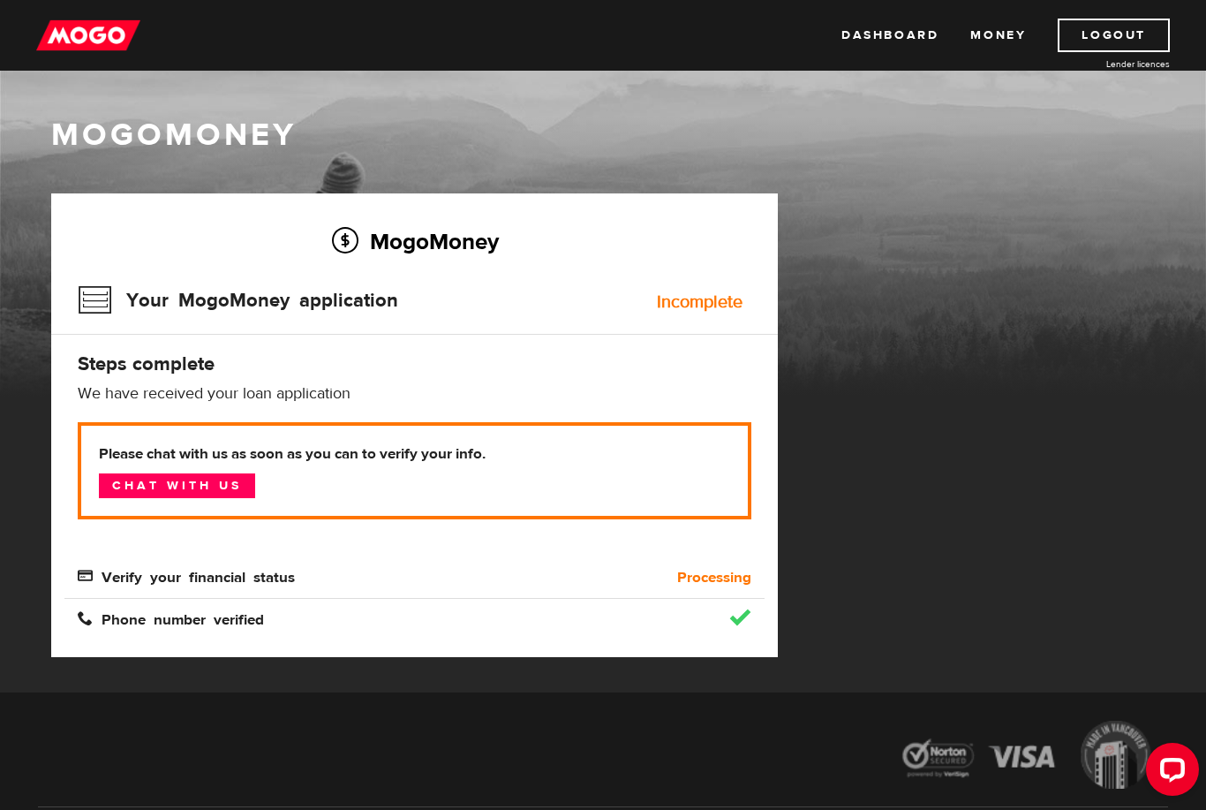
click at [732, 572] on b "Processing" at bounding box center [714, 577] width 74 height 21
click at [238, 487] on link "Chat with us" at bounding box center [177, 485] width 156 height 25
click at [981, 32] on link "Money" at bounding box center [998, 36] width 56 height 34
click at [226, 573] on span "Verify your financial status" at bounding box center [186, 575] width 217 height 15
click at [737, 590] on div "Phone number verified" at bounding box center [414, 609] width 700 height 42
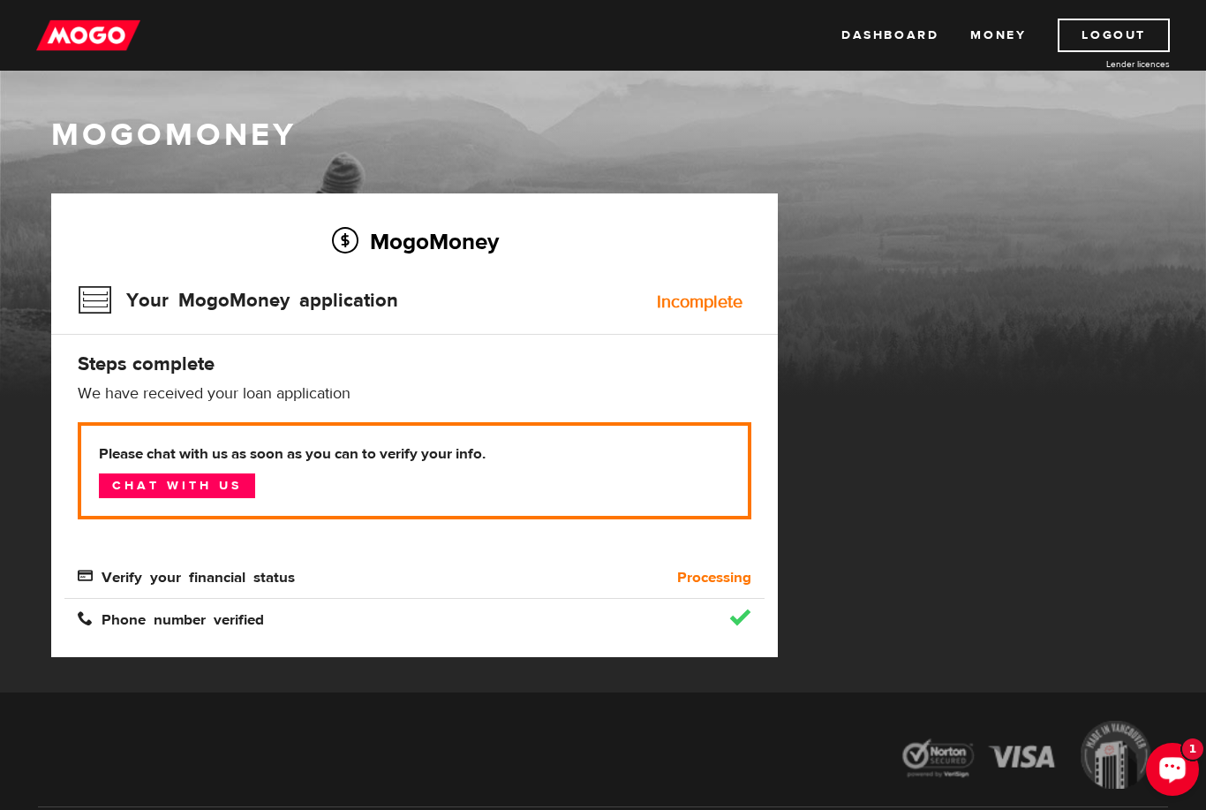
click at [1178, 771] on icon "Open LiveChat chat widget" at bounding box center [1173, 768] width 17 height 11
click at [913, 45] on link "Dashboard" at bounding box center [890, 36] width 97 height 34
